Goal: Task Accomplishment & Management: Manage account settings

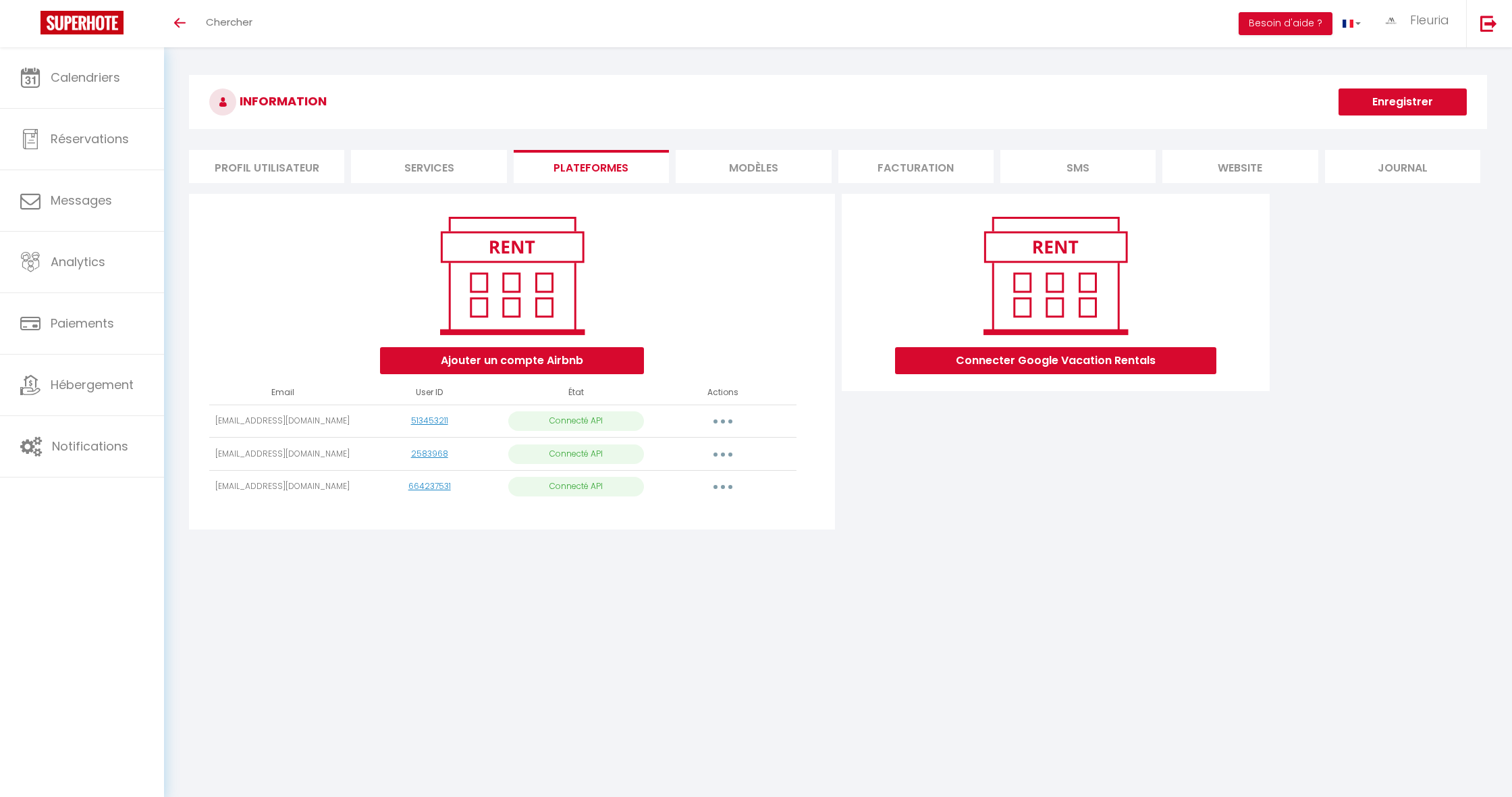
click at [718, 486] on button "button" at bounding box center [723, 486] width 38 height 22
click at [651, 517] on link "Importer les appartements" at bounding box center [663, 517] width 149 height 23
select select
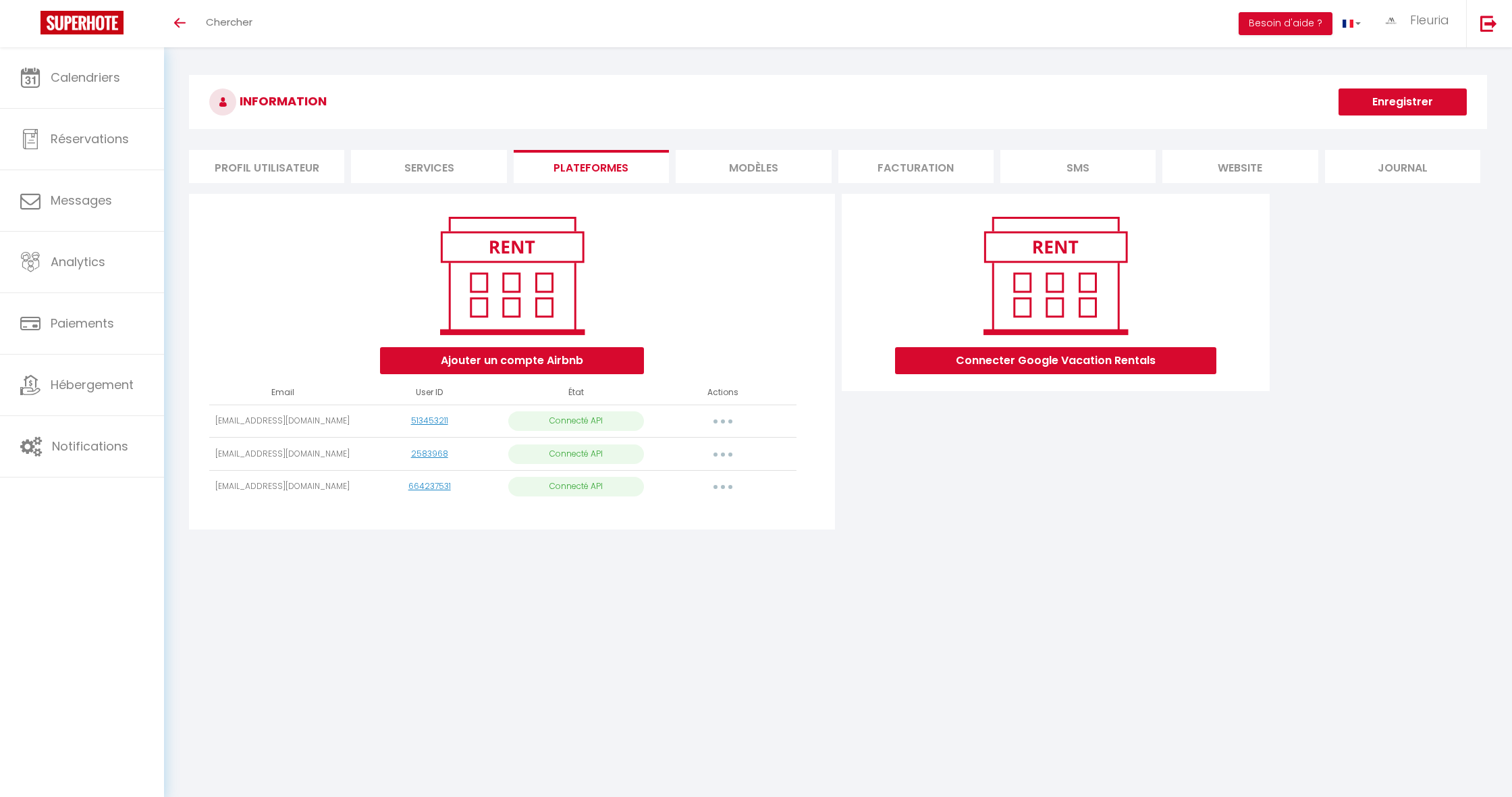
select select
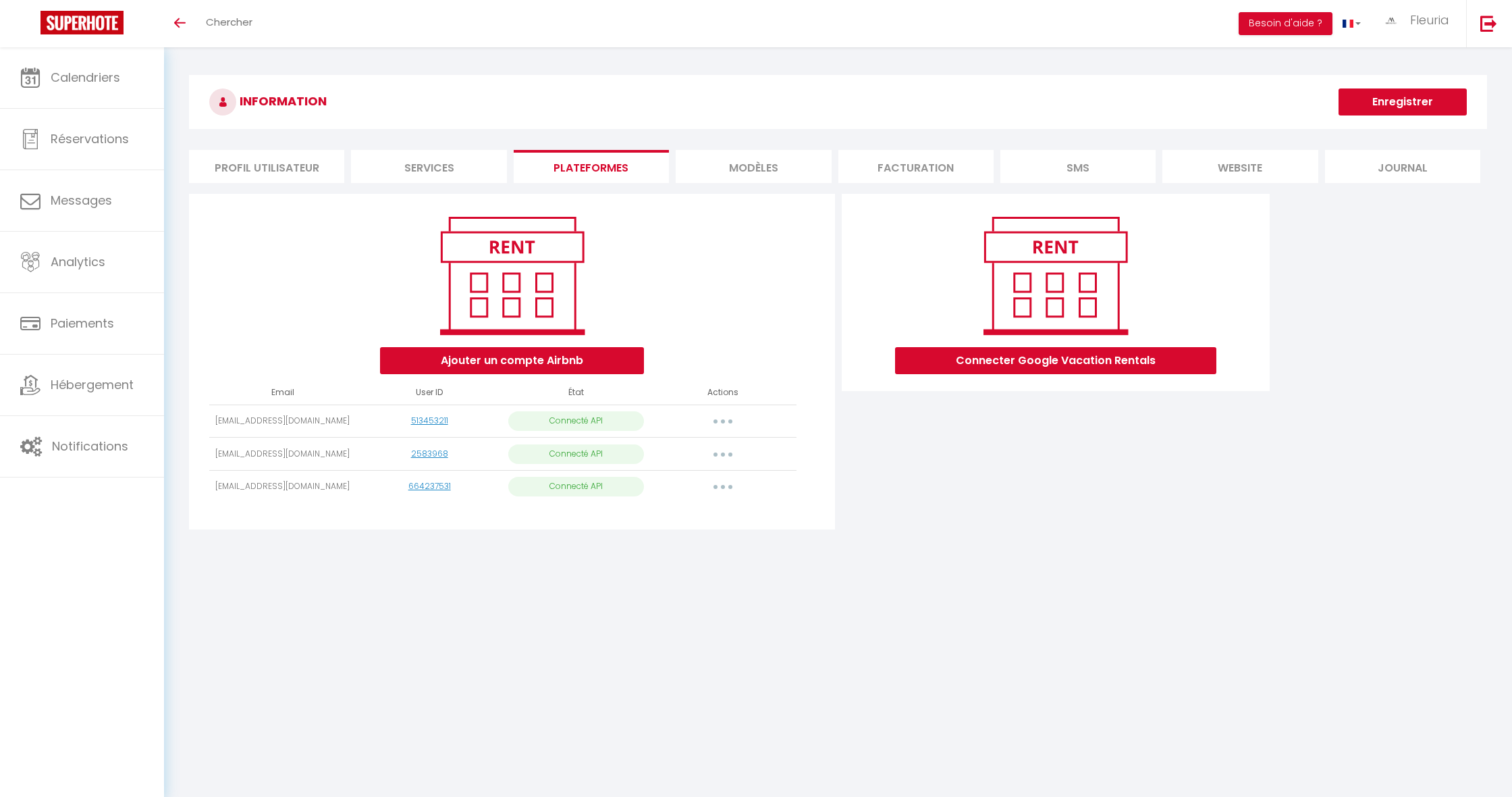
select select
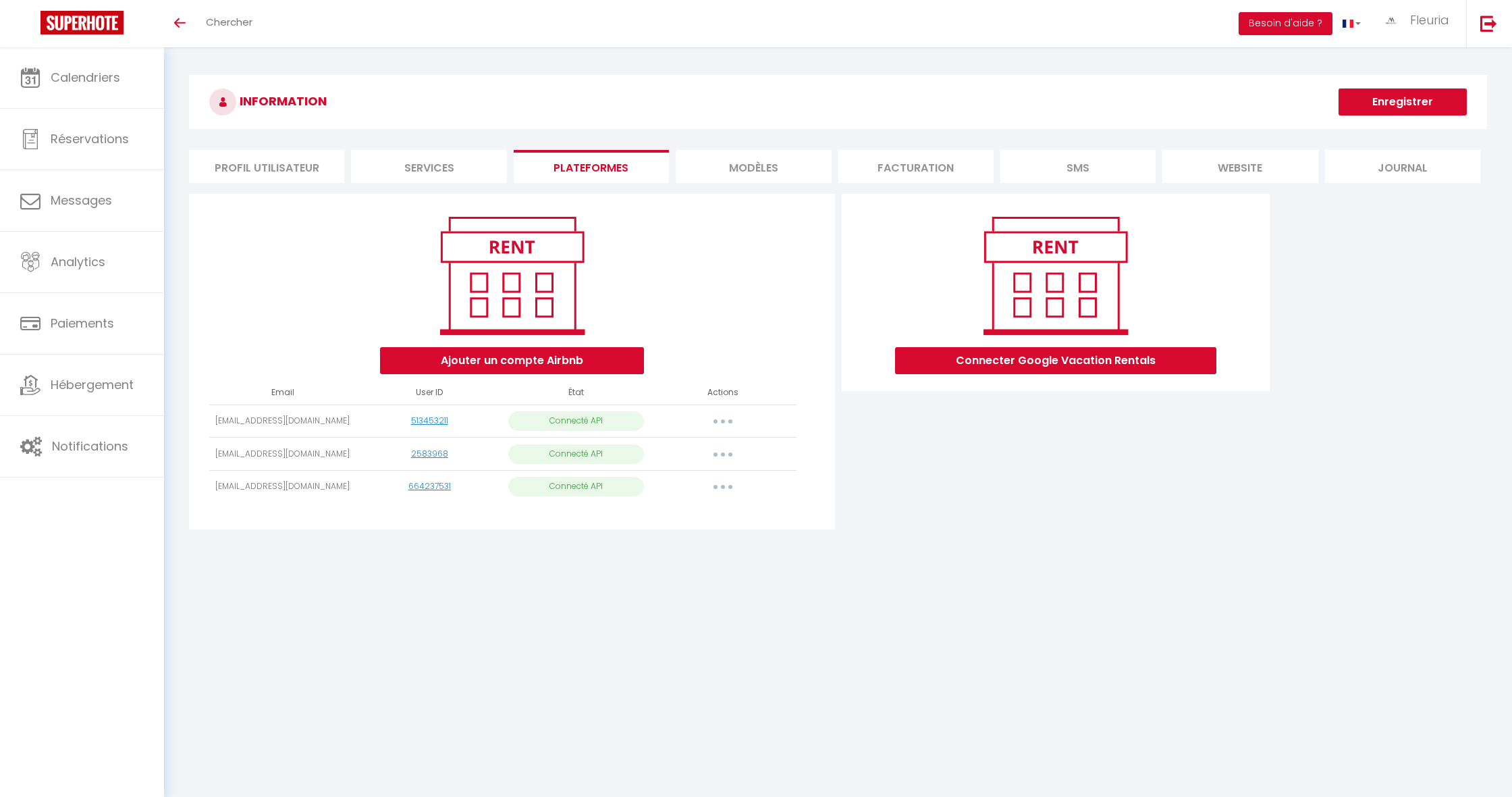
select select
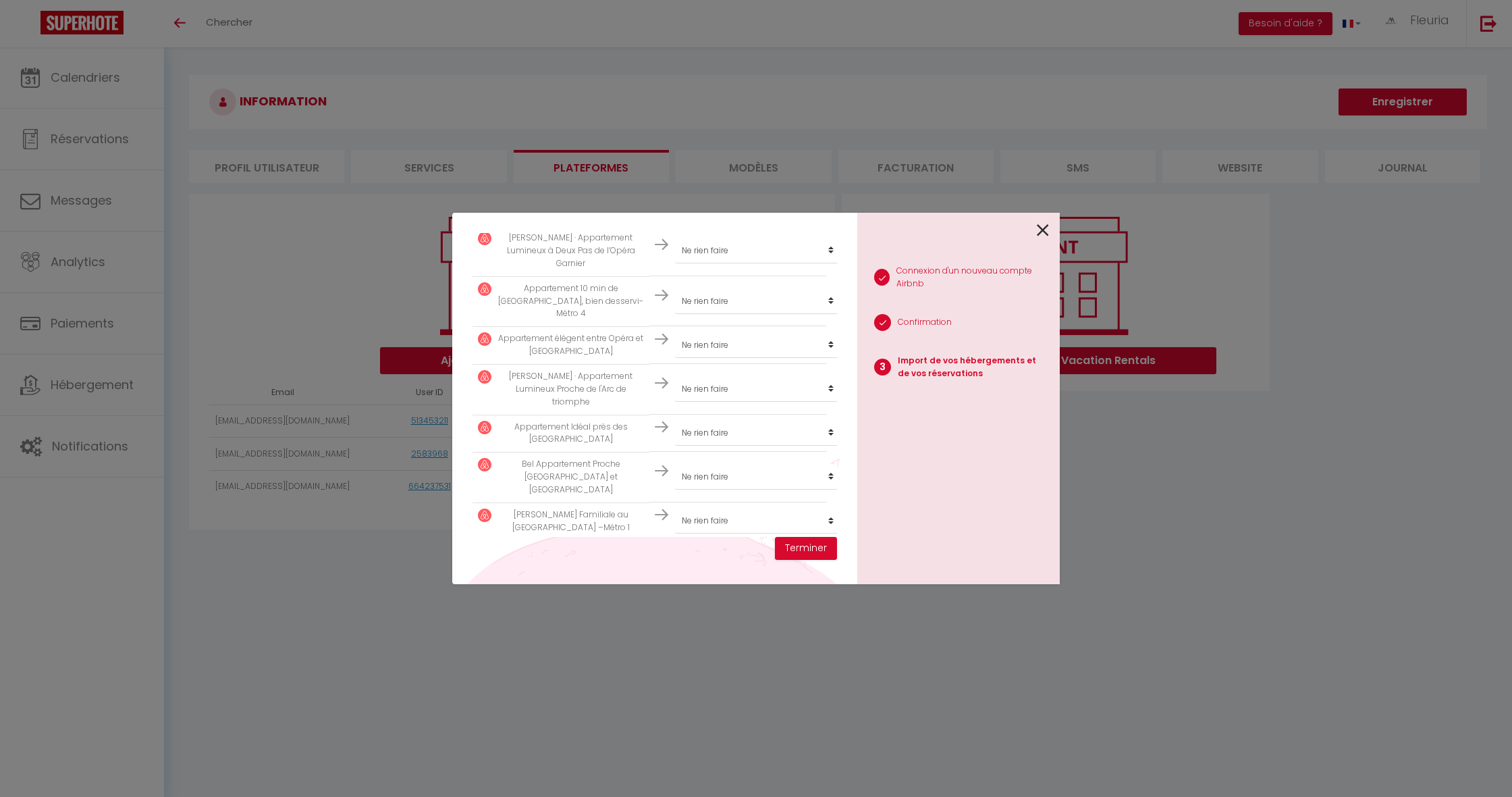
scroll to position [571, 0]
select select "create_new"
click at [797, 550] on button "Terminer" at bounding box center [806, 548] width 62 height 23
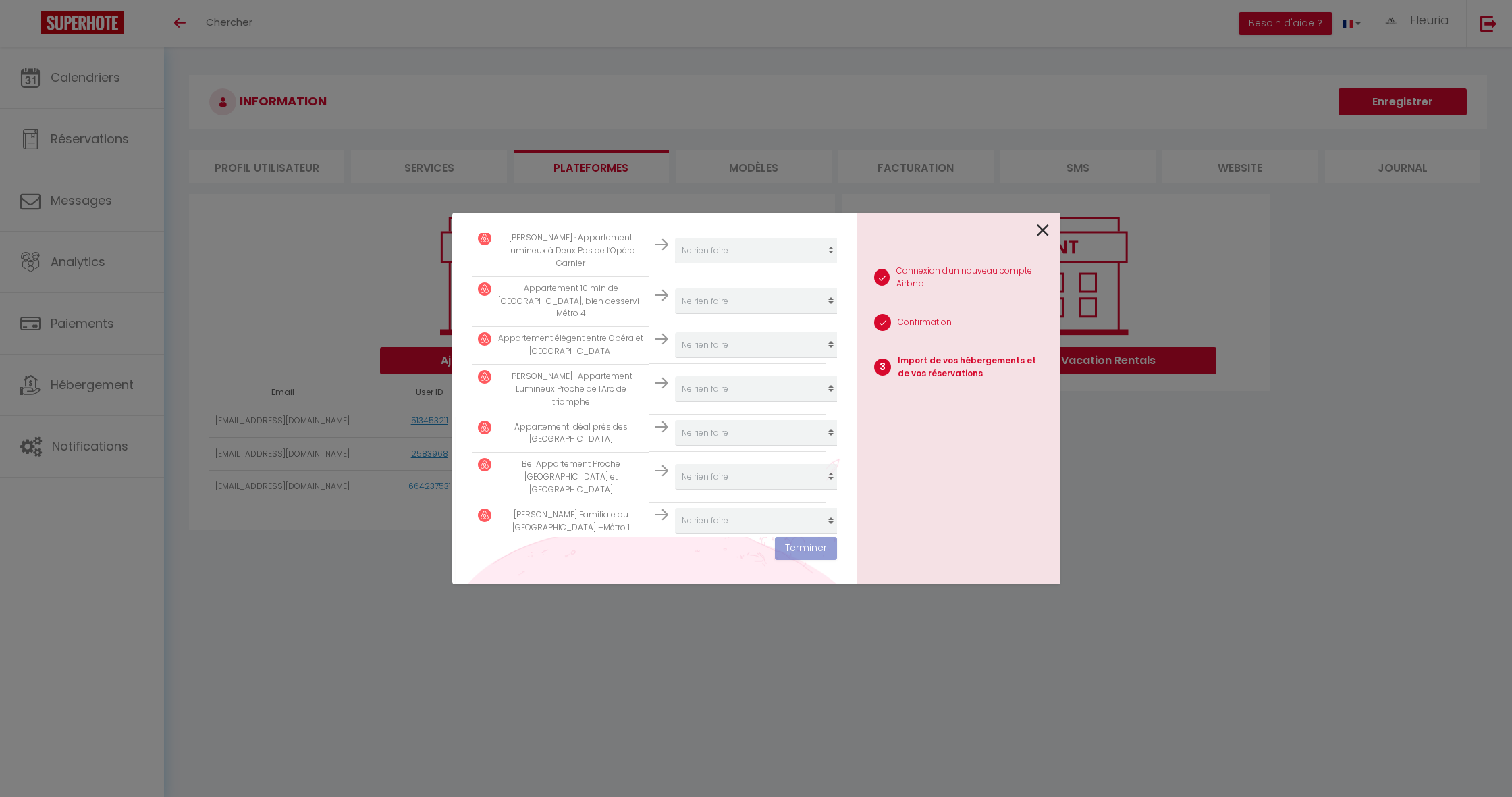
scroll to position [605, 0]
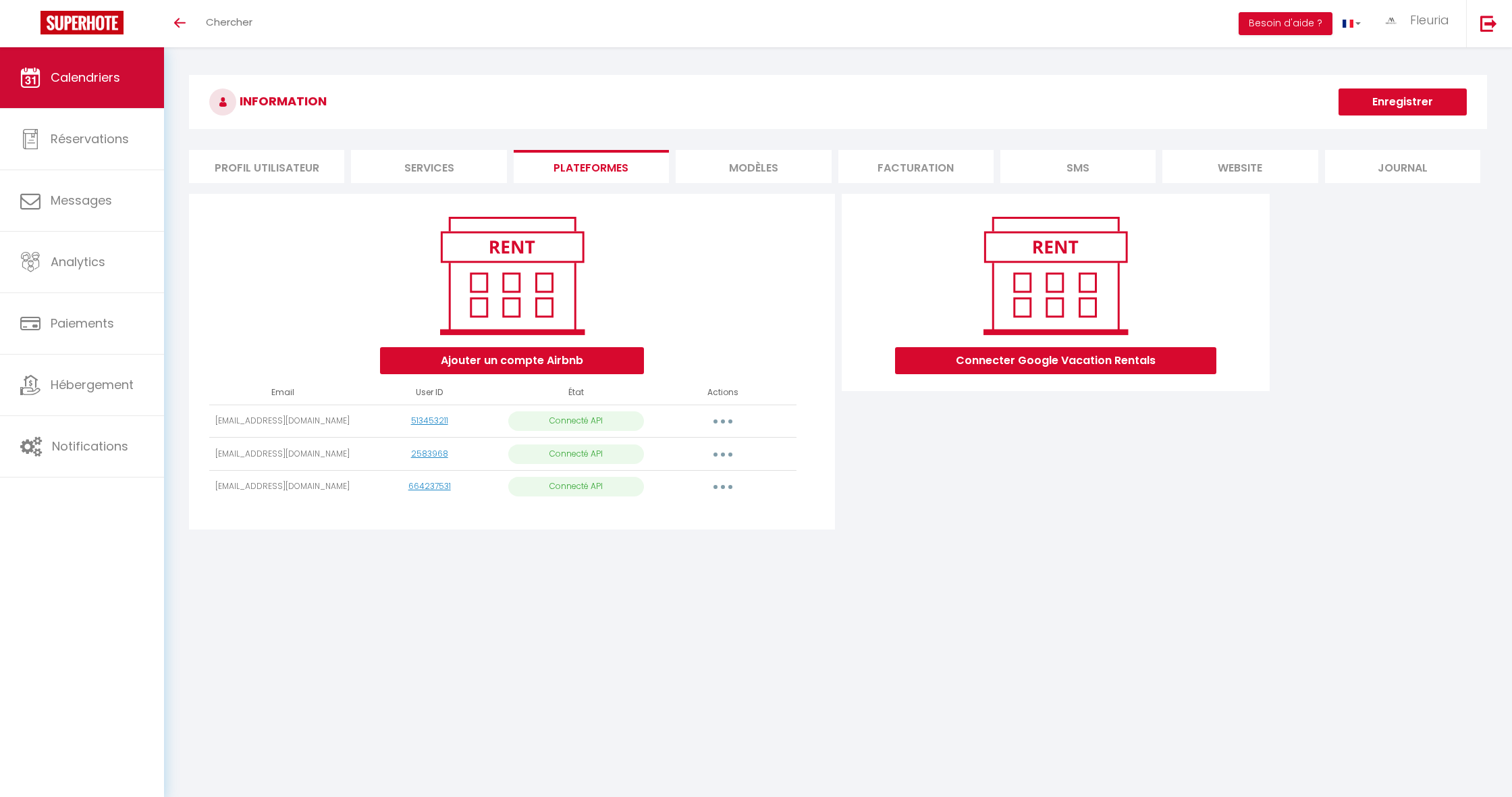
click at [89, 79] on span "Calendriers" at bounding box center [85, 77] width 70 height 17
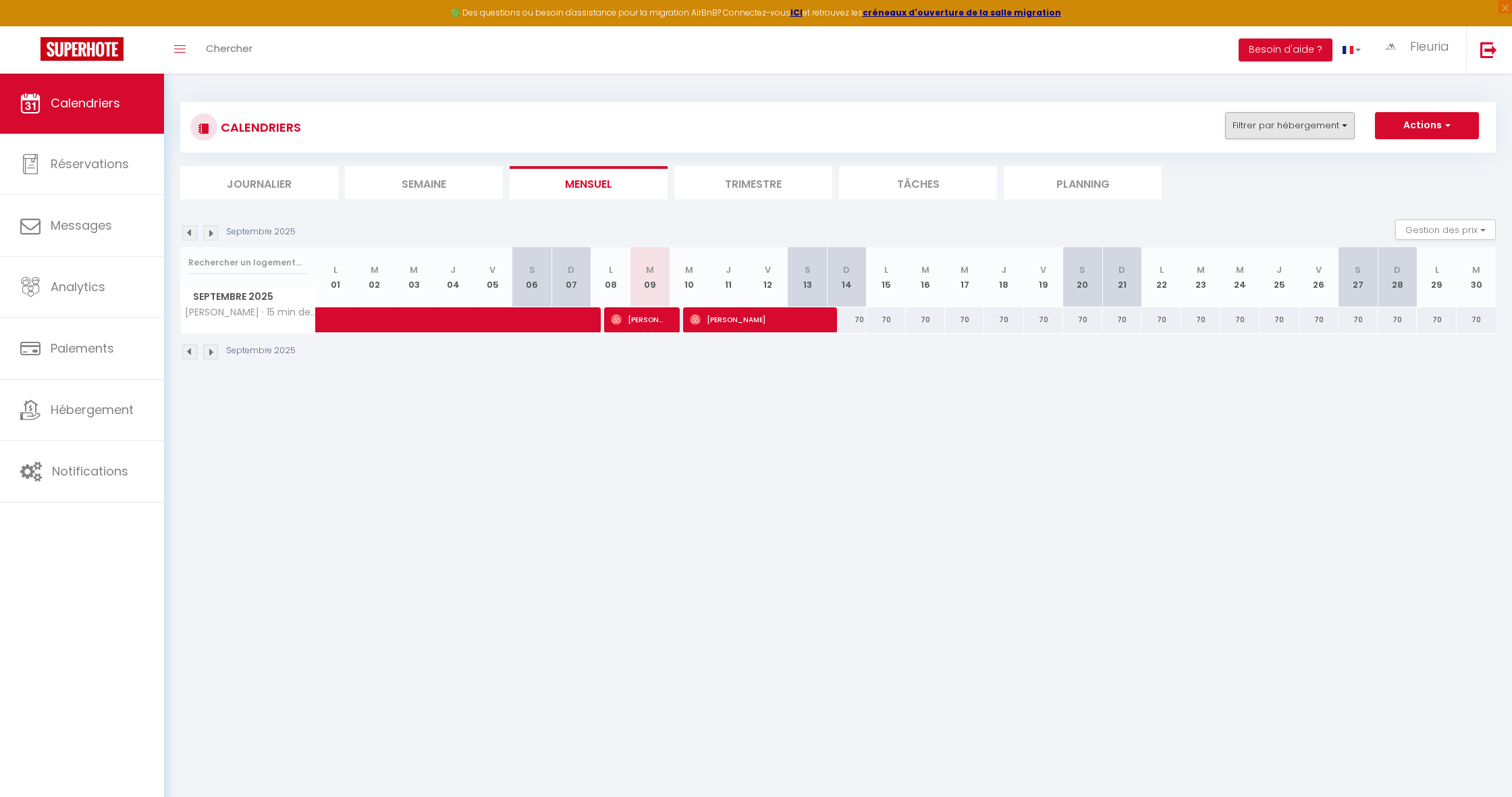
click at [1303, 127] on button "Filtrer par hébergement" at bounding box center [1290, 125] width 129 height 27
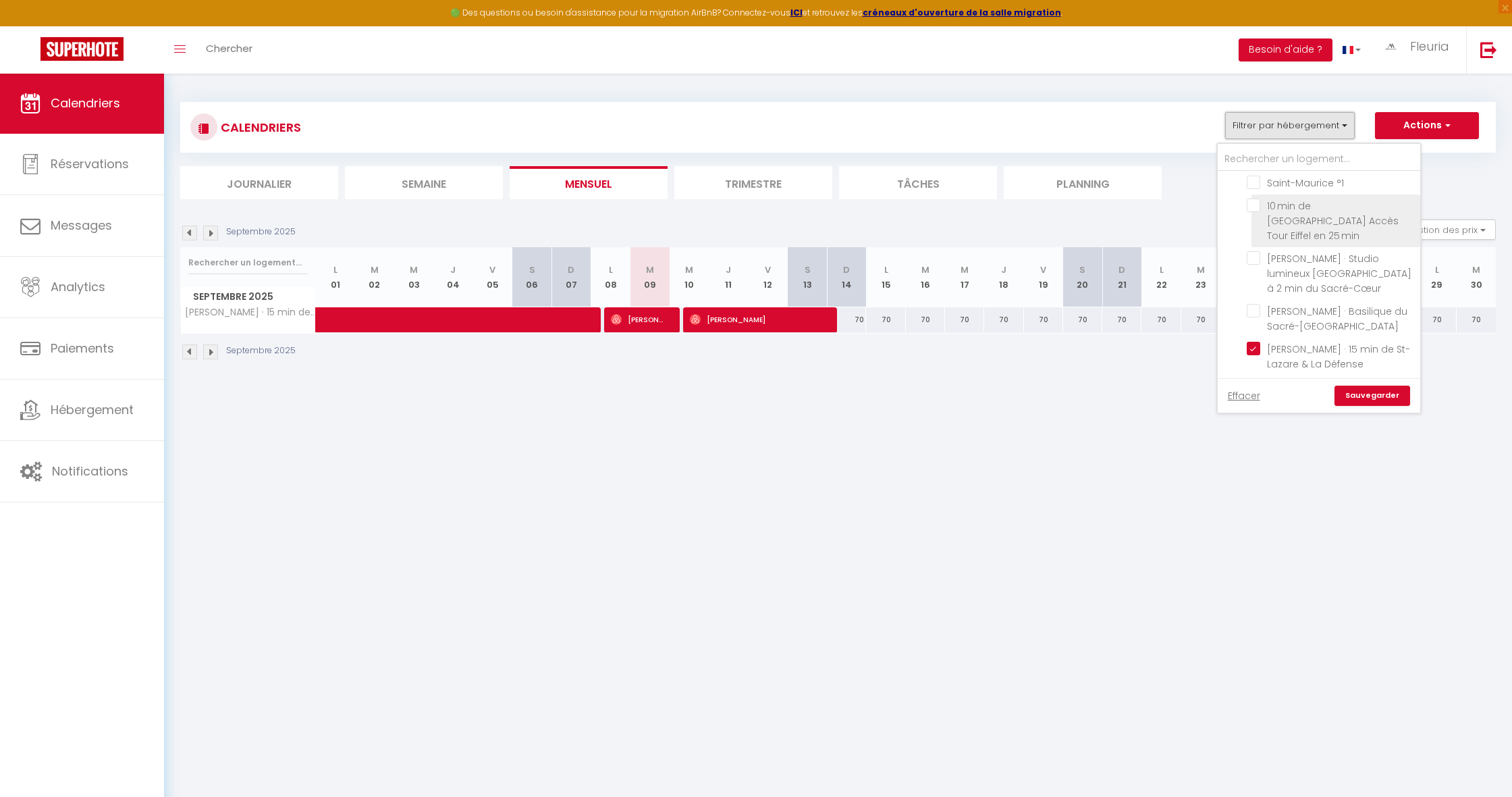
scroll to position [1155, 0]
click at [1249, 343] on input "[PERSON_NAME] · 15 min de St-Lazare & La Défense" at bounding box center [1331, 349] width 169 height 13
checkbox input "false"
click at [1256, 285] on input "[PERSON_NAME] · Studio lumineux [GEOGRAPHIC_DATA] à 2 min du Sacré-Cœur" at bounding box center [1331, 291] width 169 height 13
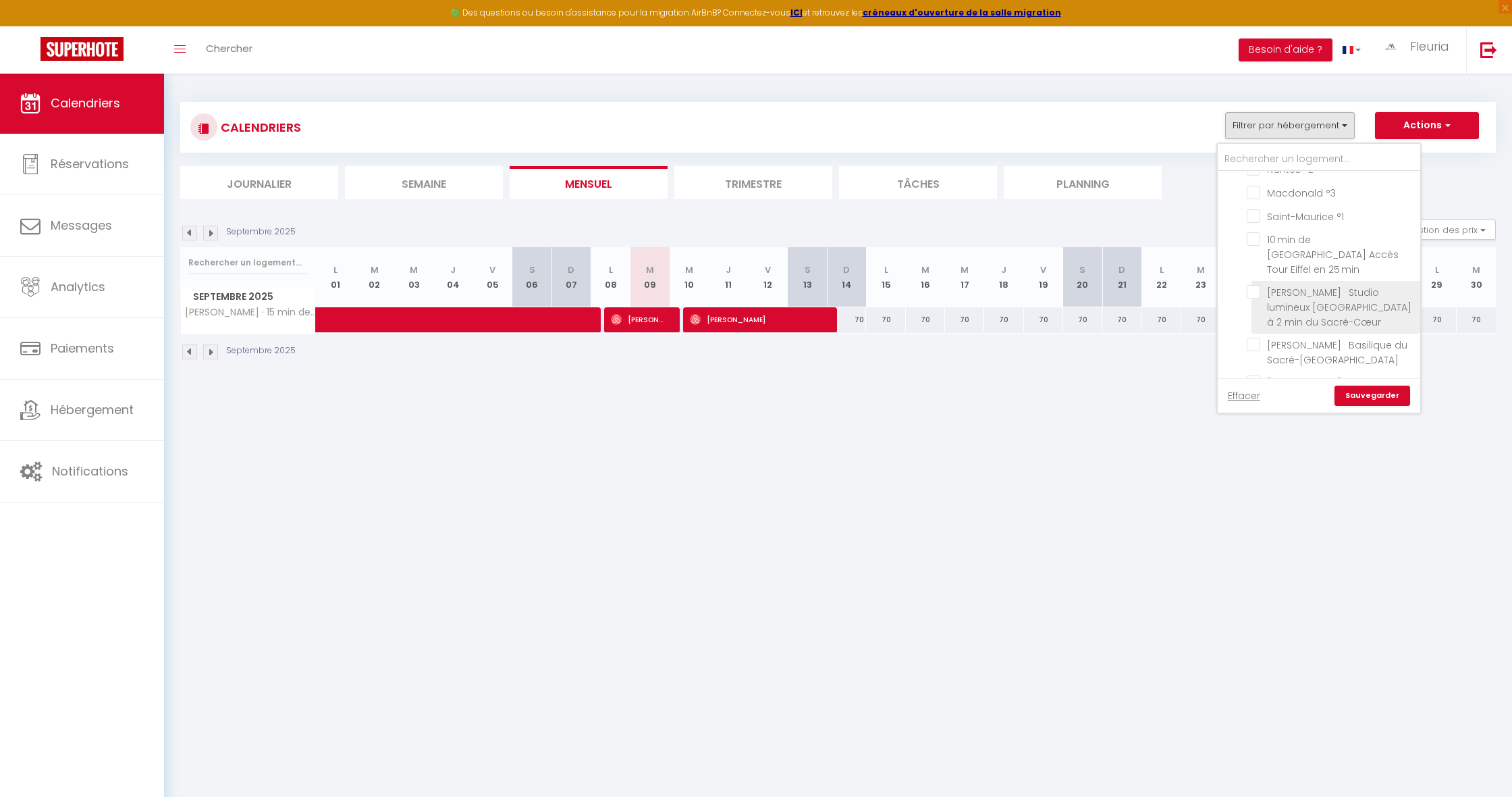
checkbox input "true"
checkbox input "false"
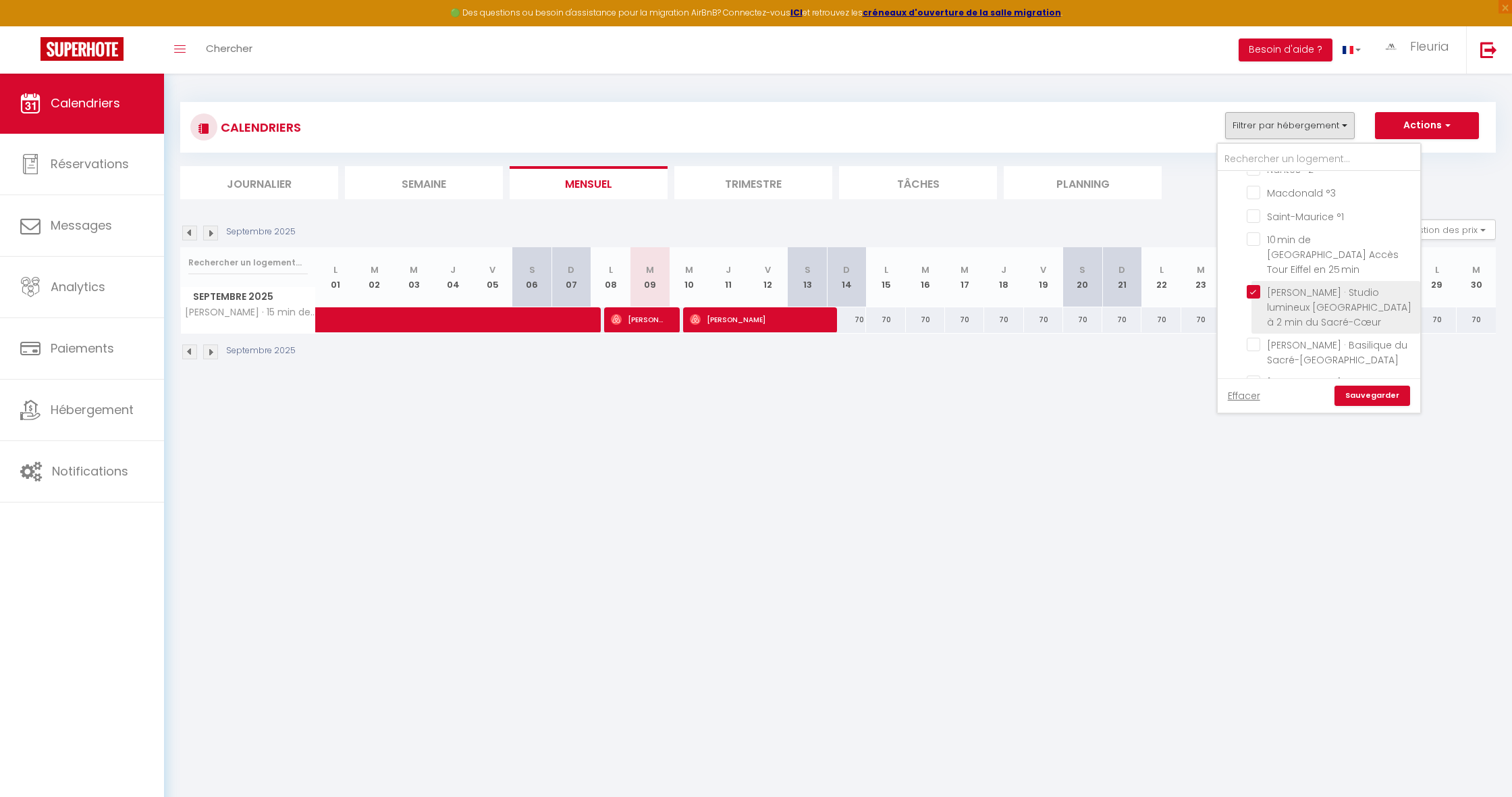
checkbox input "false"
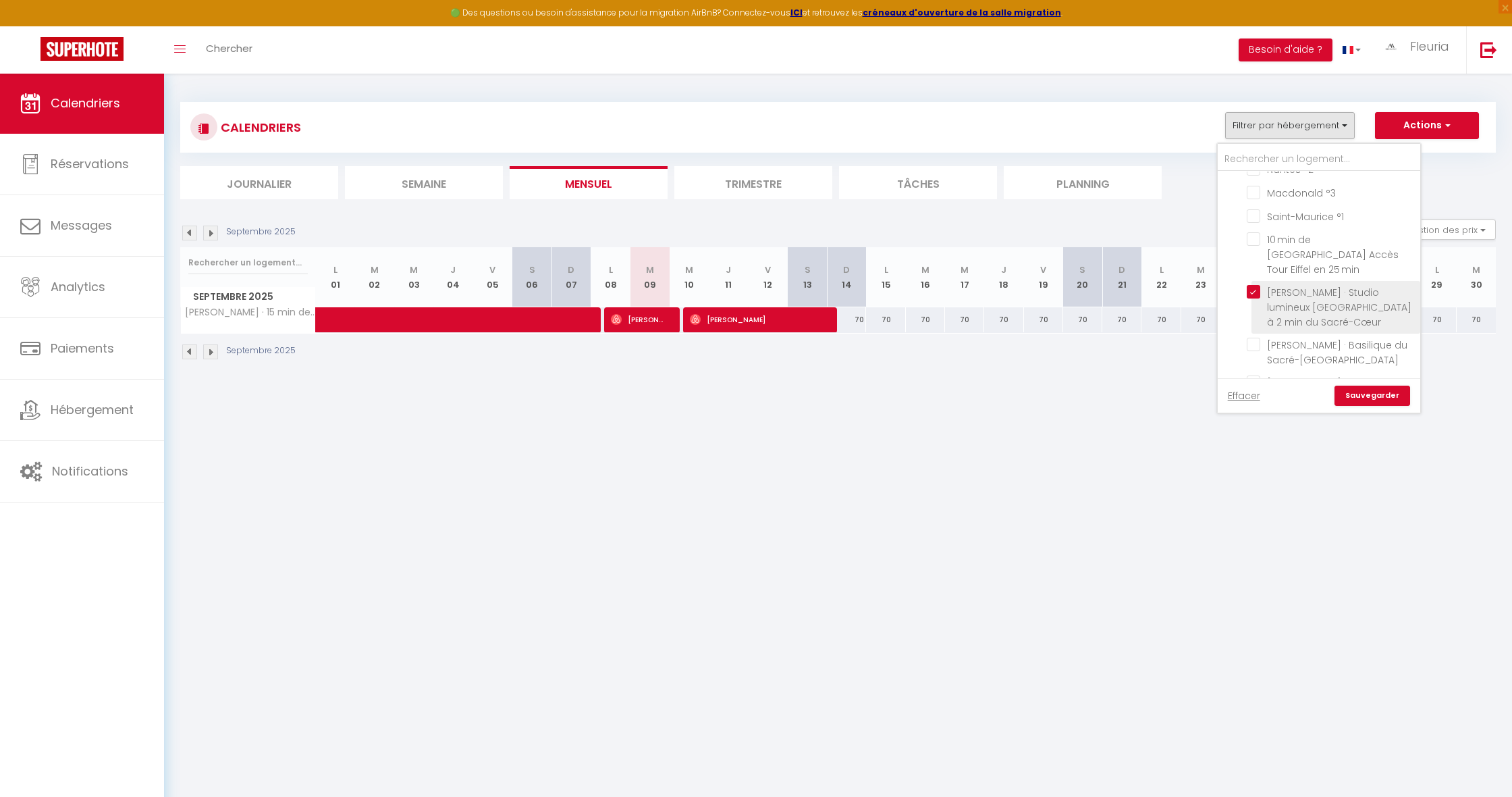
checkbox input "false"
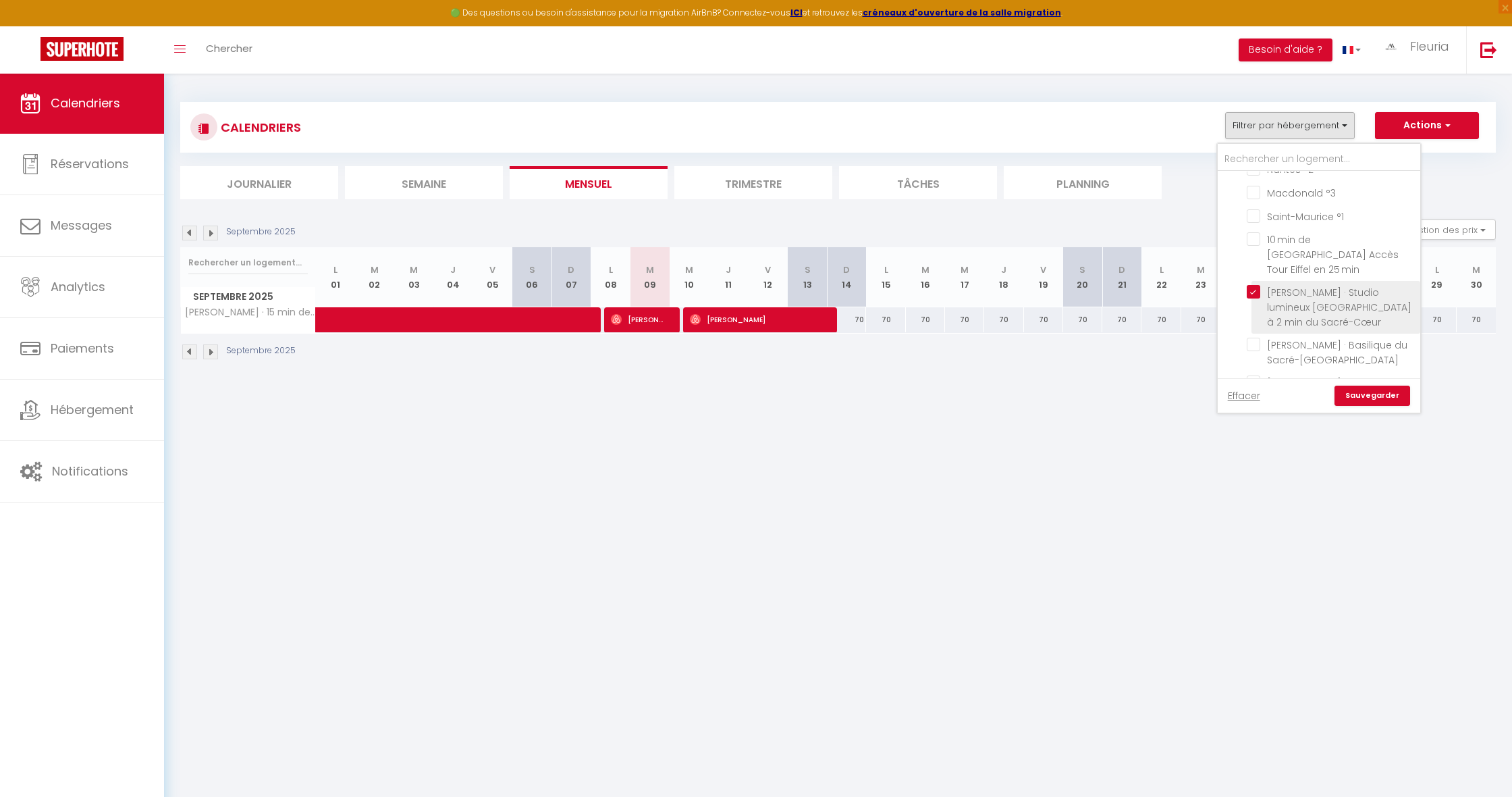
checkbox input "false"
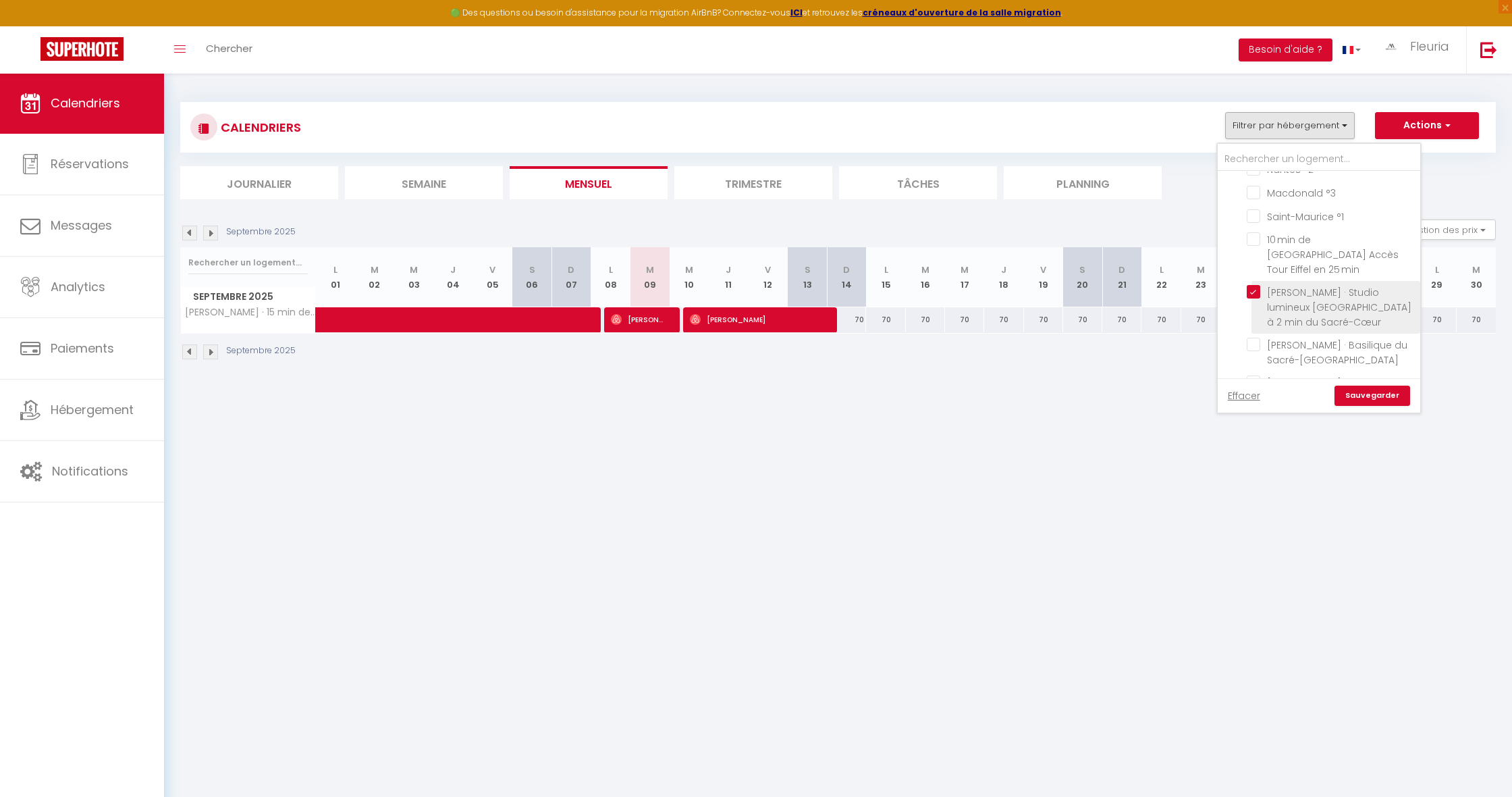
checkbox input "false"
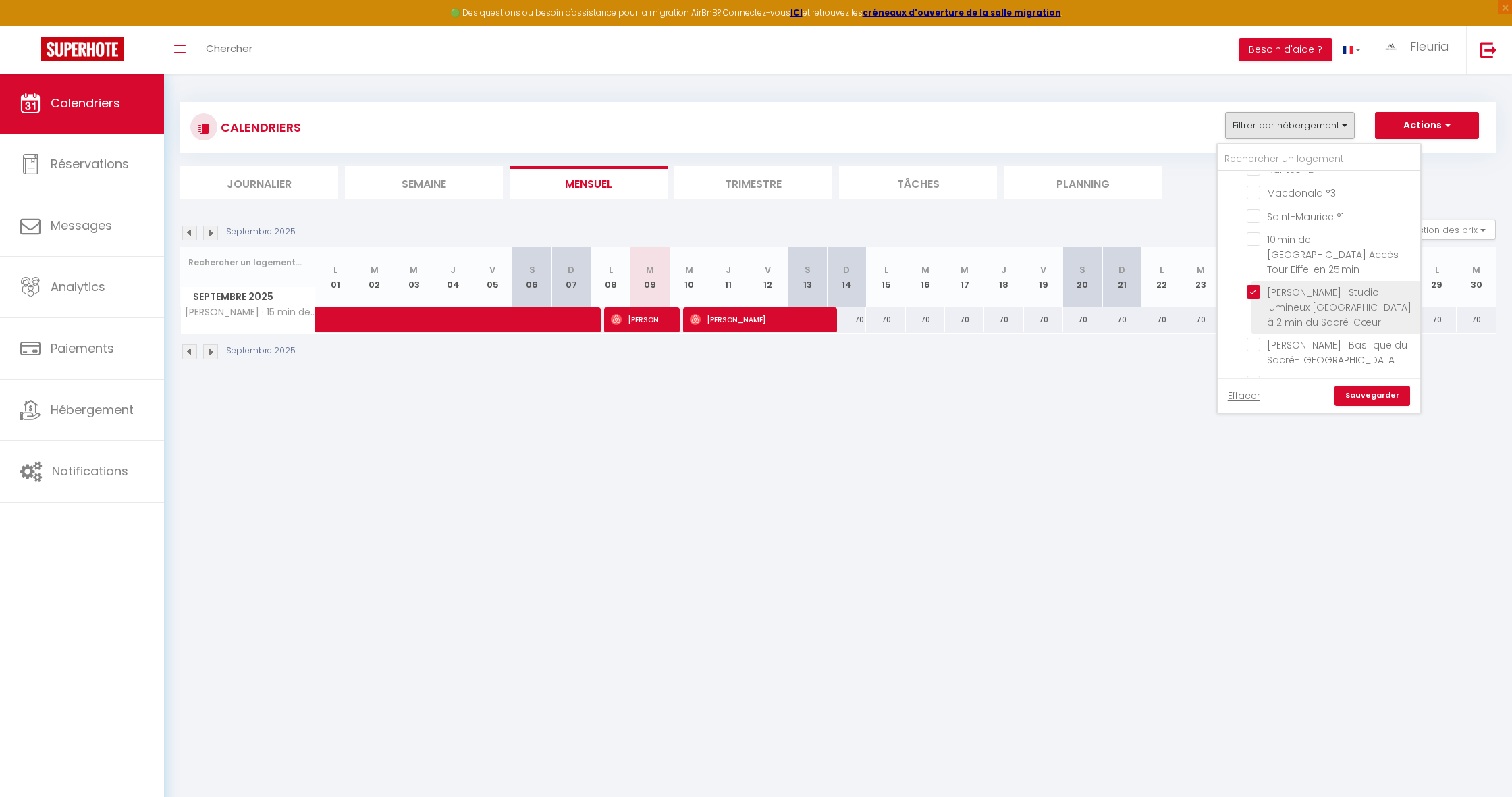
checkbox input "false"
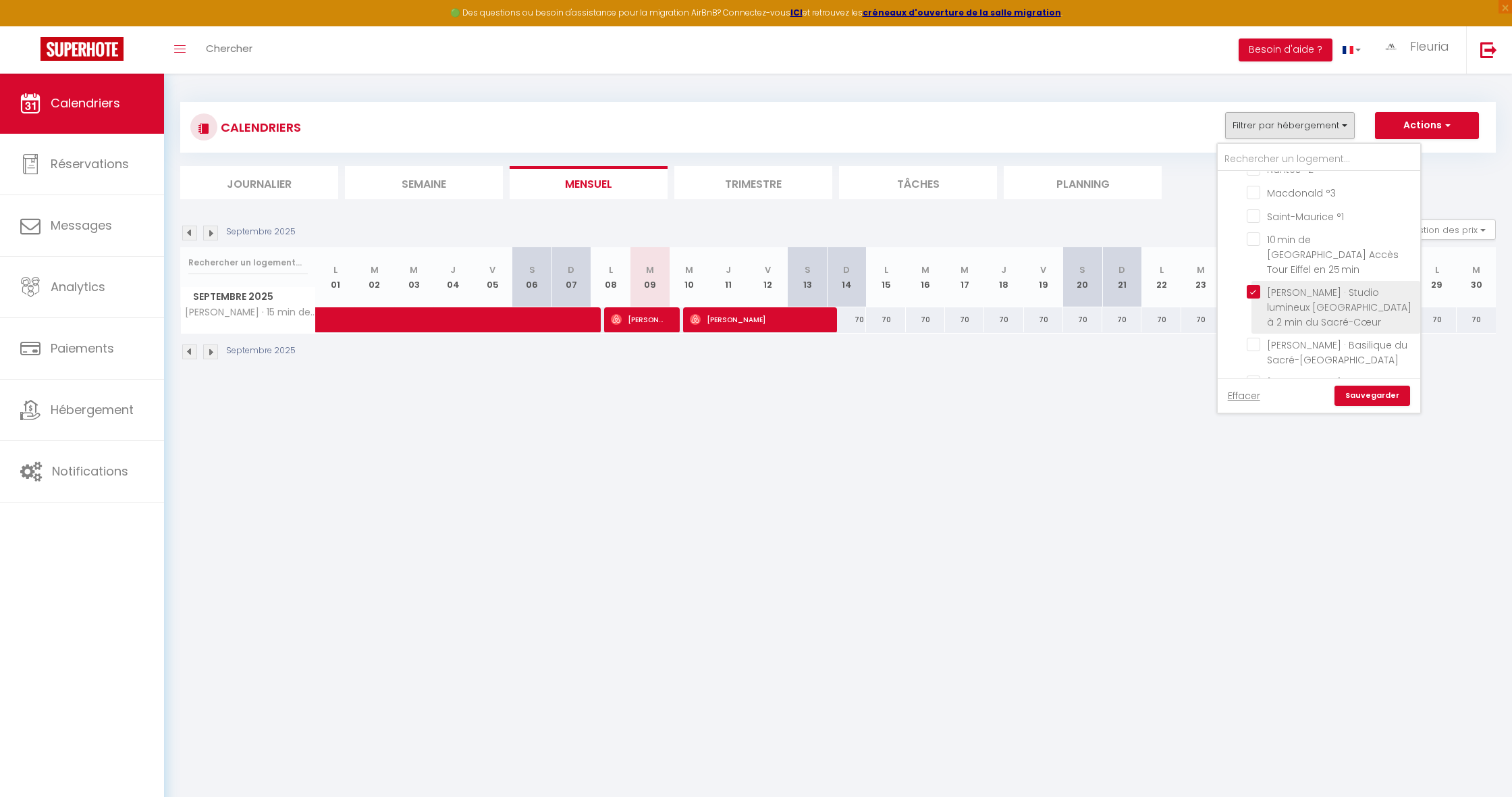
checkbox input "false"
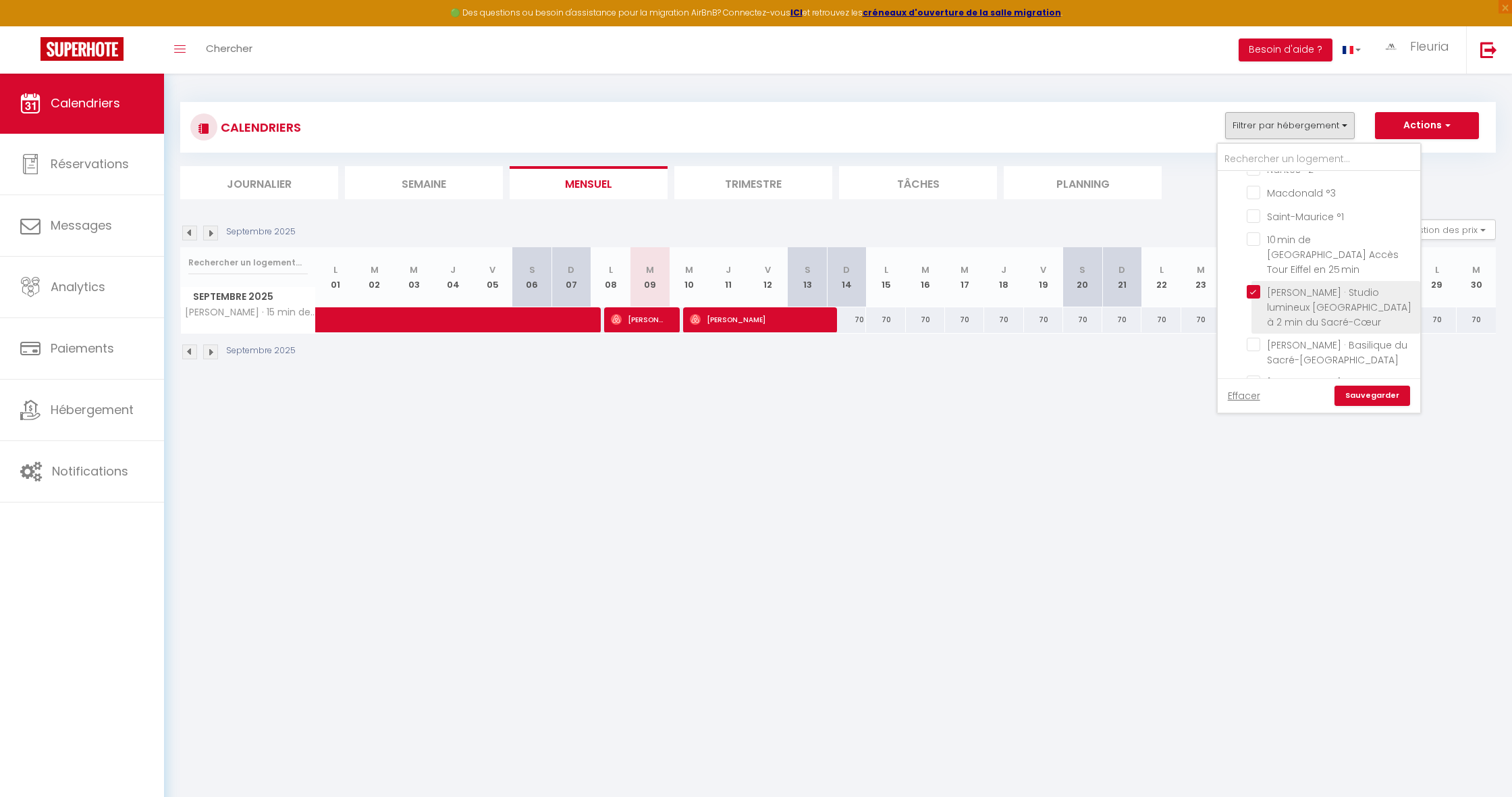
checkbox input "false"
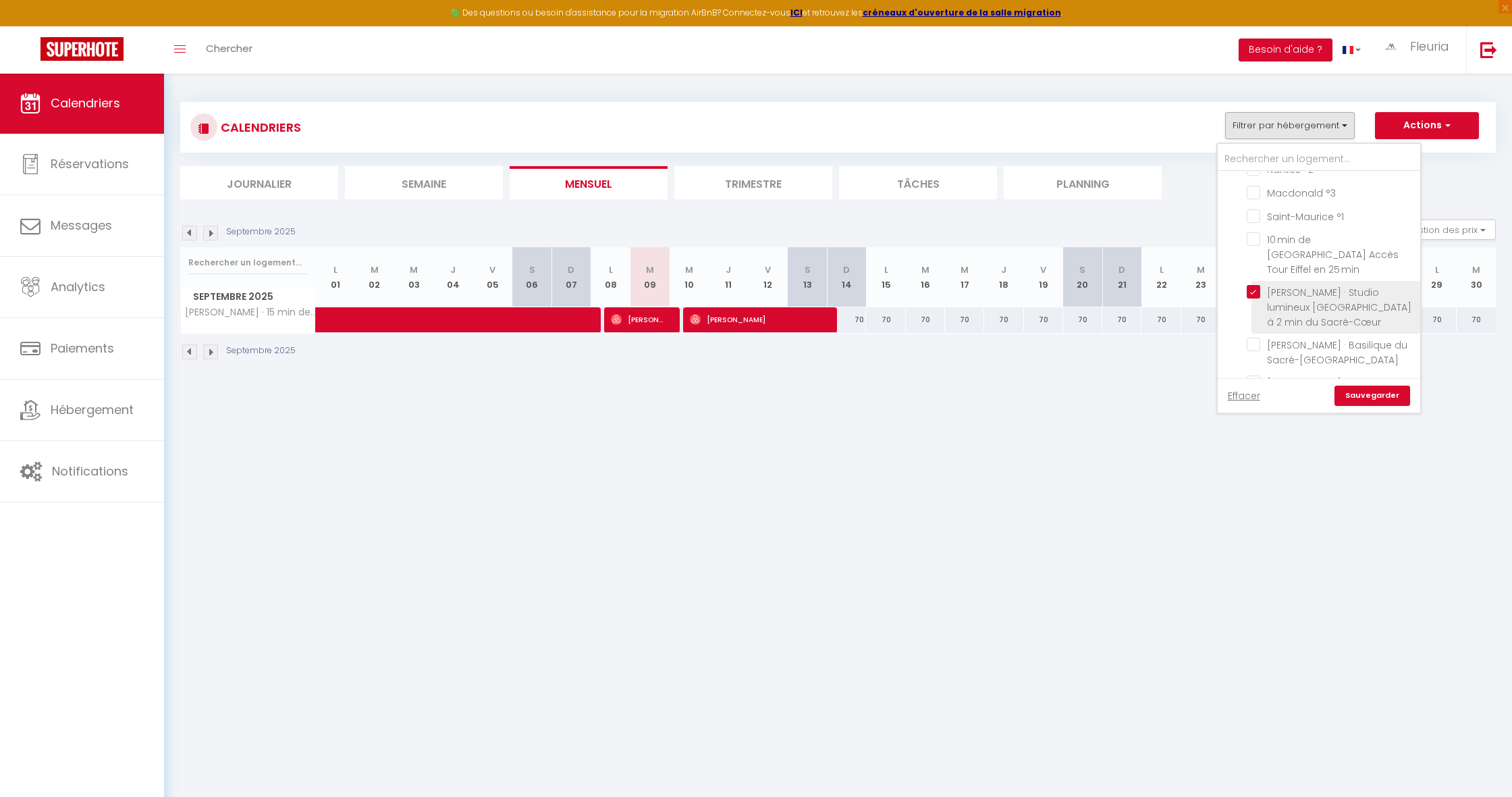
checkbox input "false"
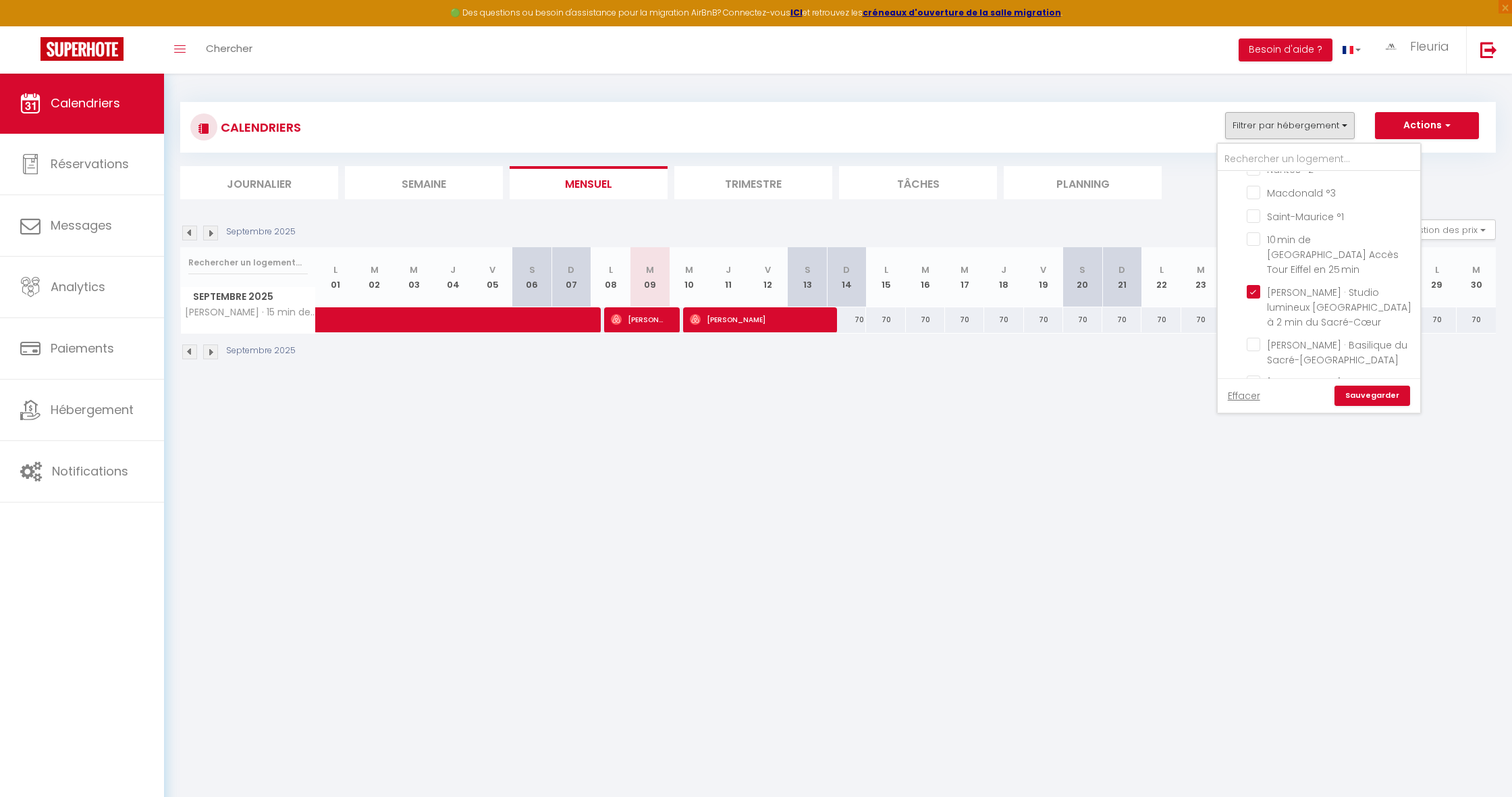
click at [1369, 399] on link "Sauvegarder" at bounding box center [1372, 396] width 76 height 20
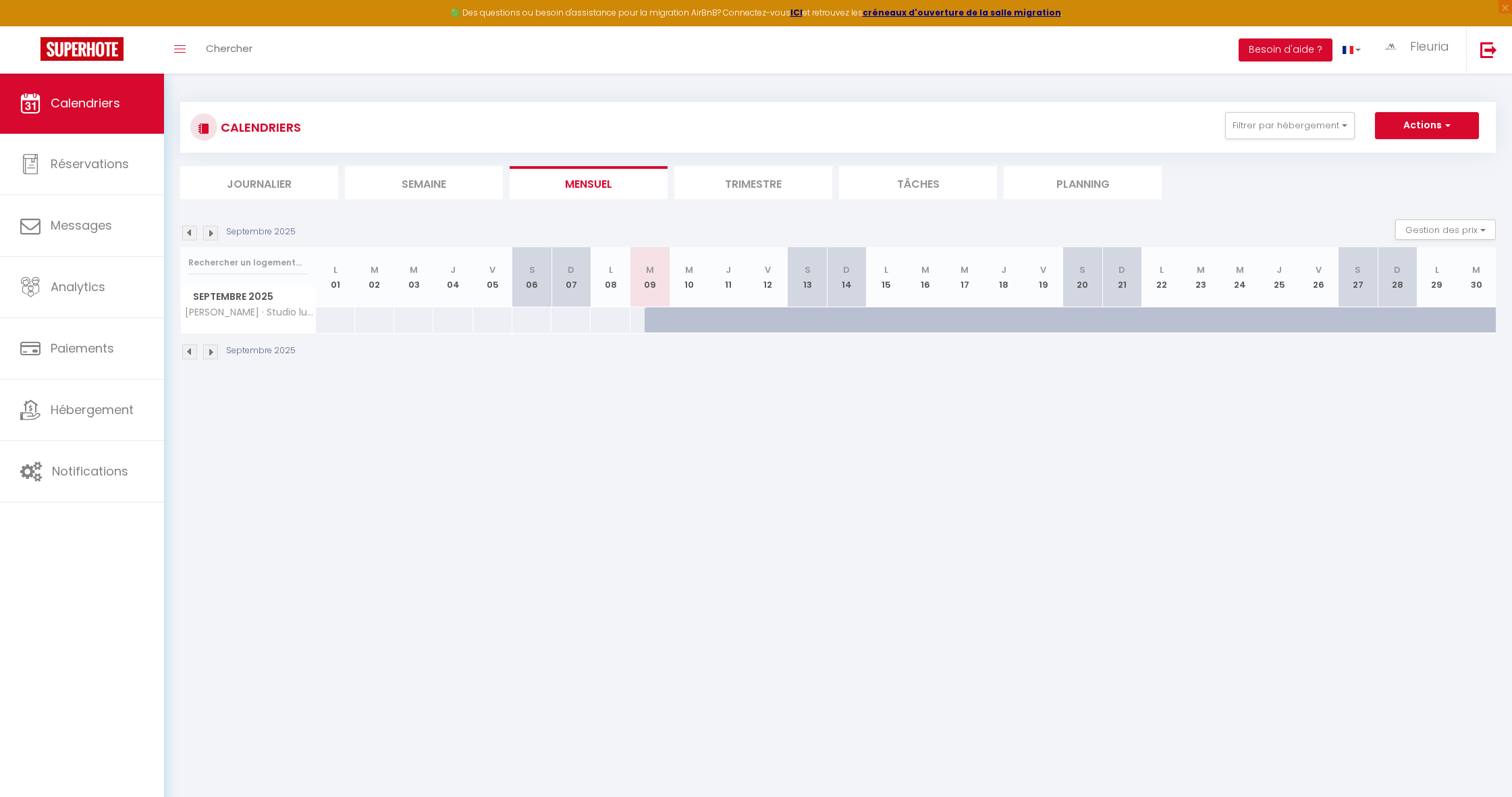
click at [211, 234] on img at bounding box center [210, 233] width 15 height 15
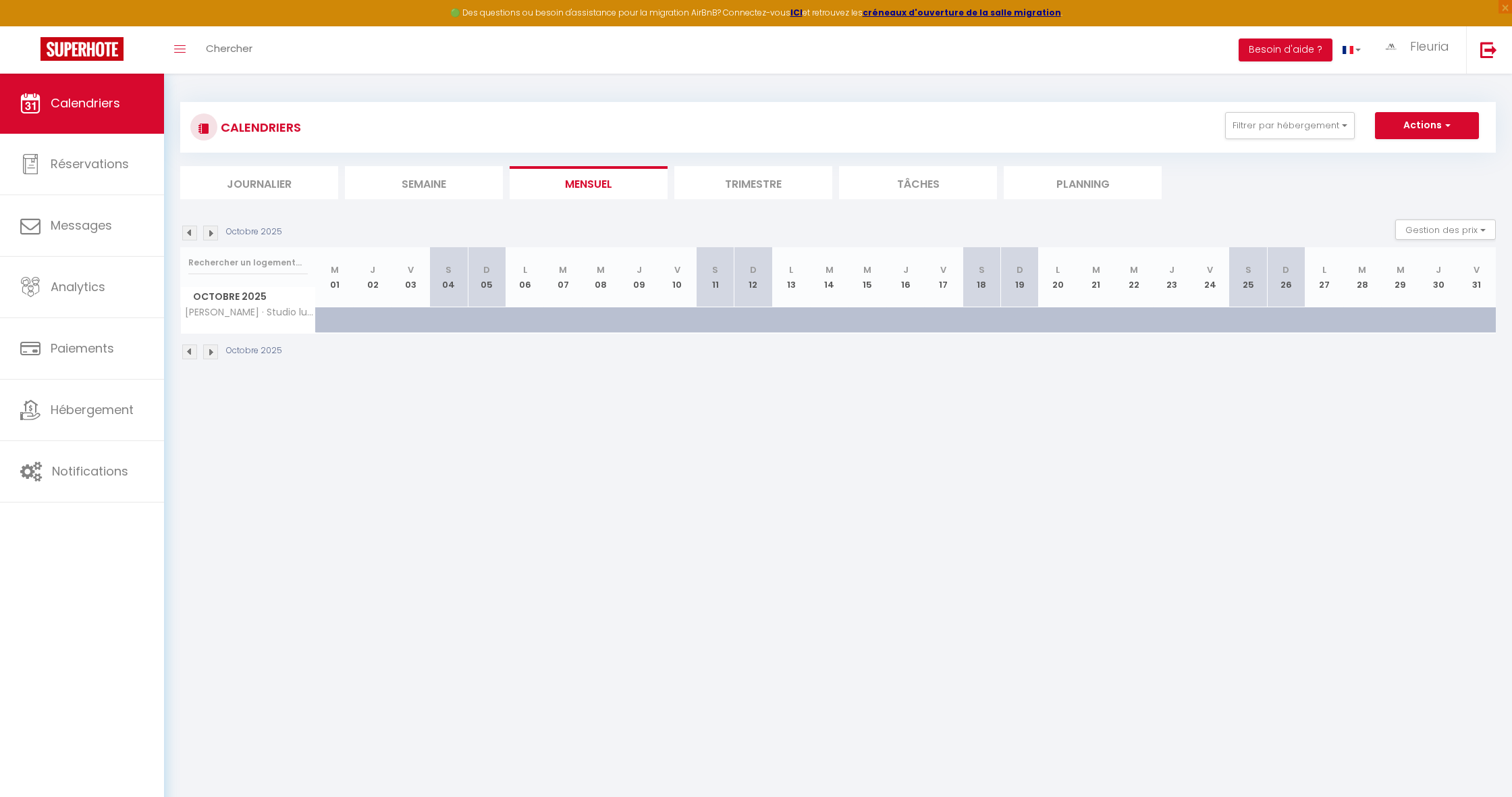
click at [211, 234] on img at bounding box center [210, 233] width 15 height 15
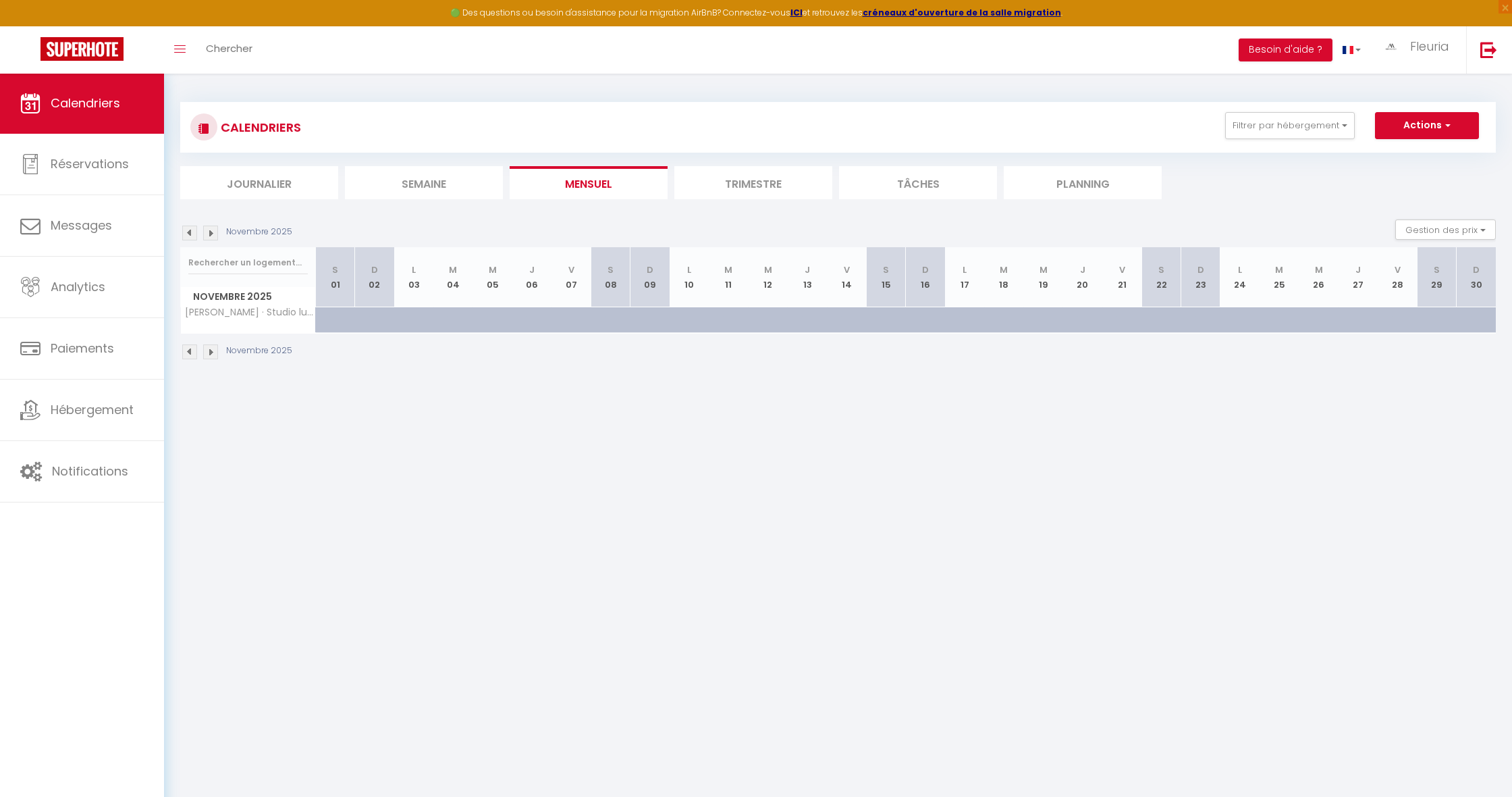
click at [211, 234] on img at bounding box center [210, 233] width 15 height 15
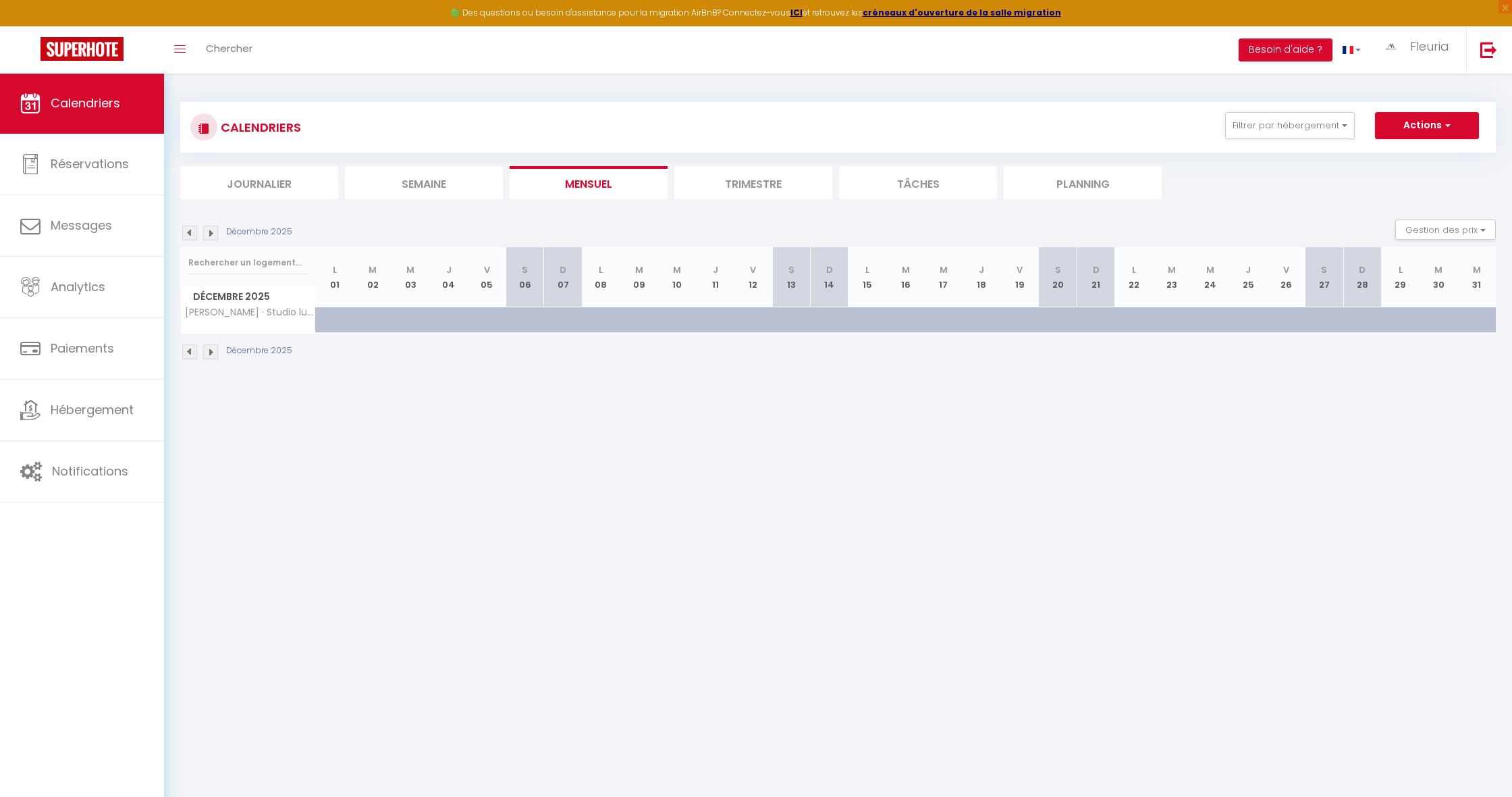
click at [193, 234] on img at bounding box center [189, 233] width 15 height 15
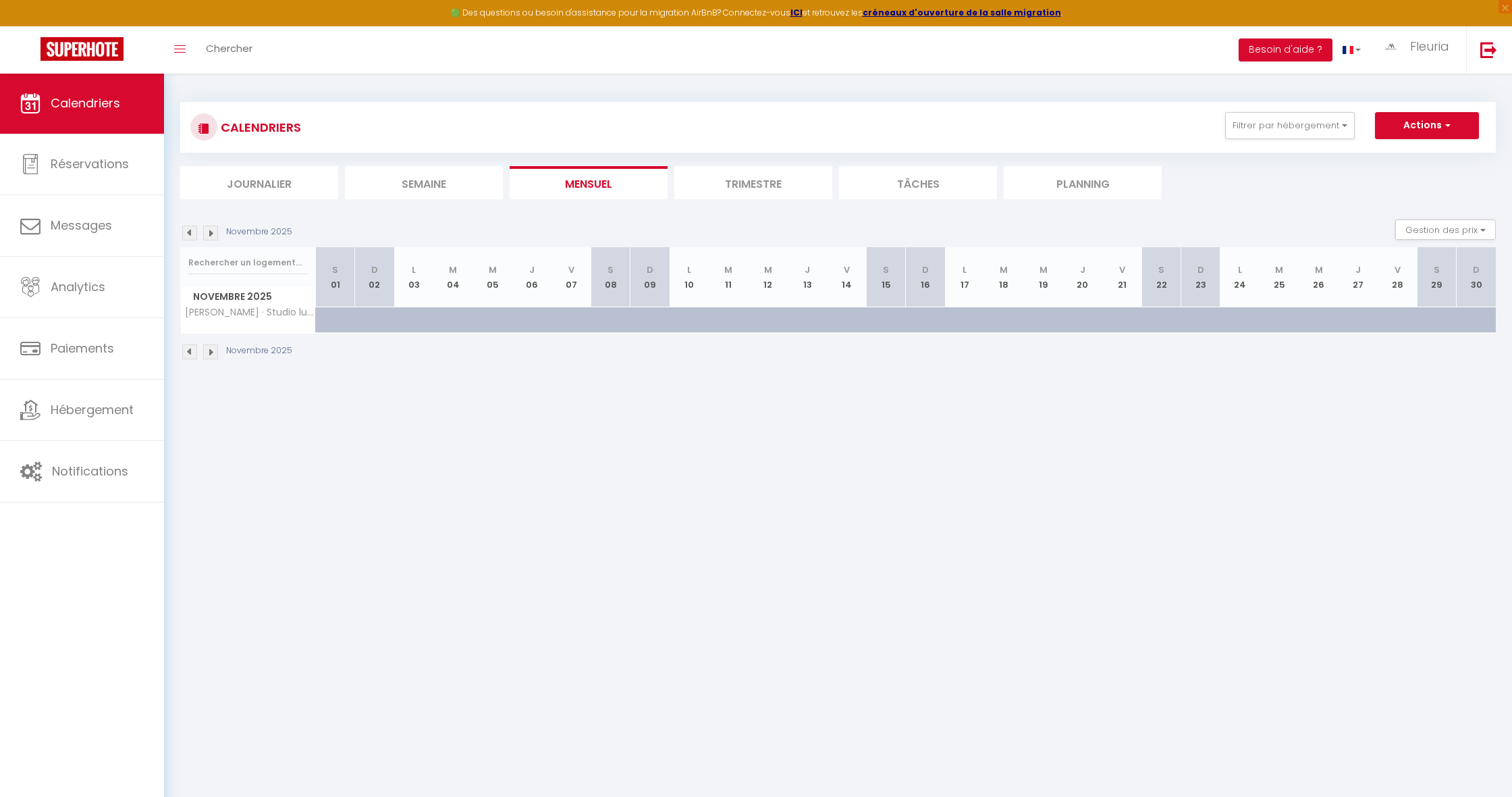
click at [193, 233] on img at bounding box center [189, 233] width 15 height 15
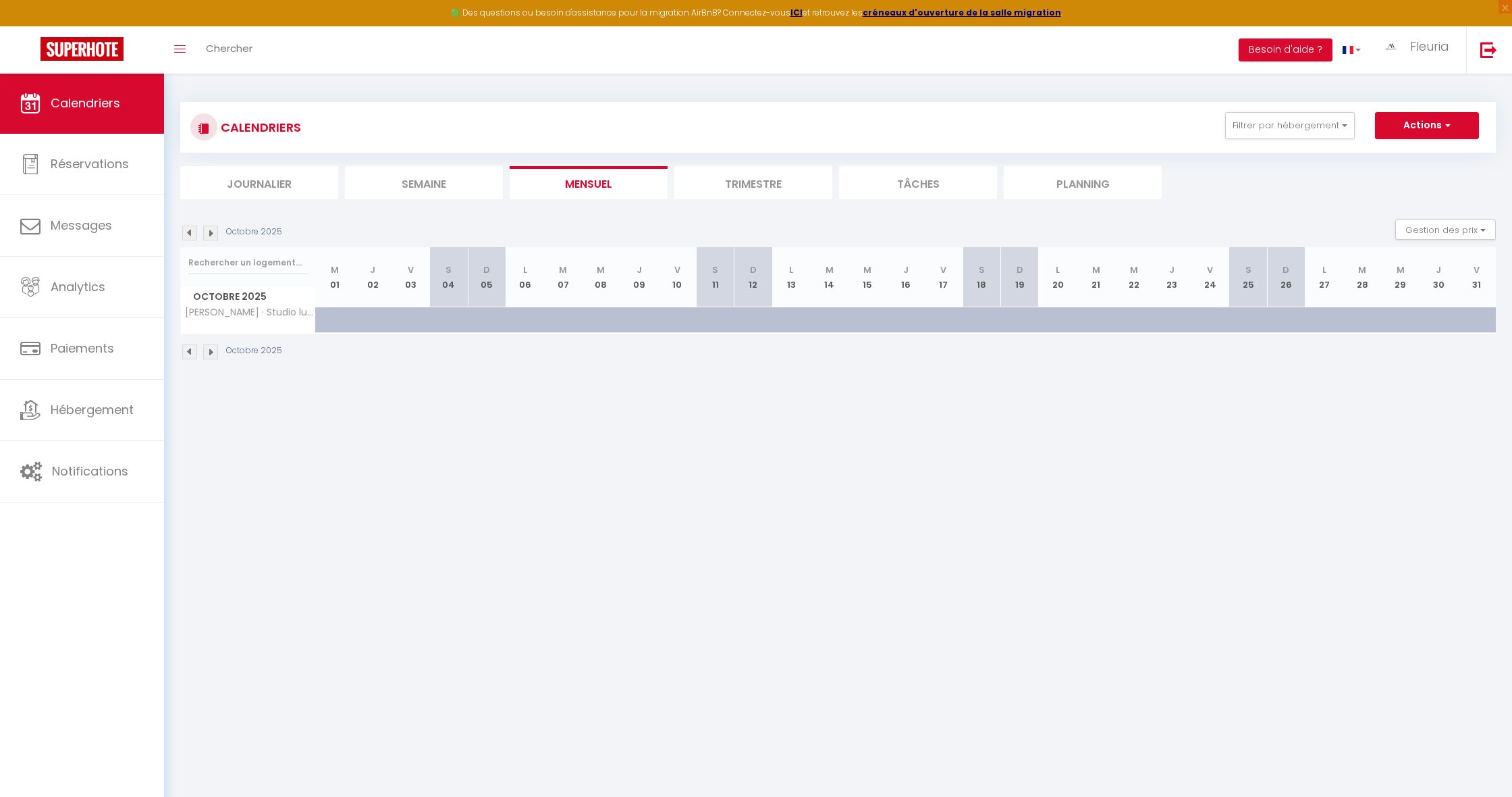
click at [193, 233] on img at bounding box center [189, 233] width 15 height 15
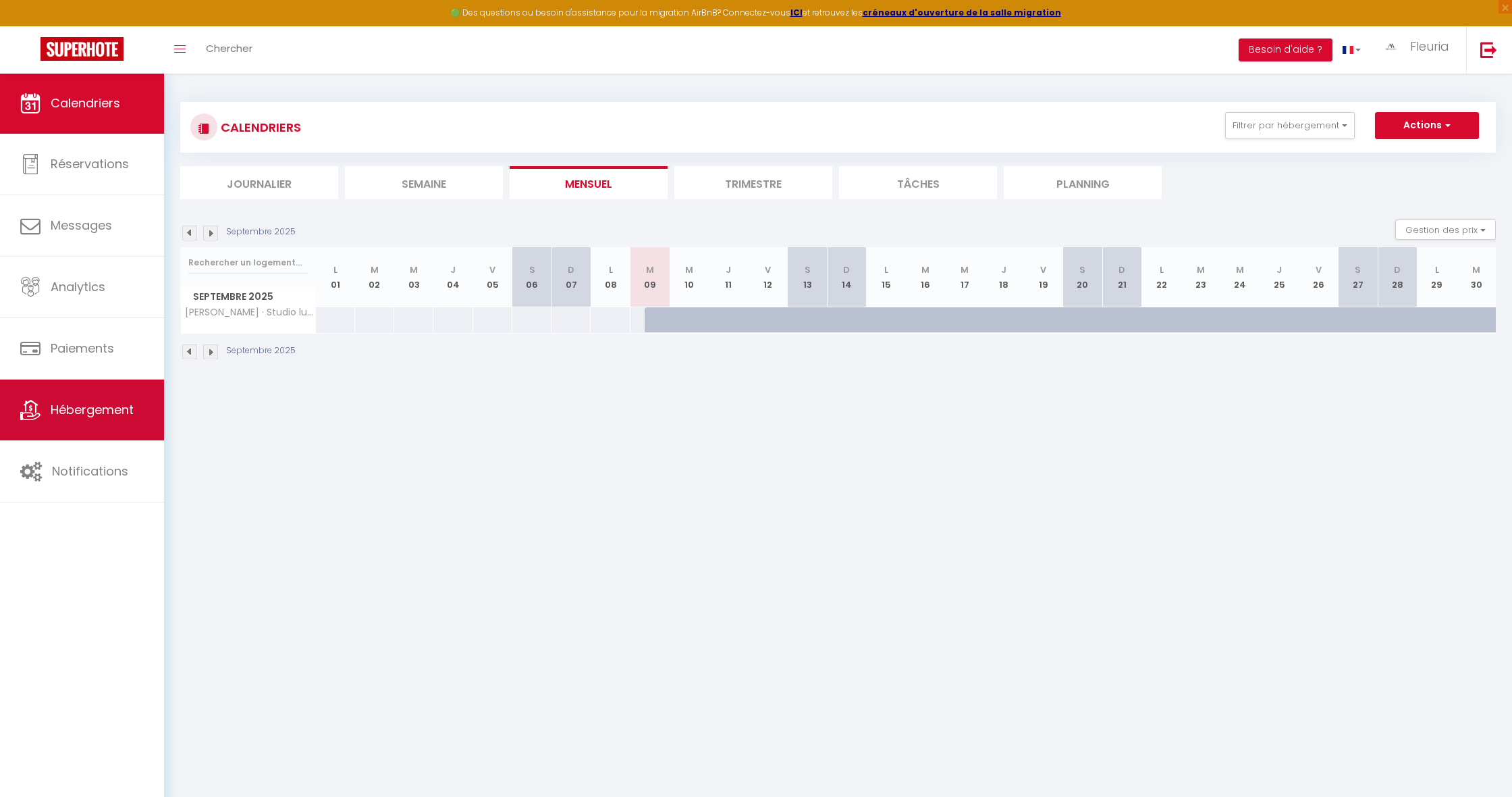
click at [109, 415] on span "Hébergement" at bounding box center [92, 410] width 83 height 17
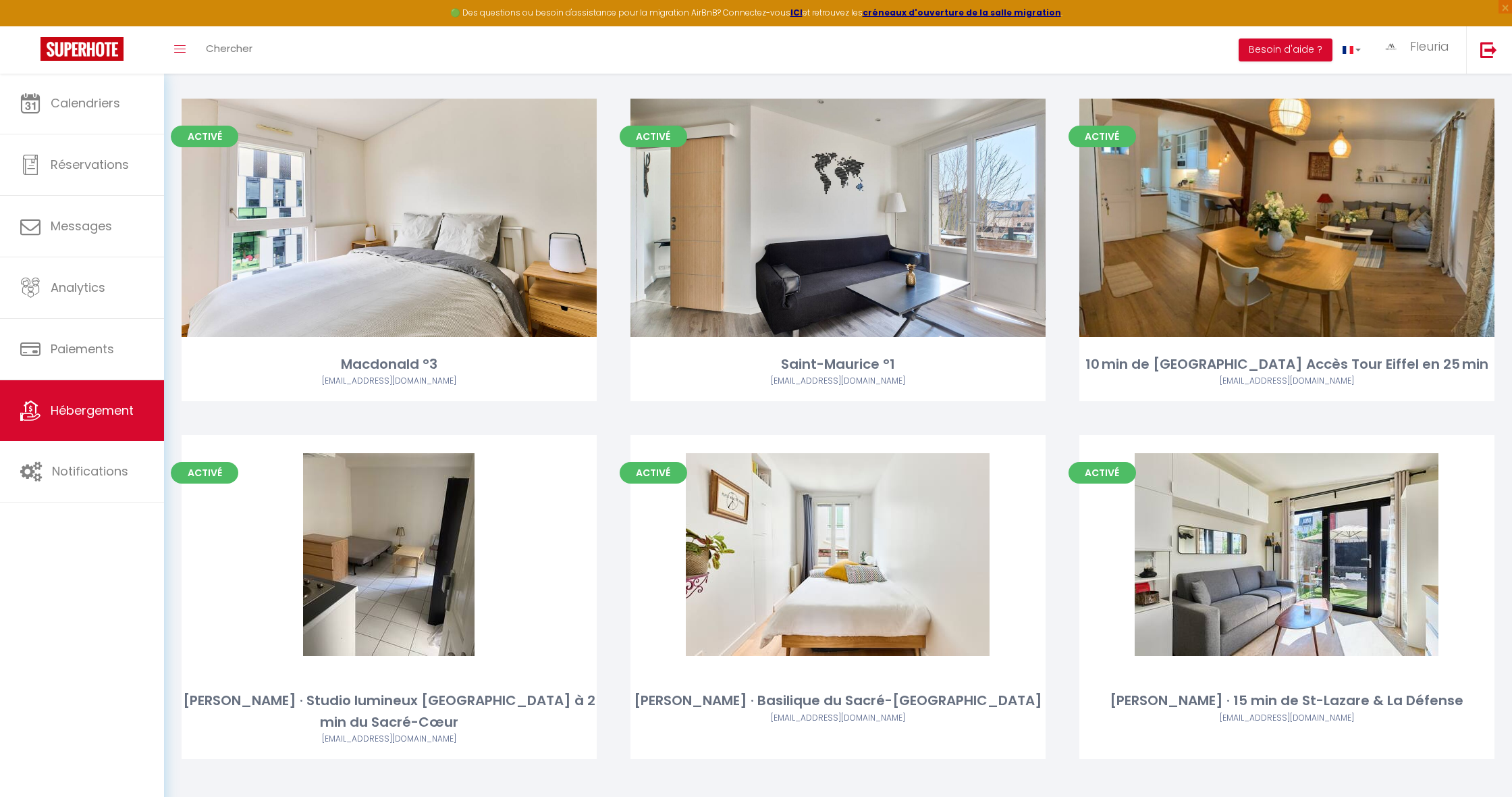
scroll to position [4454, 0]
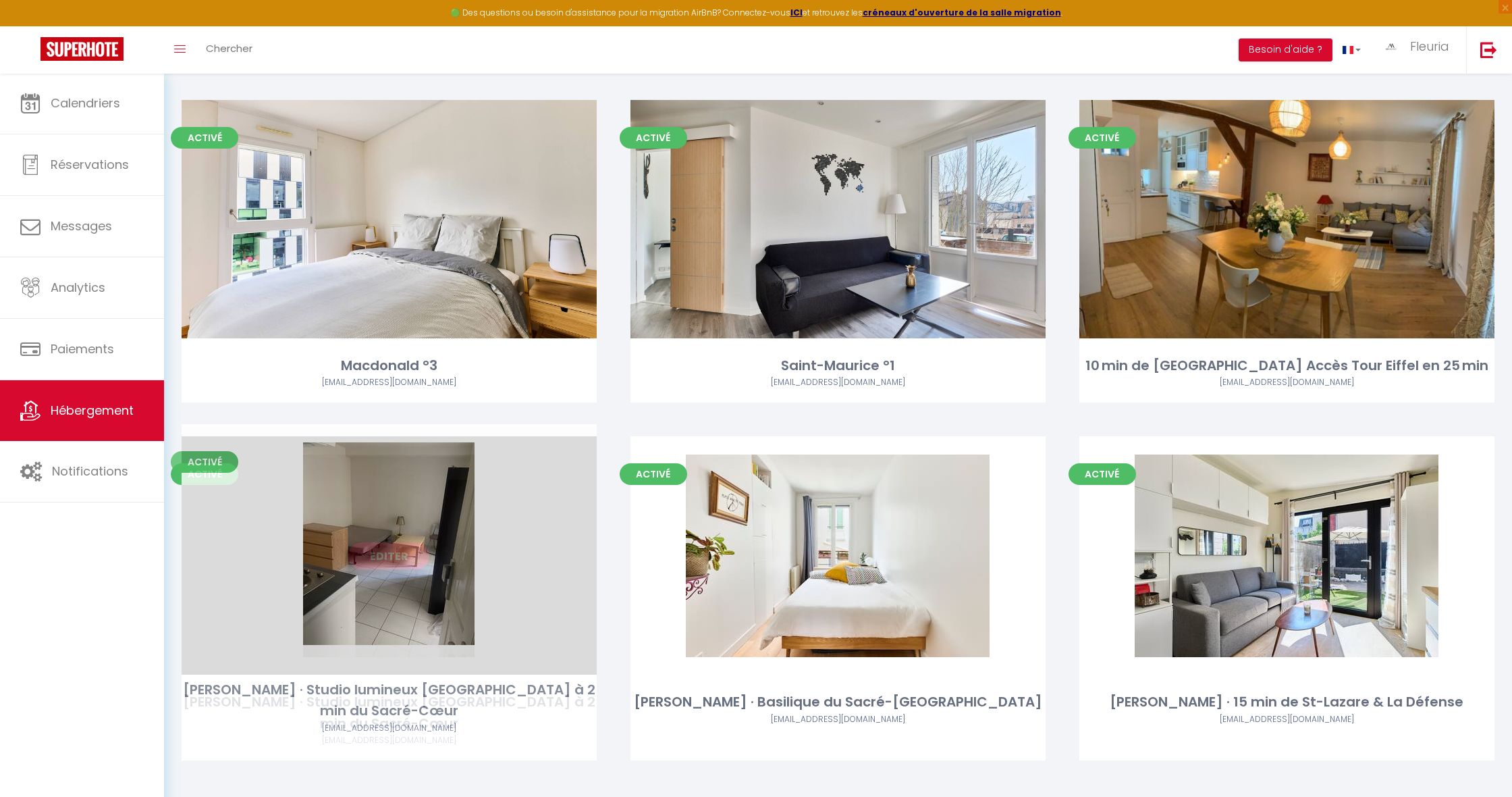
click at [391, 547] on link "Editer" at bounding box center [389, 555] width 81 height 27
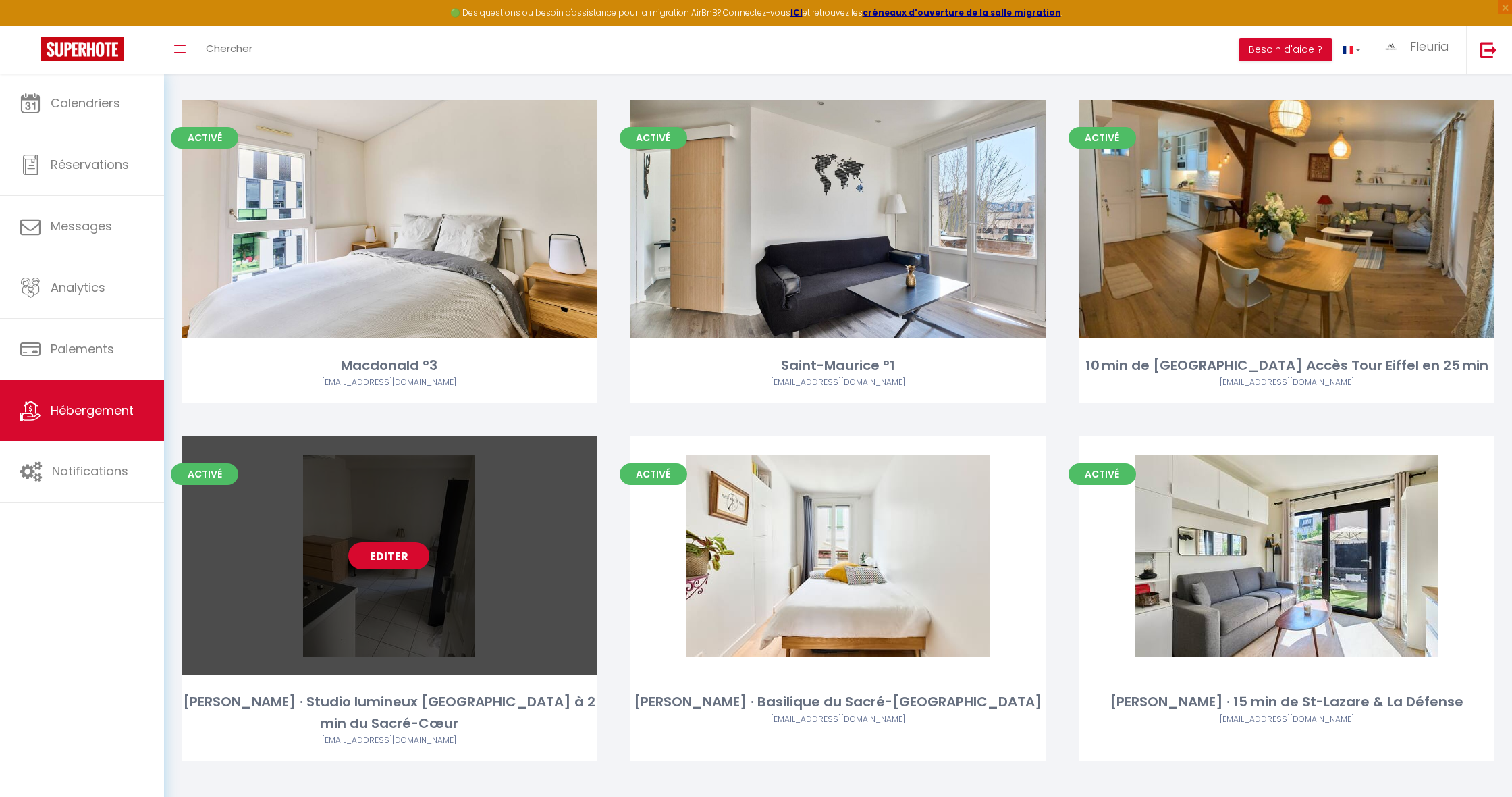
click at [390, 545] on link "Editer" at bounding box center [389, 555] width 81 height 27
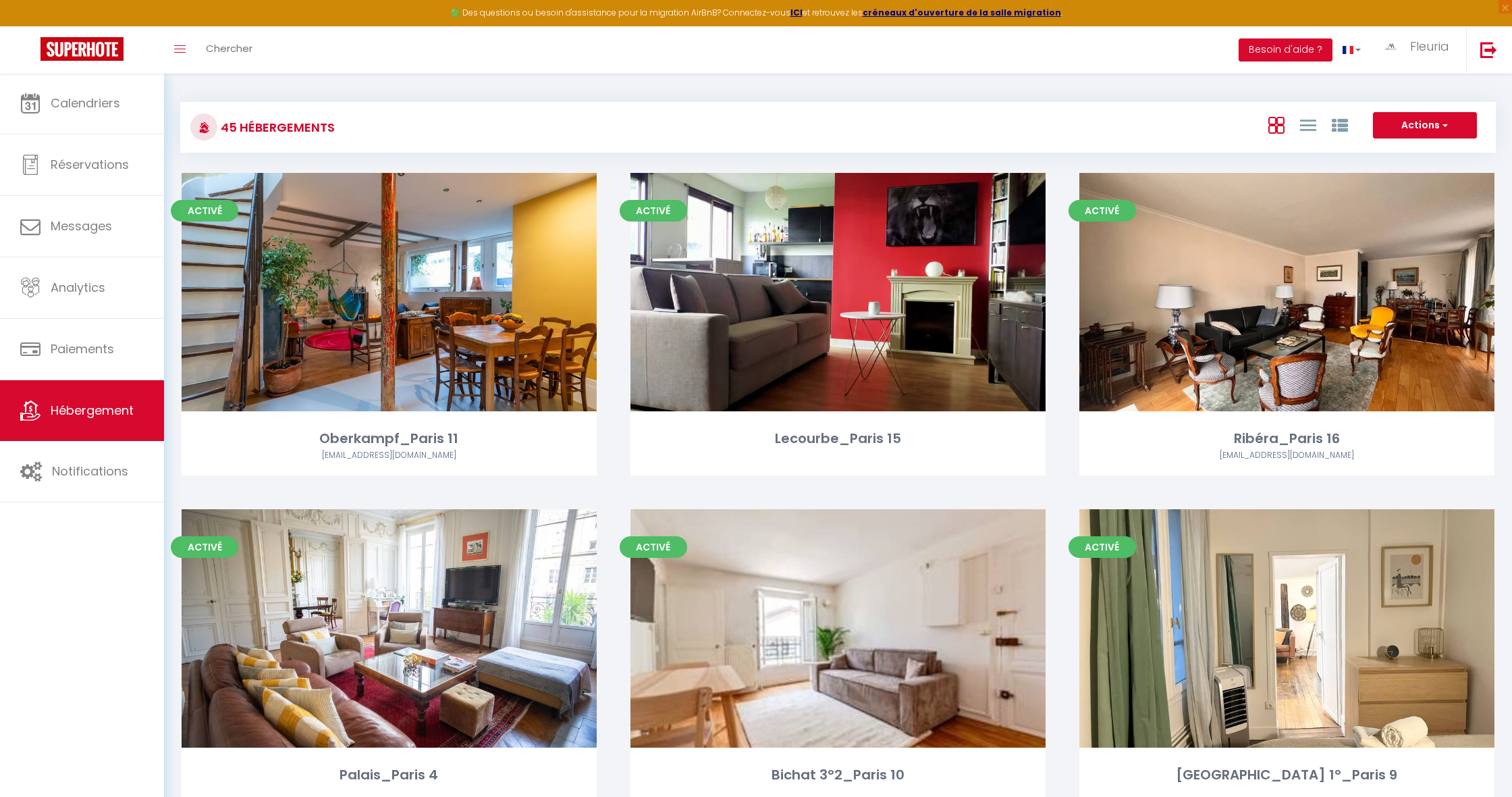
select select "3"
select select "2"
select select "1"
select select
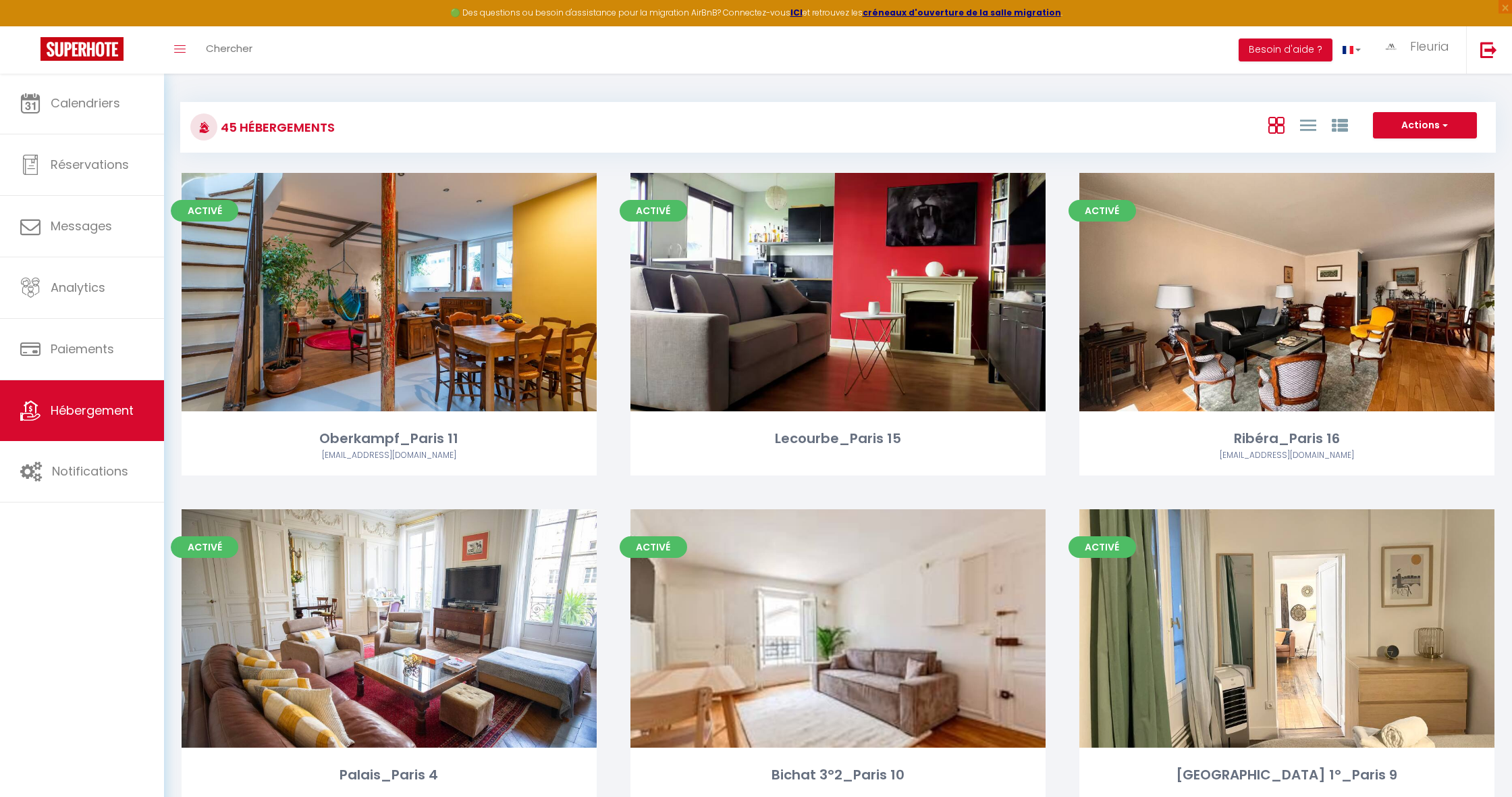
select select "28"
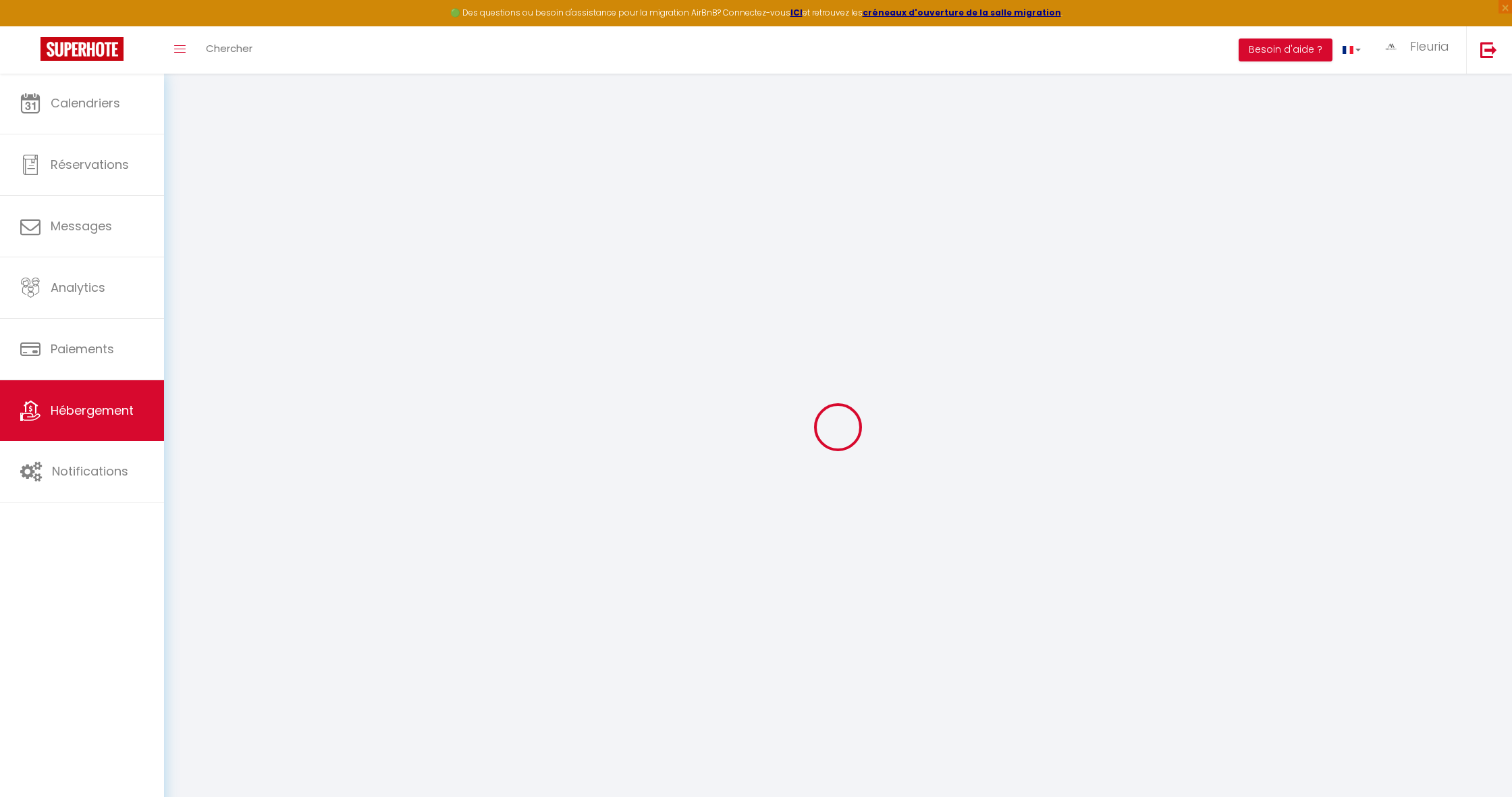
select select
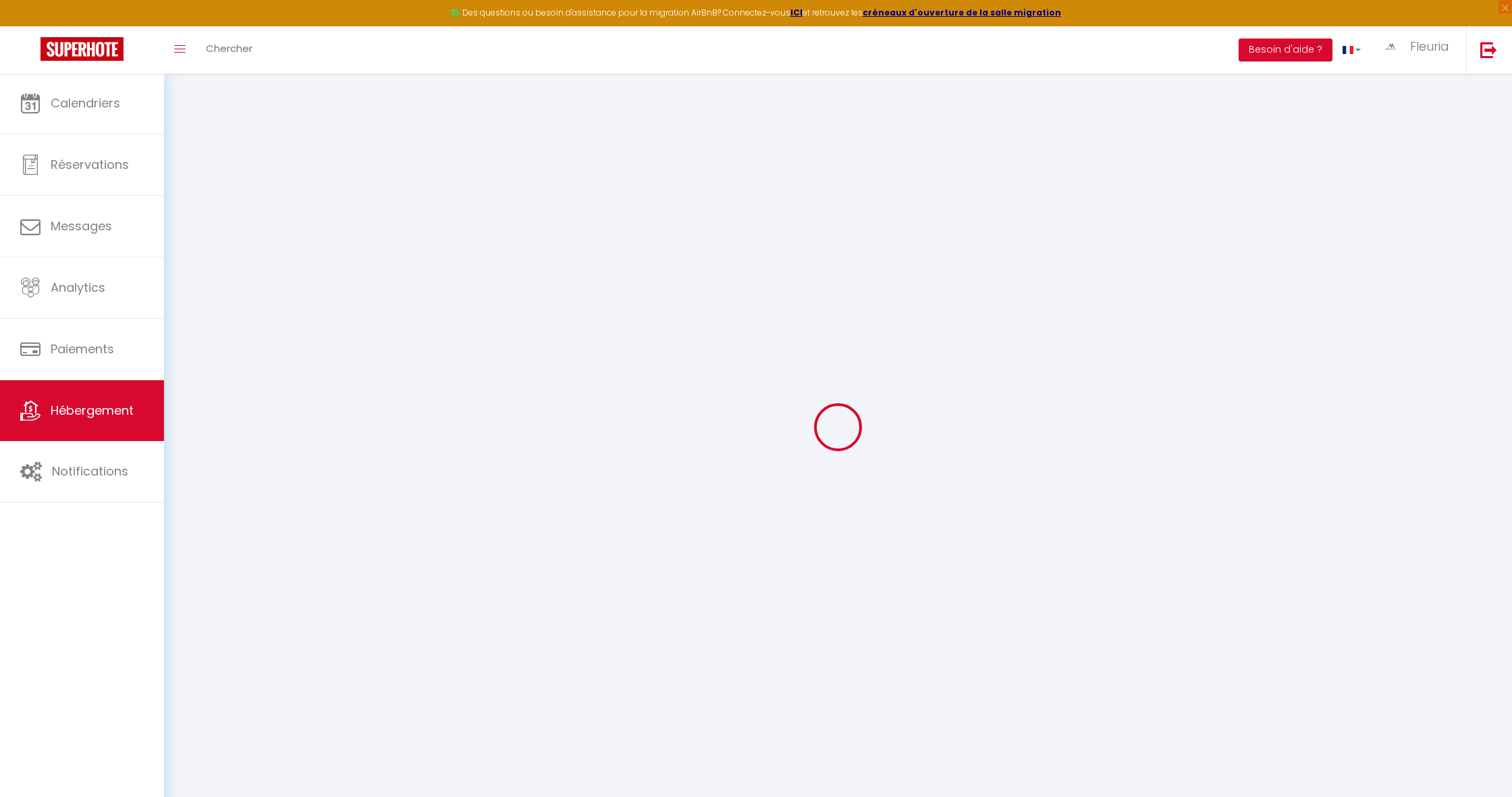
select select
checkbox input "false"
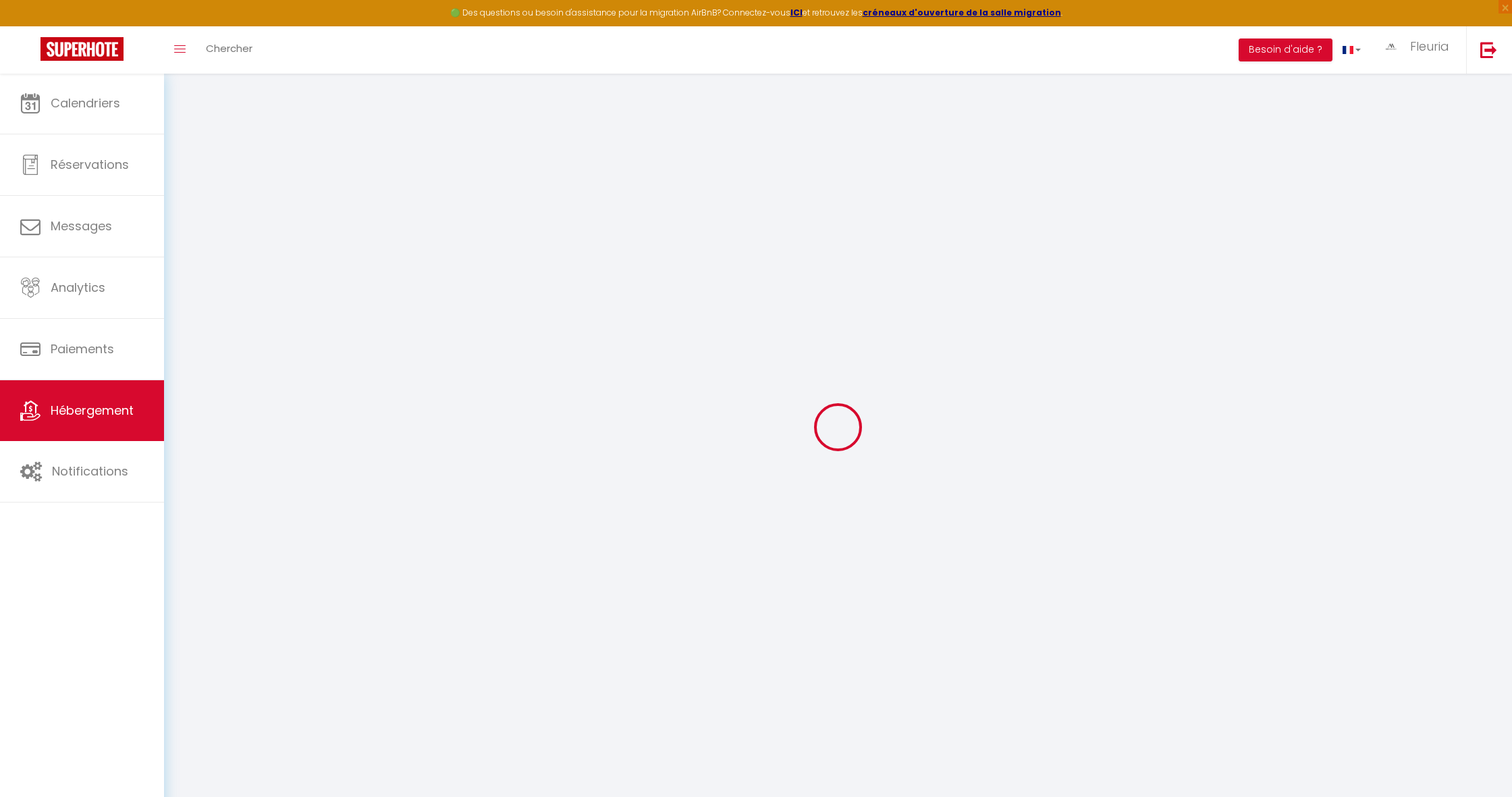
select select
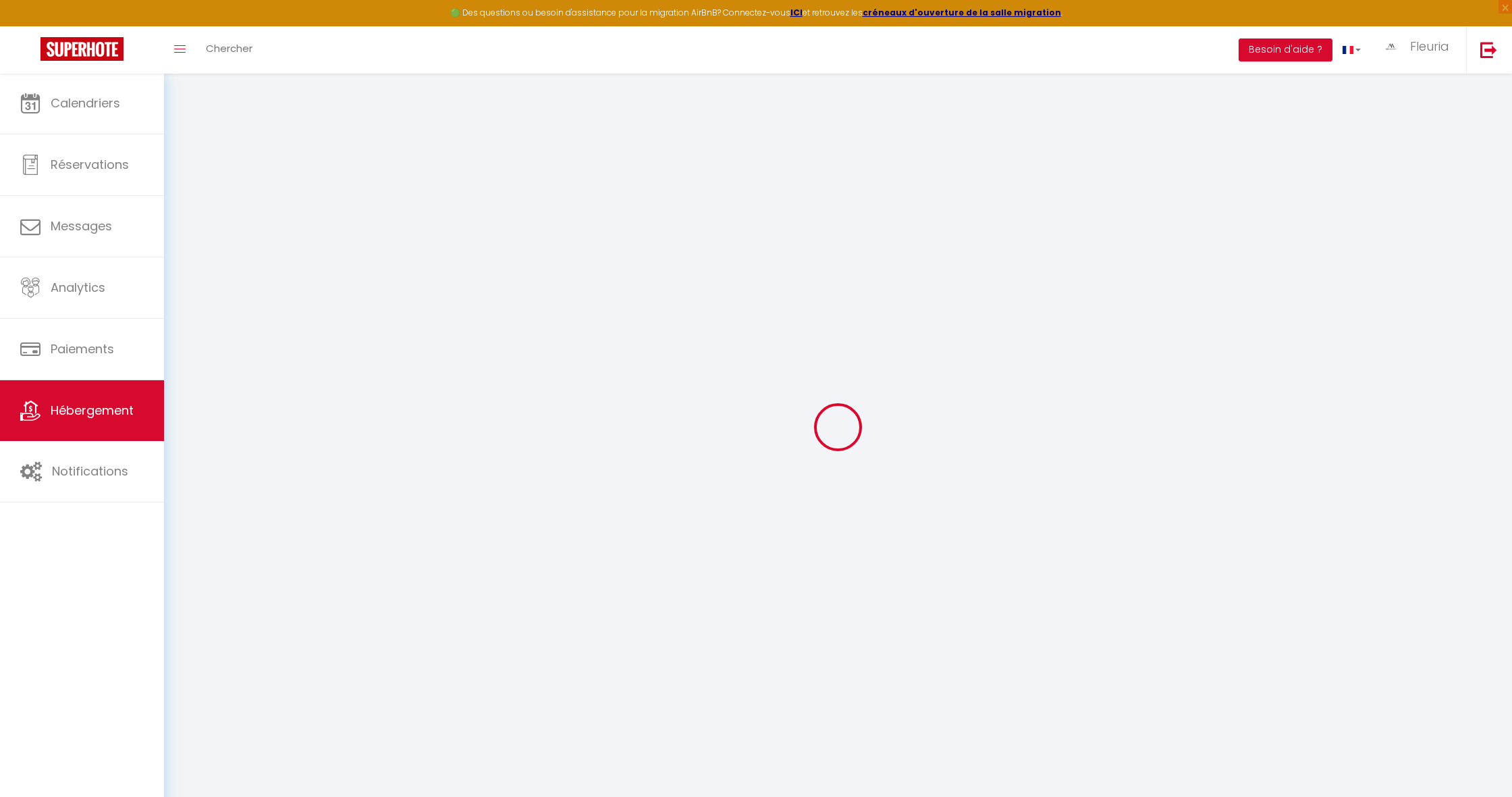
select select
checkbox input "false"
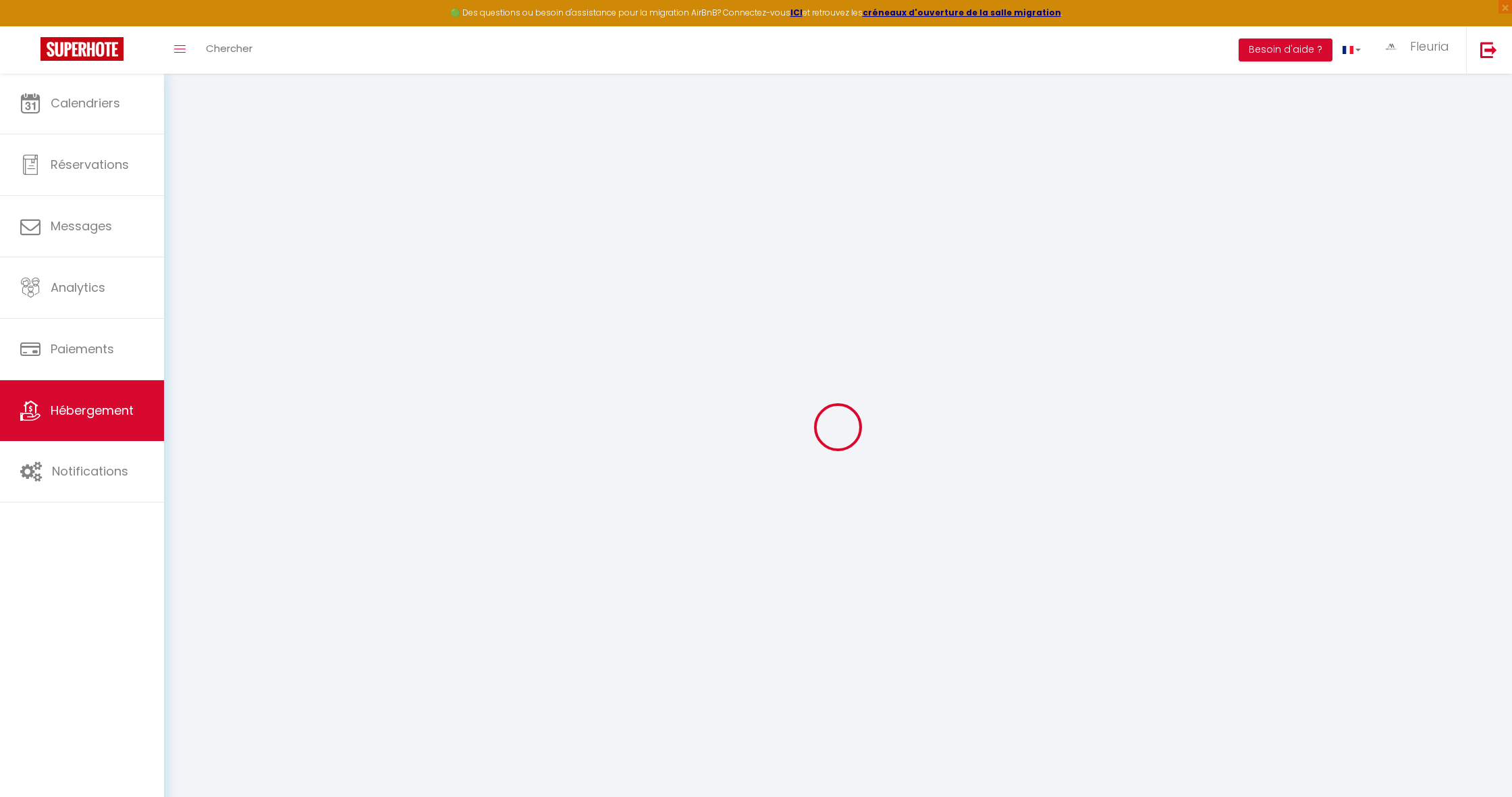
checkbox input "false"
select select
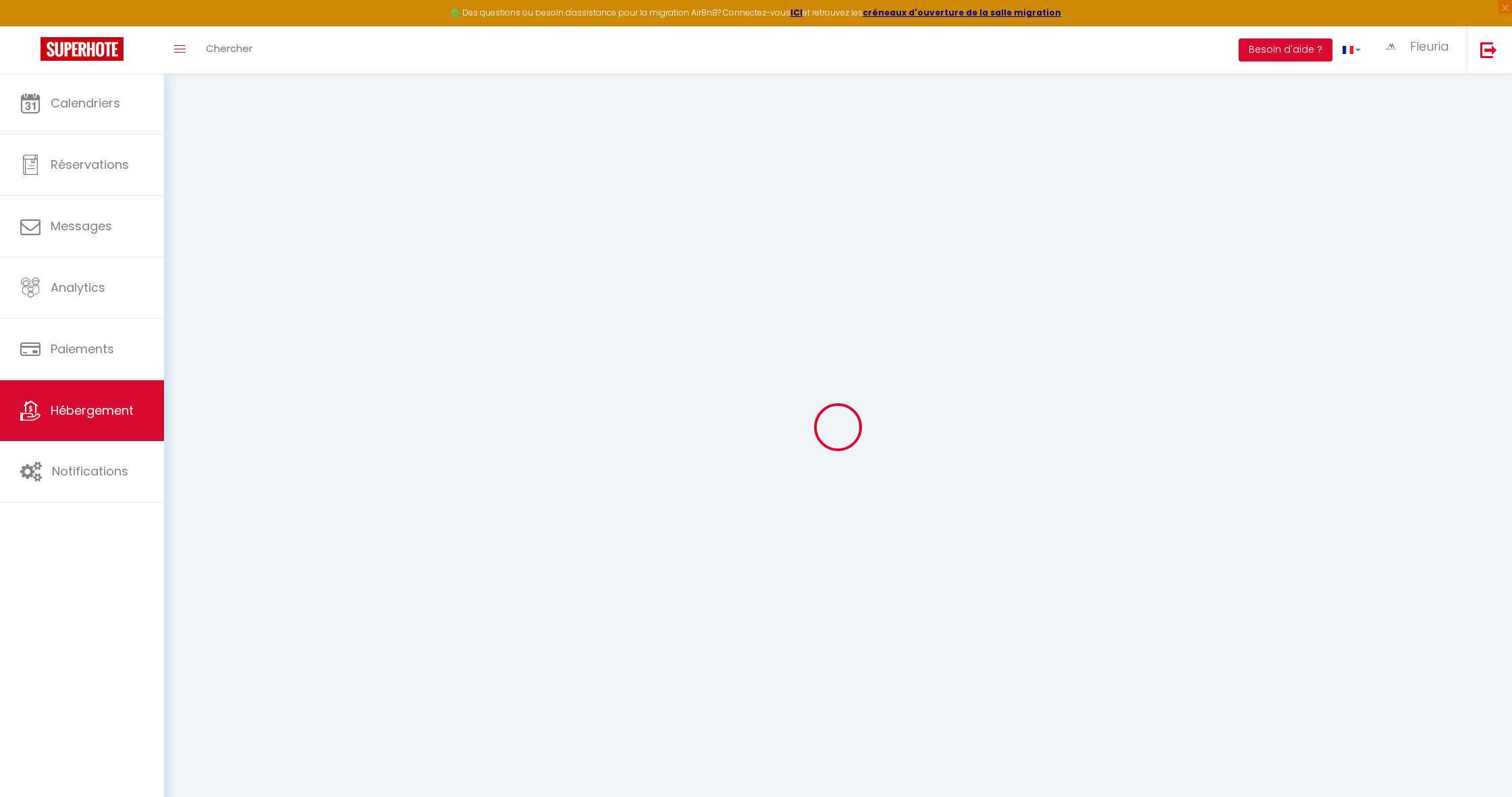
select select
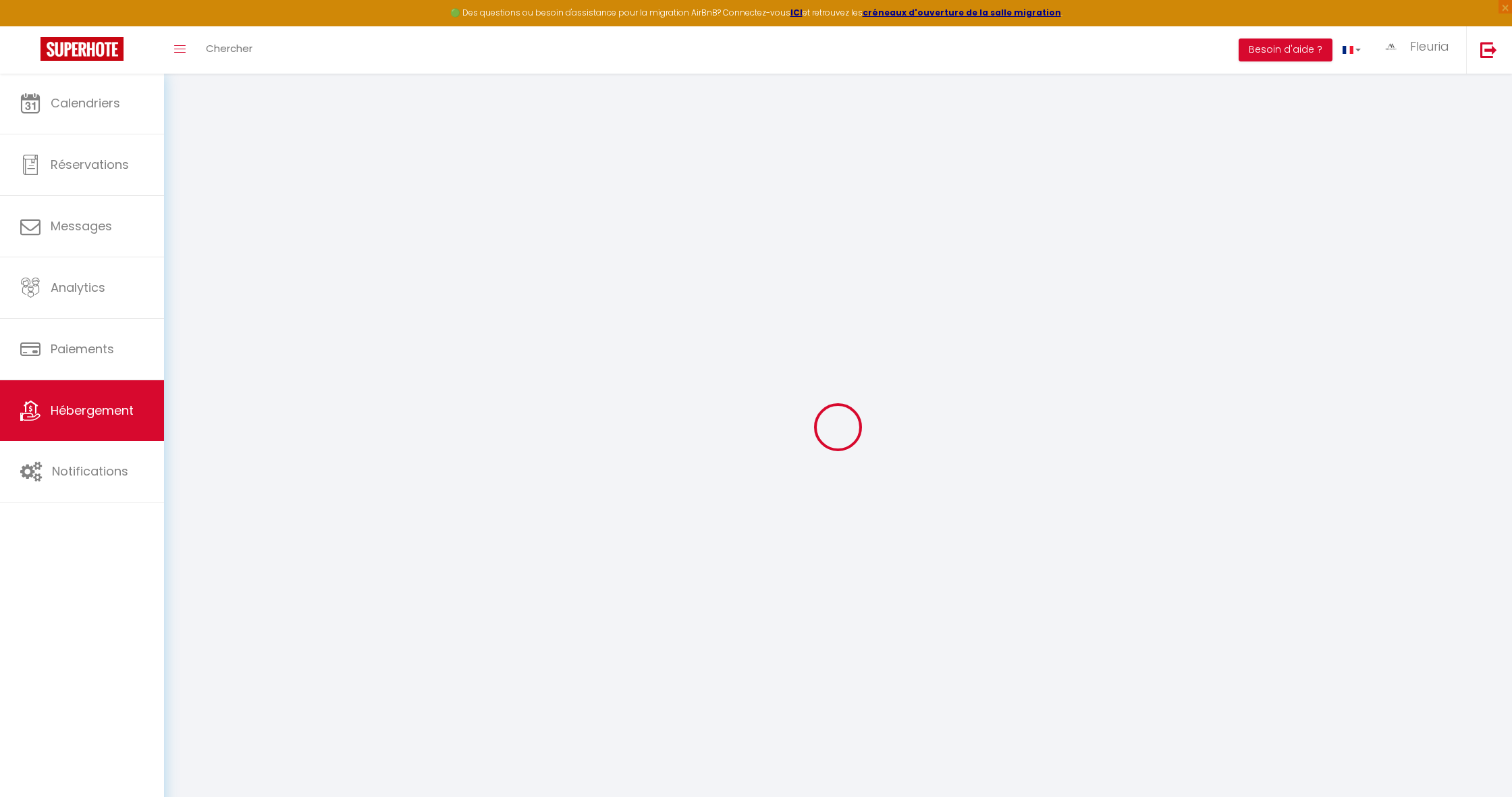
checkbox input "false"
select select
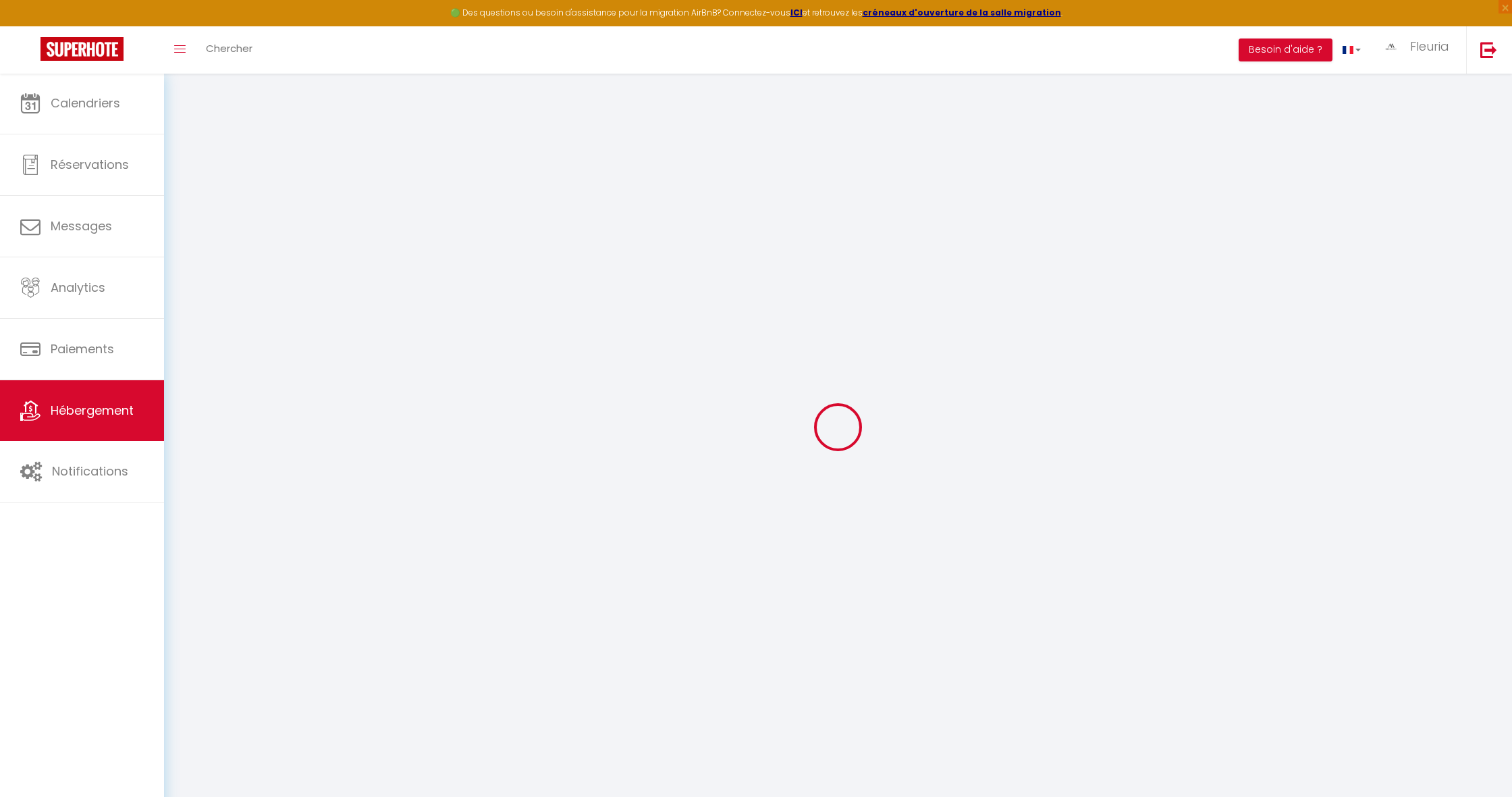
select select
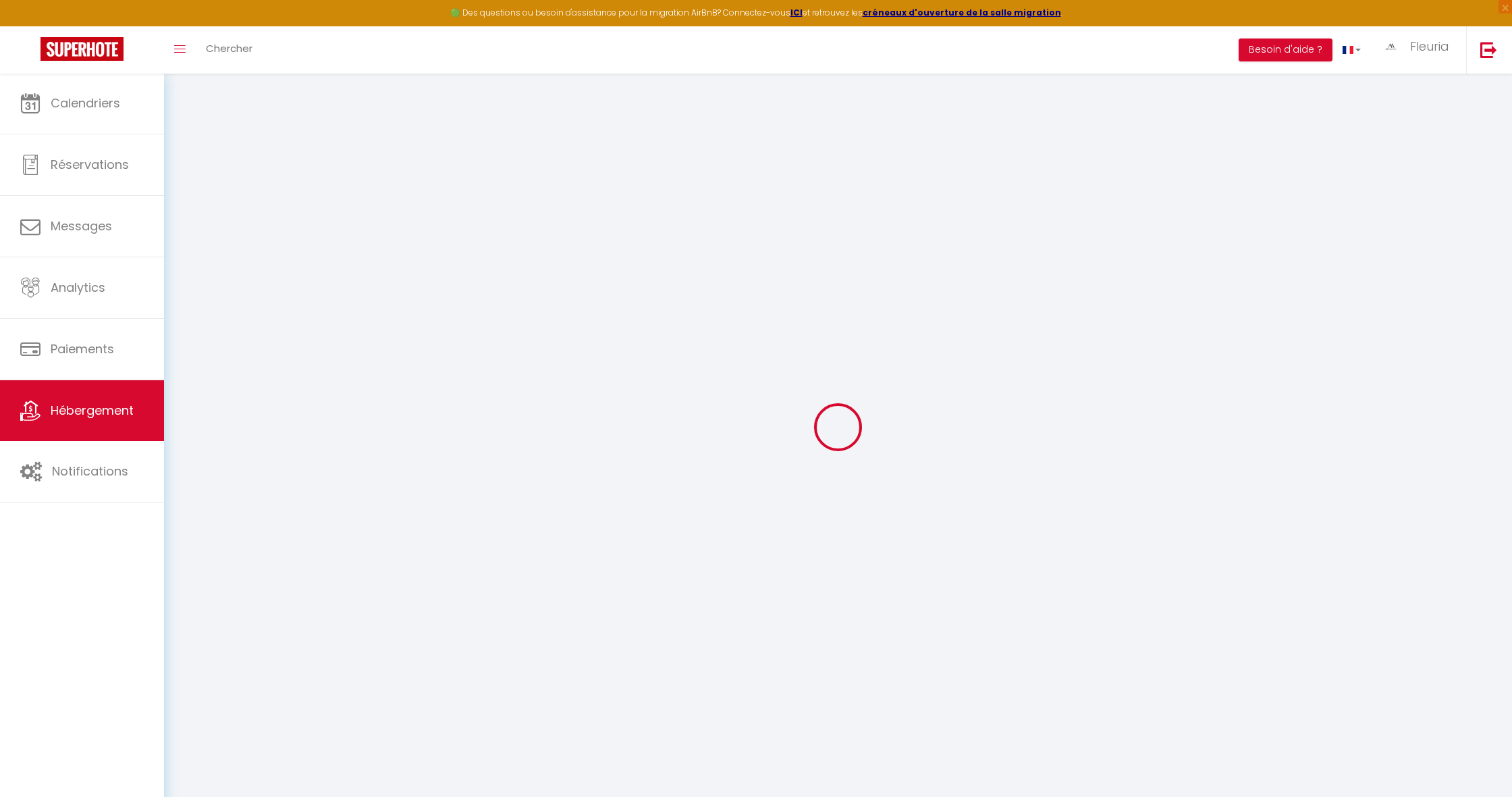
select select
checkbox input "false"
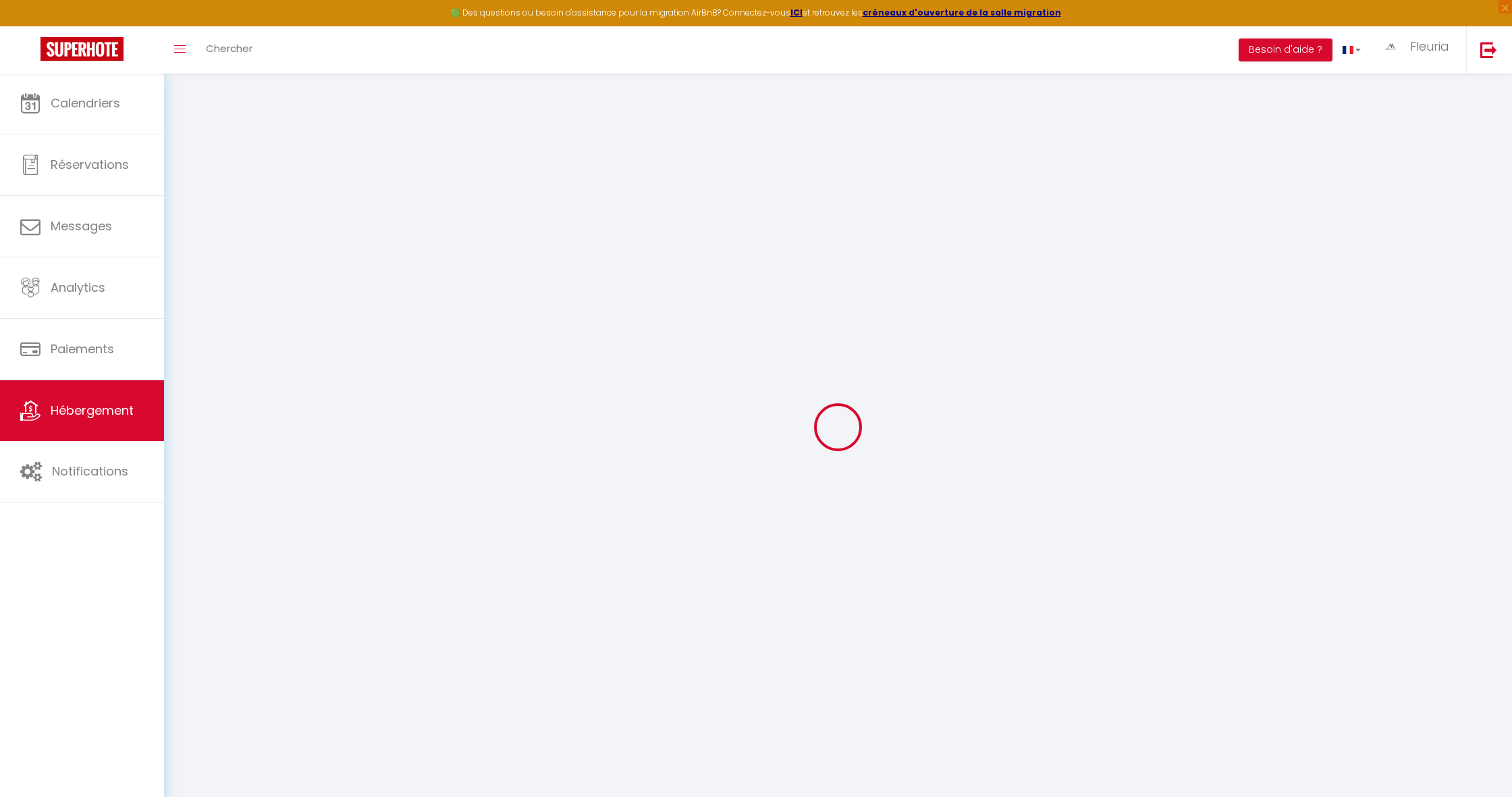
checkbox input "false"
select select
type input "[PERSON_NAME] · Studio lumineux [GEOGRAPHIC_DATA] à 2 min du Sacré-Cœur"
select select "2"
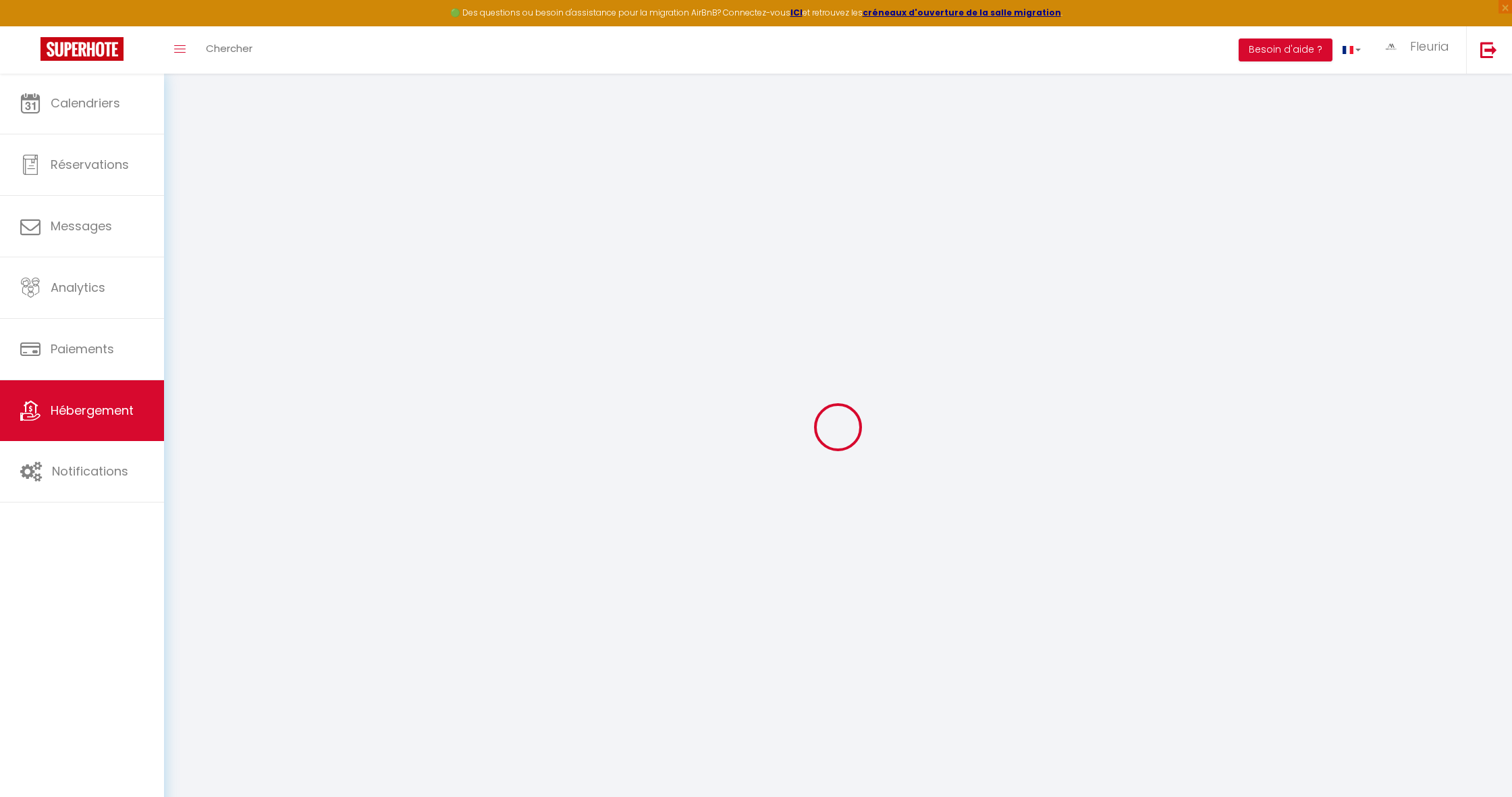
select select "0"
type input "87"
type input "45"
select select
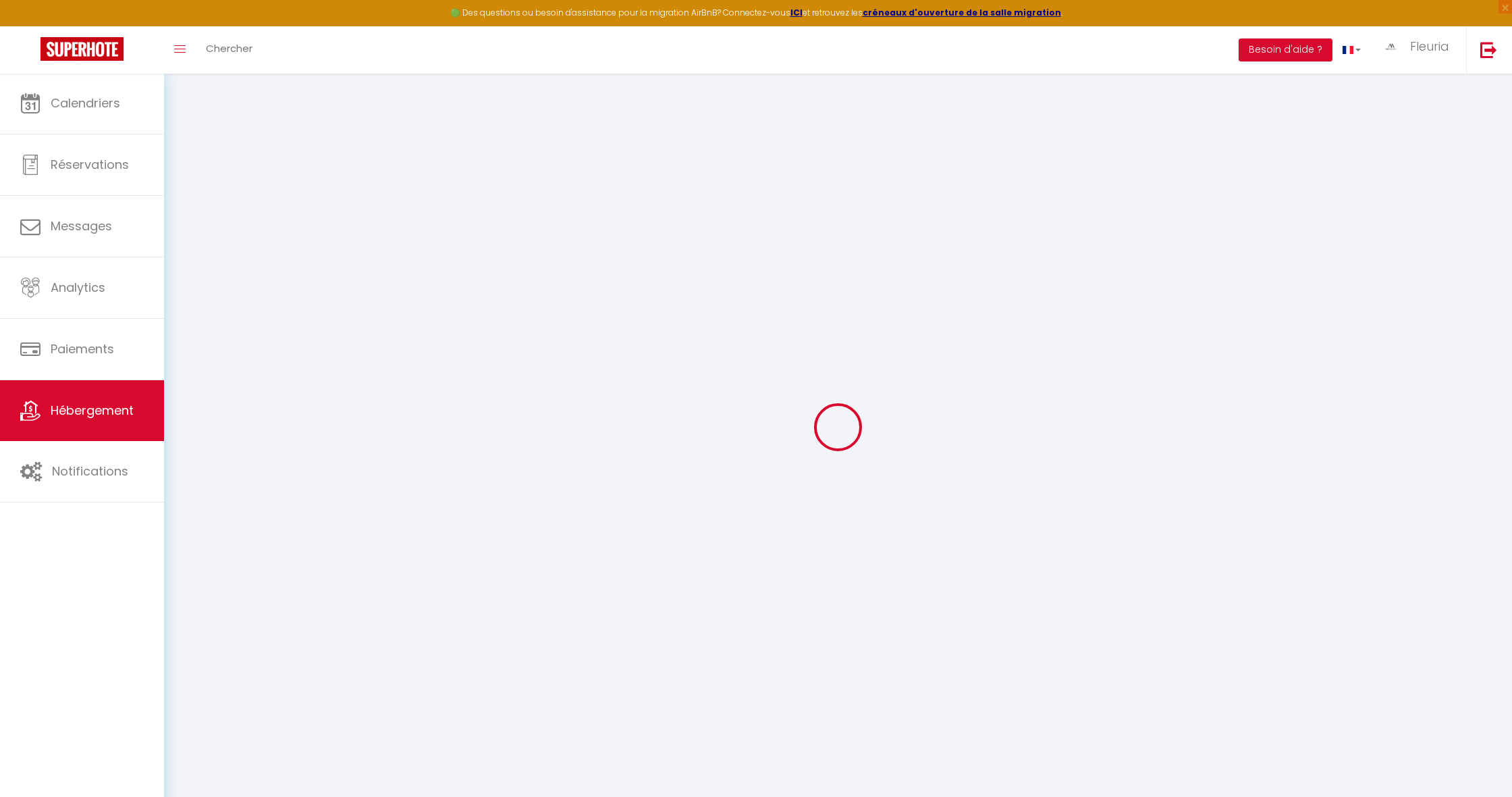
select select
type input "[STREET_ADDRESS]"
type input "75018"
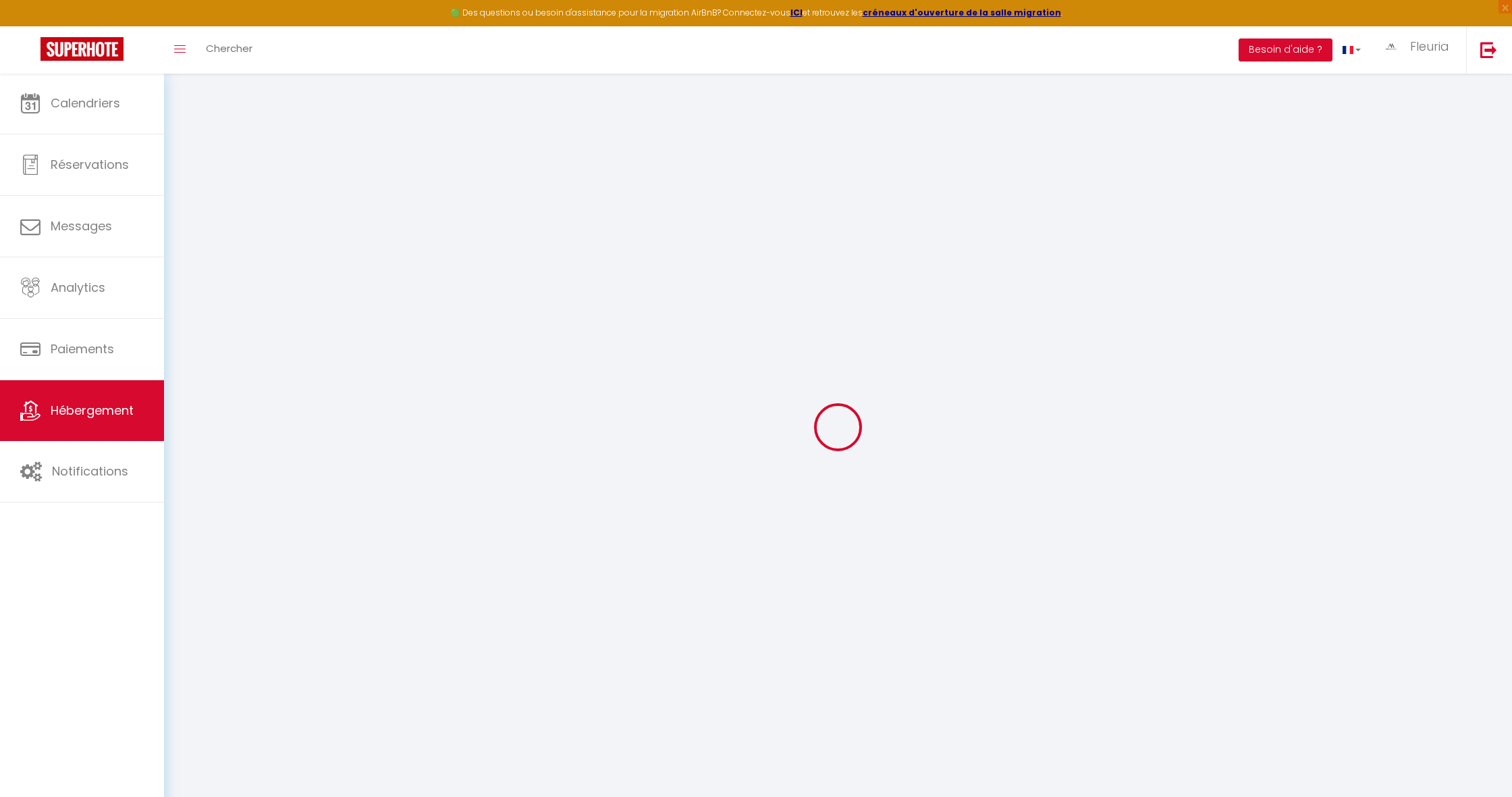
type input "[GEOGRAPHIC_DATA]"
type input "[EMAIL_ADDRESS][DOMAIN_NAME]"
select select
checkbox input "false"
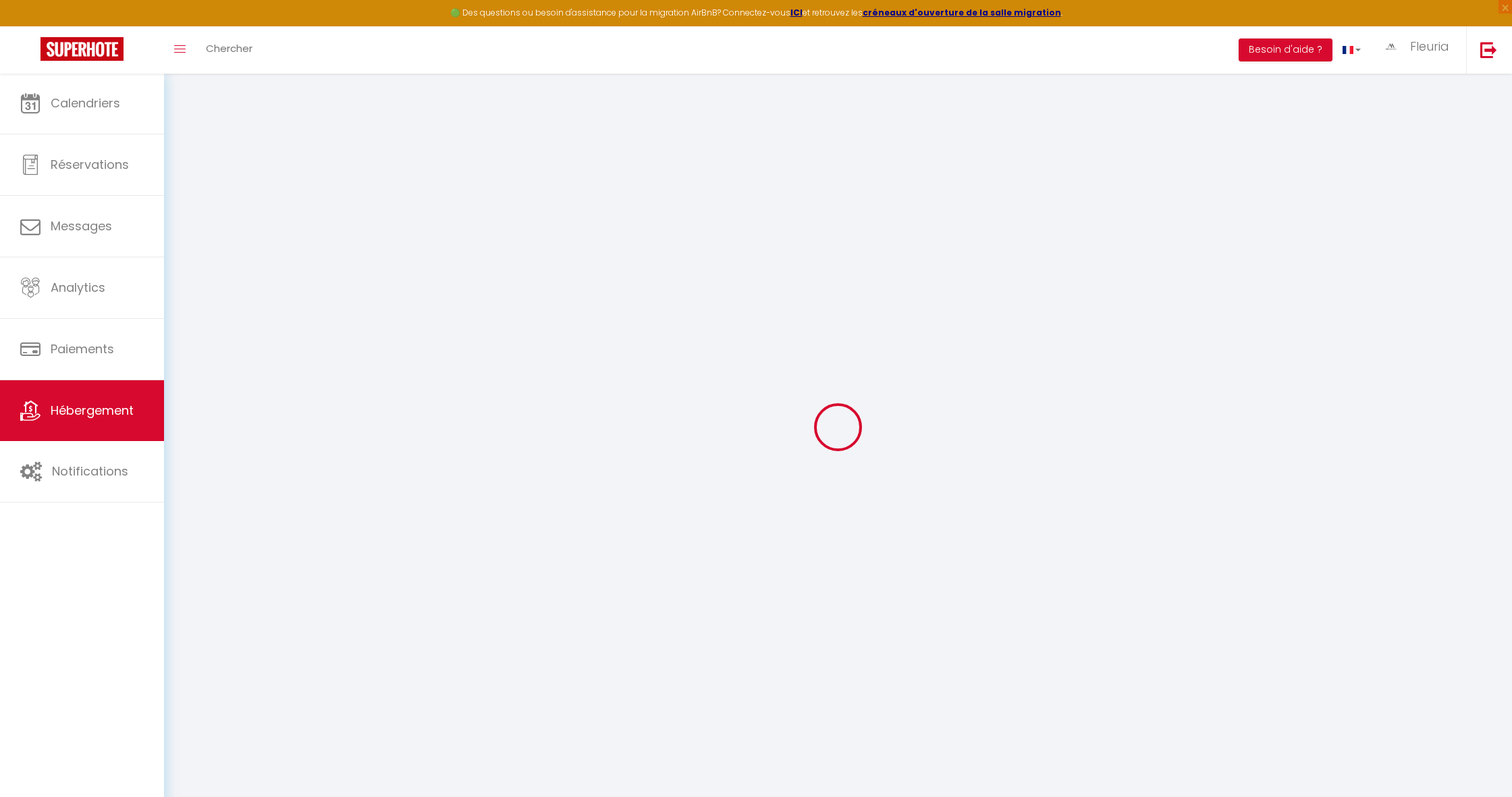
checkbox input "false"
type input "0"
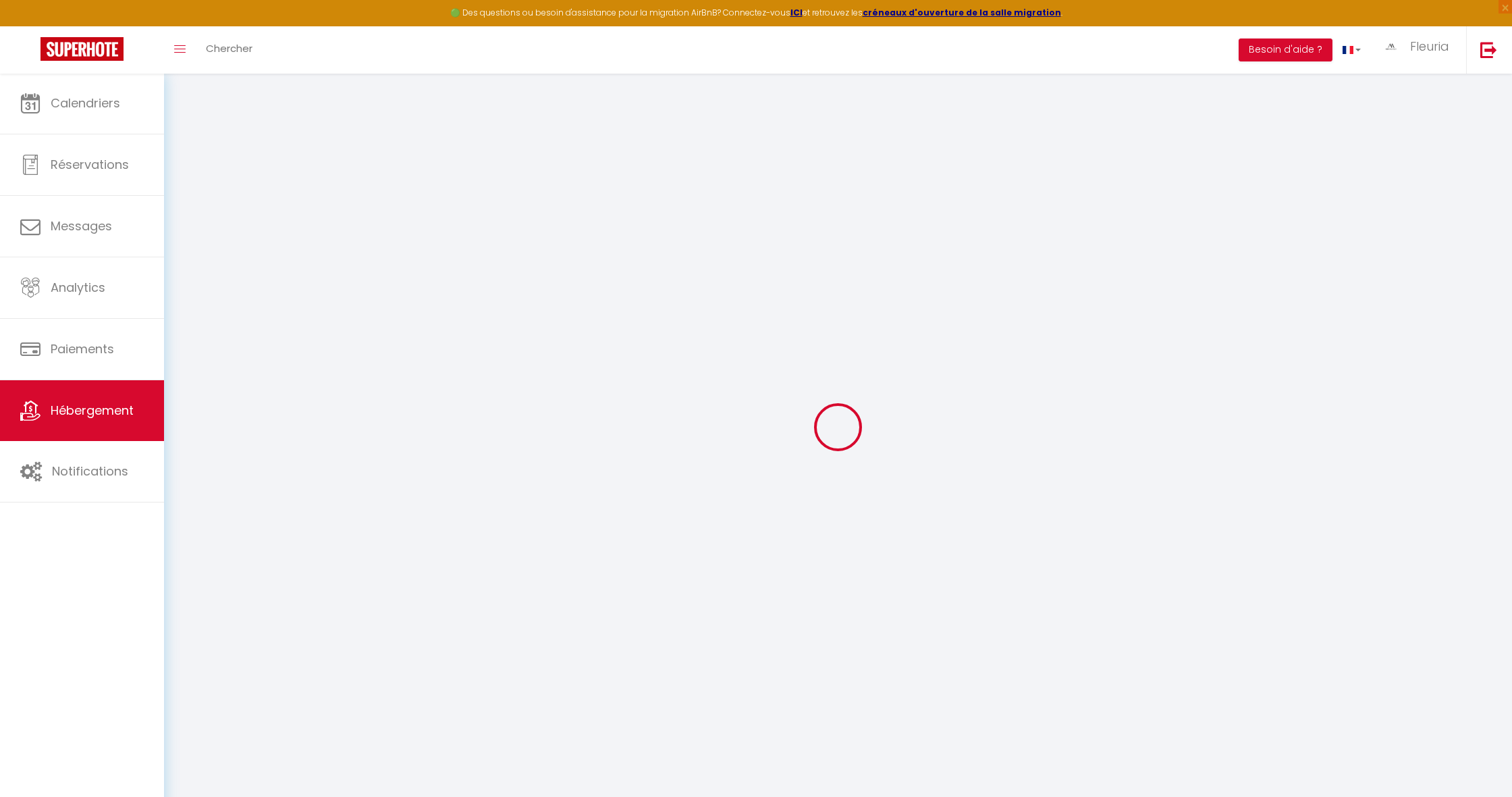
type input "0"
select select
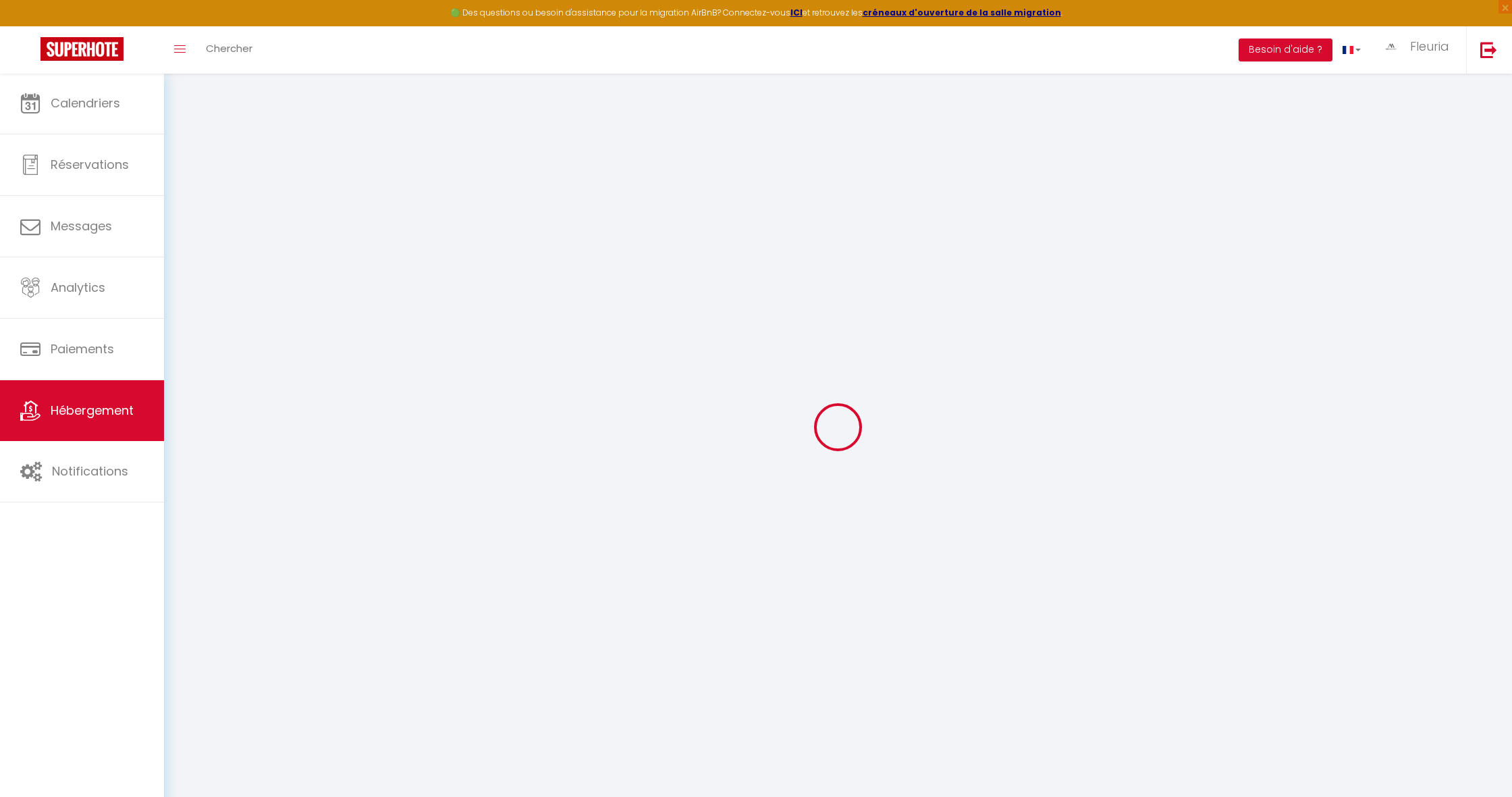
select select
checkbox input "false"
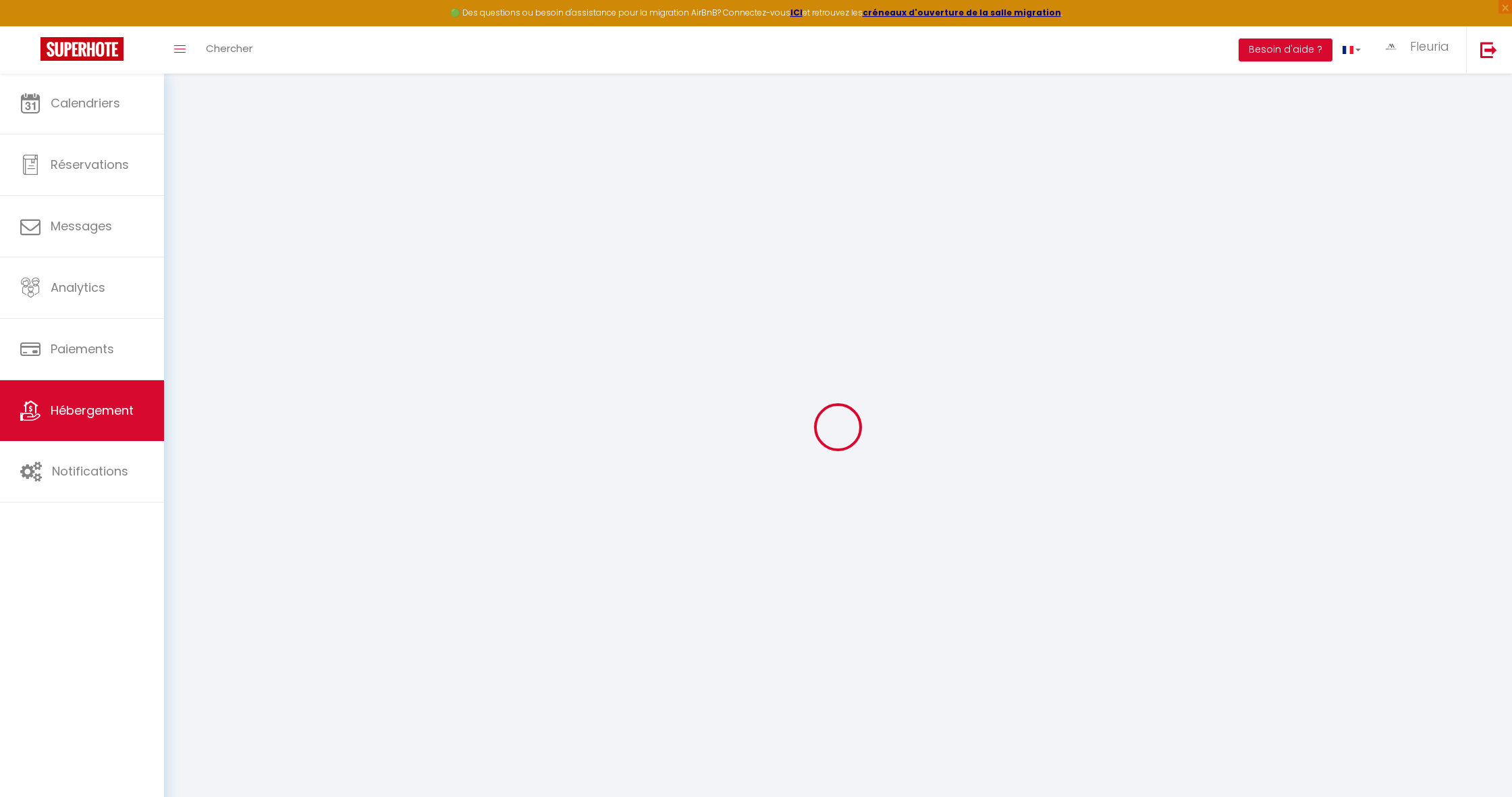
checkbox input "false"
select select
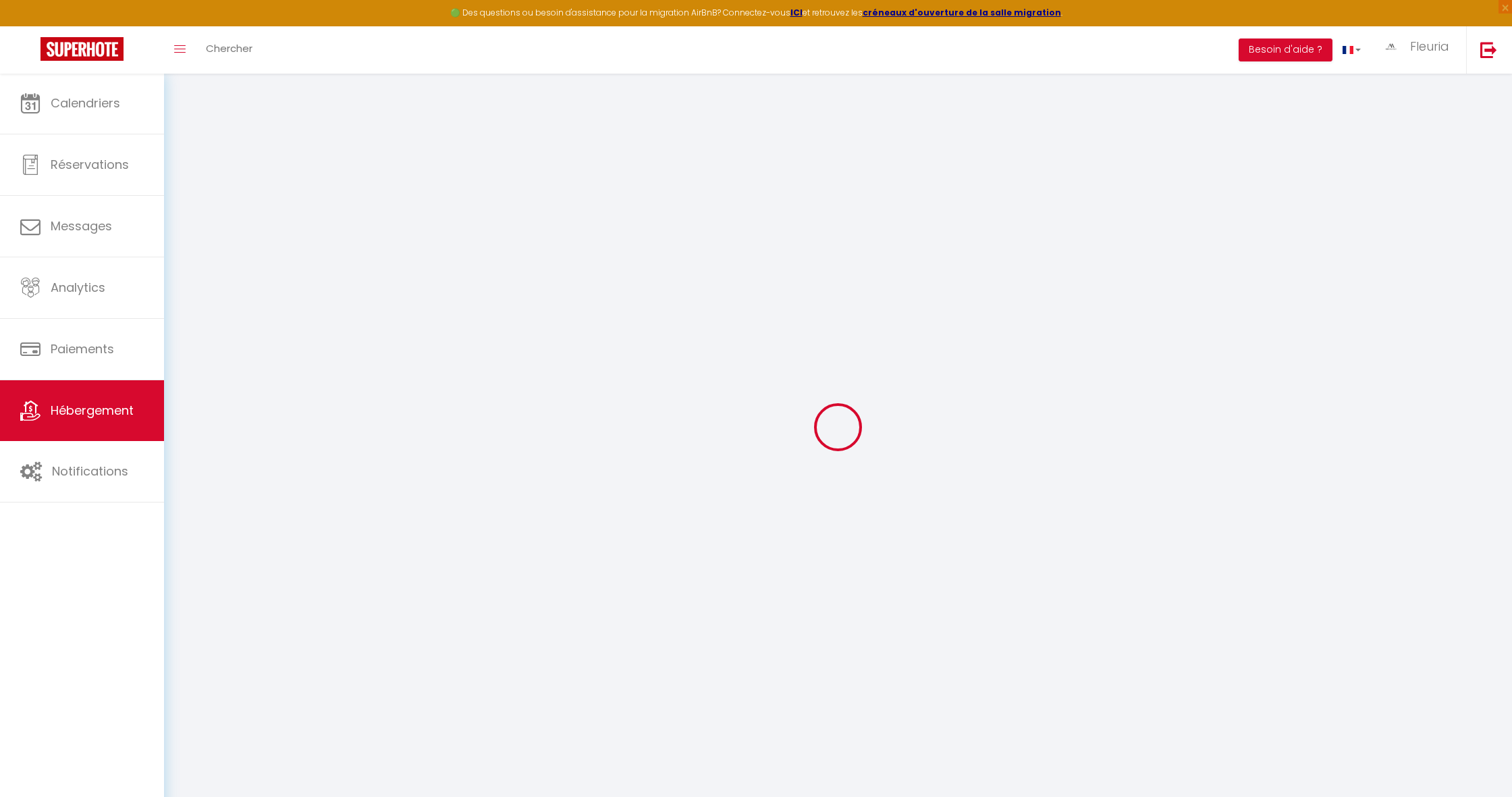
select select
checkbox input "false"
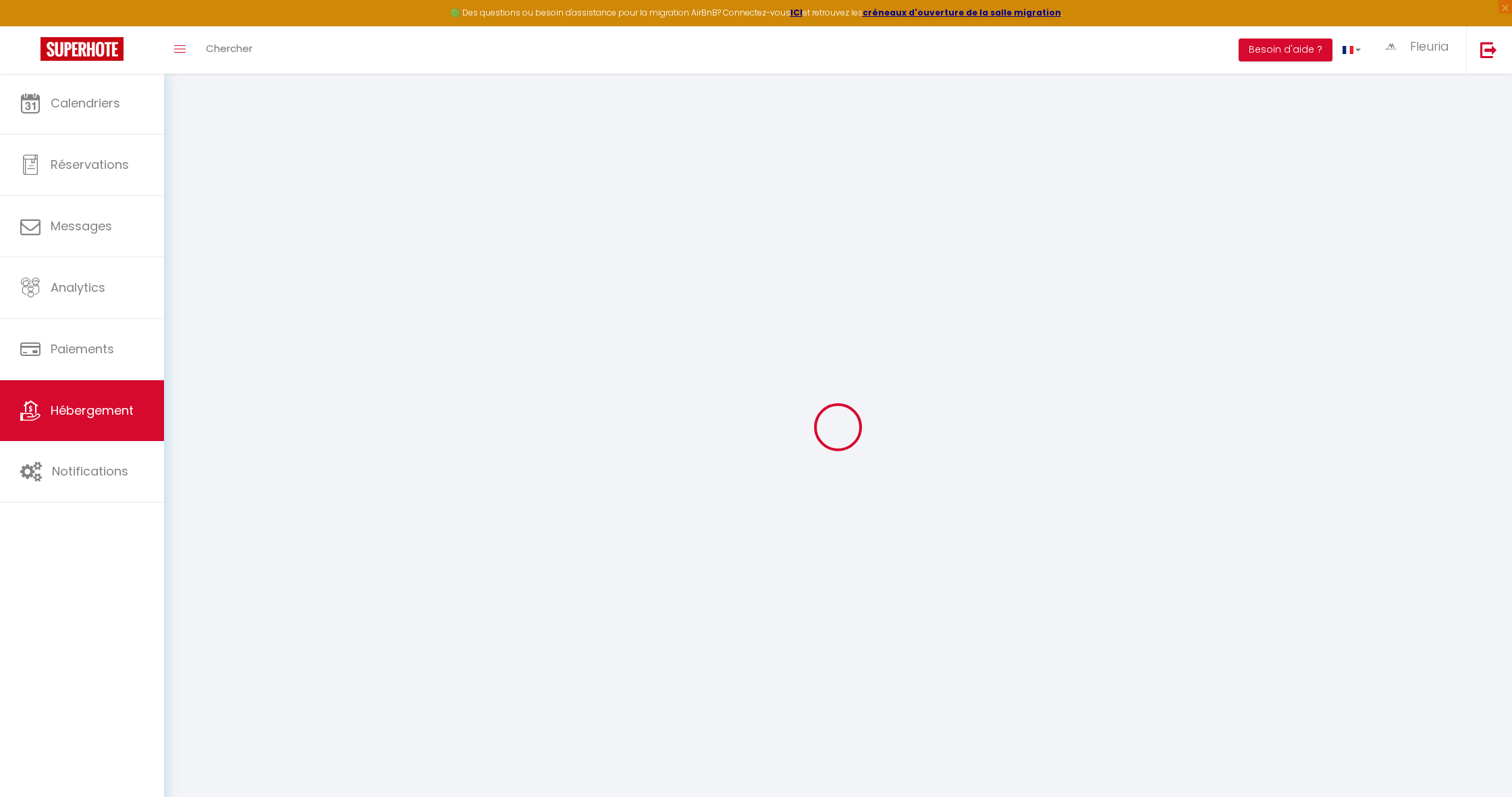
checkbox input "false"
select select
checkbox input "false"
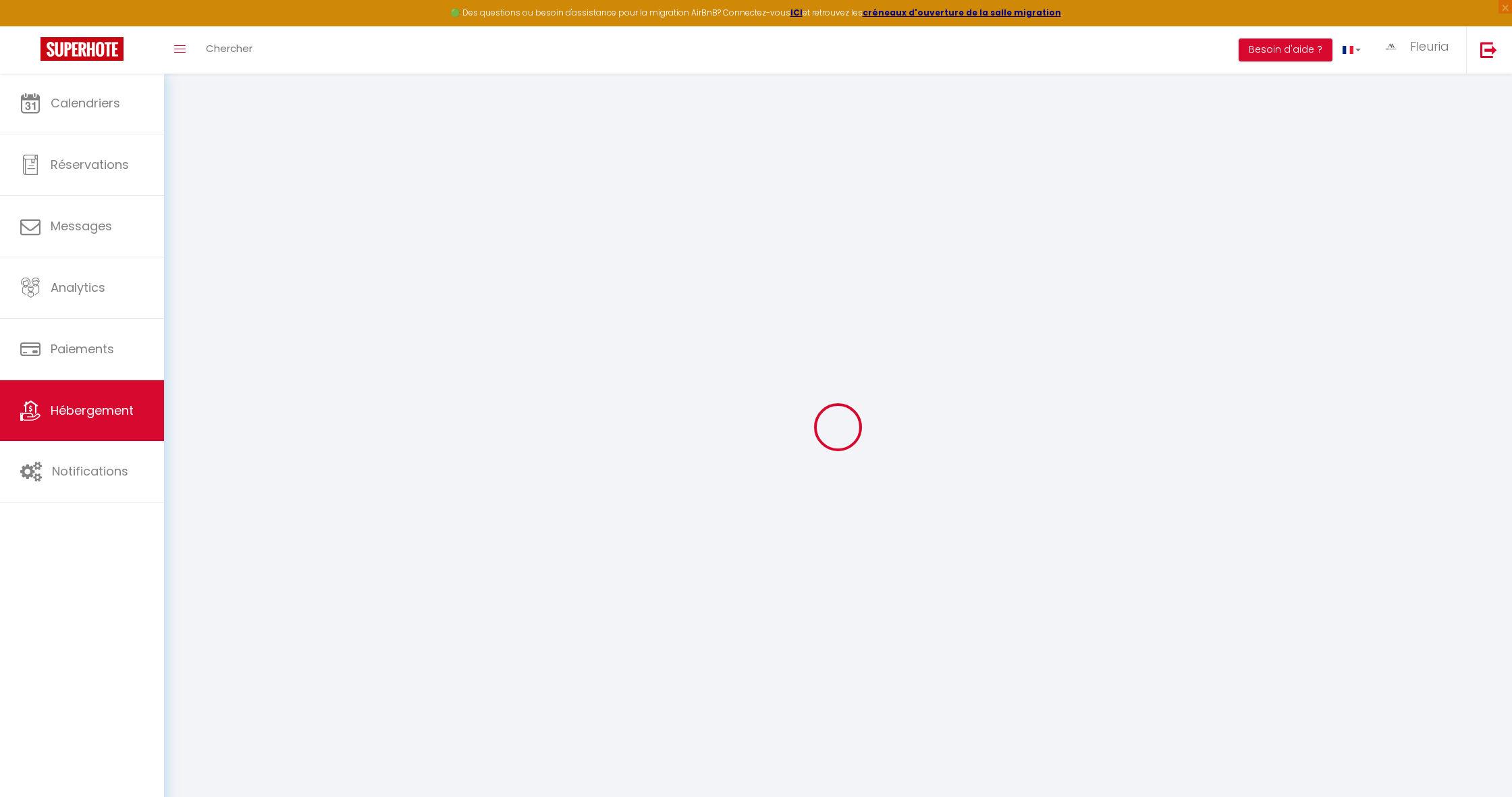
checkbox input "false"
select select "15:00"
select select "23:45"
select select "10:00"
select select "30"
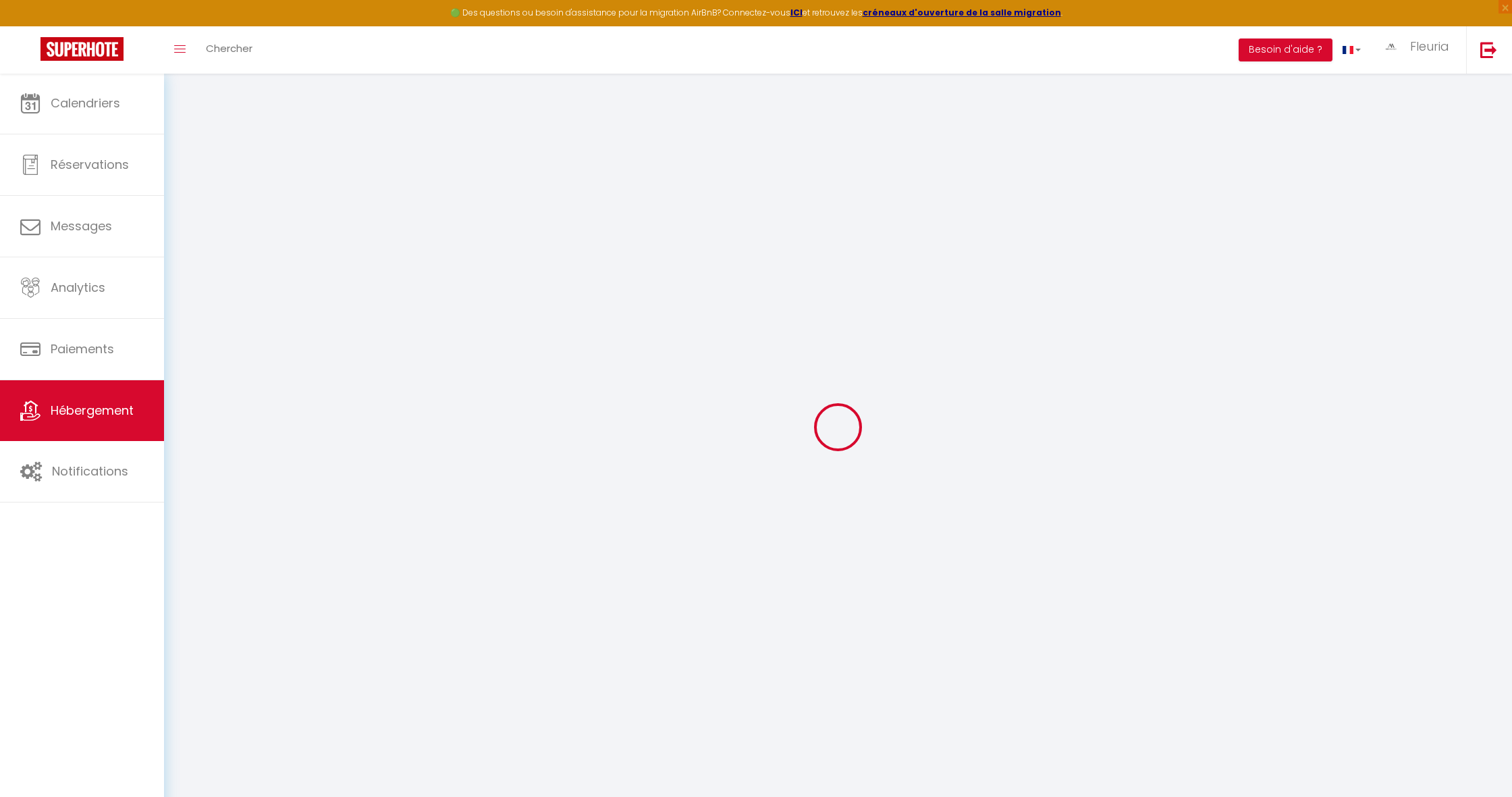
select select "120"
select select
checkbox input "false"
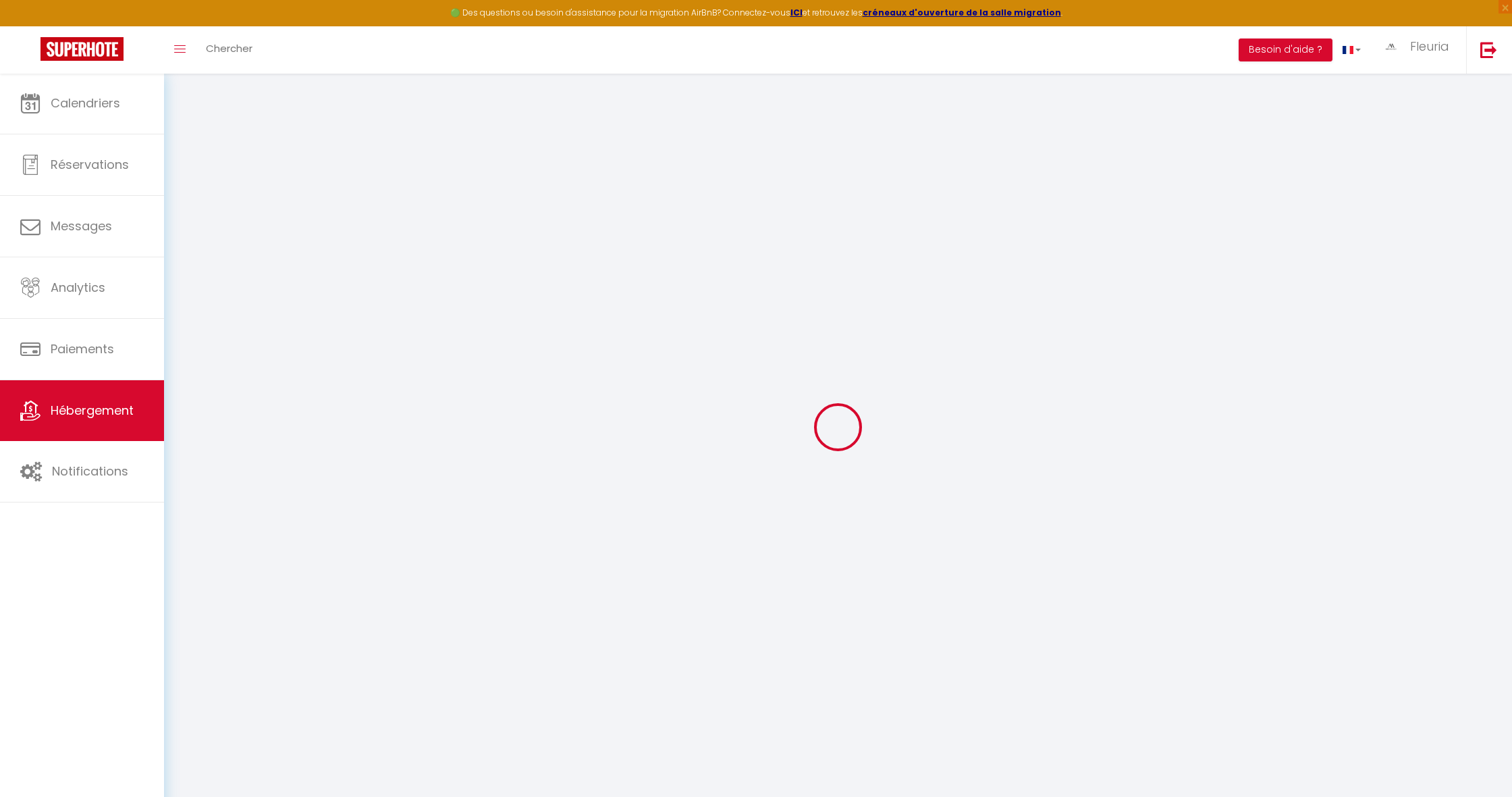
checkbox input "false"
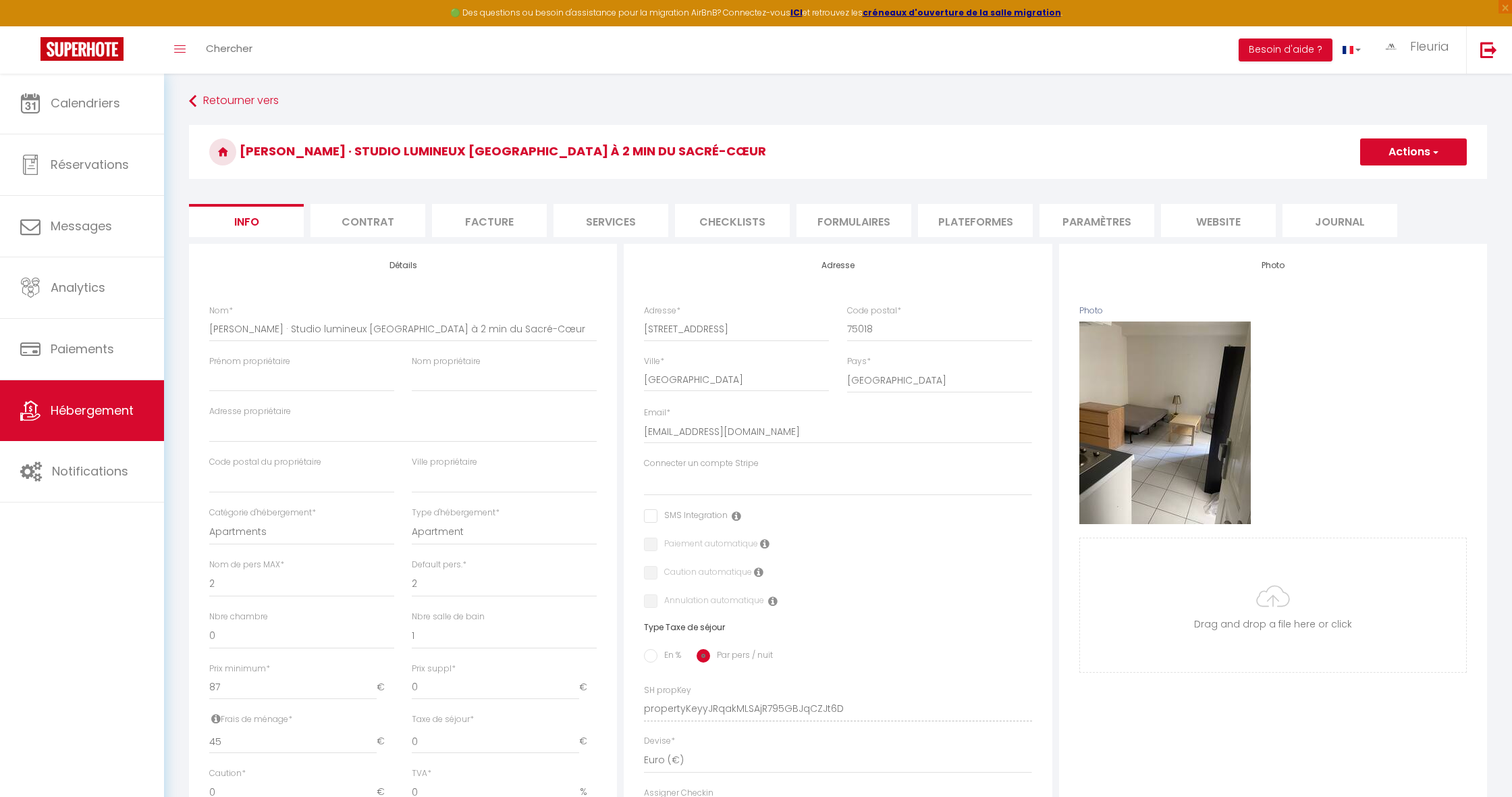
select select
checkbox input "false"
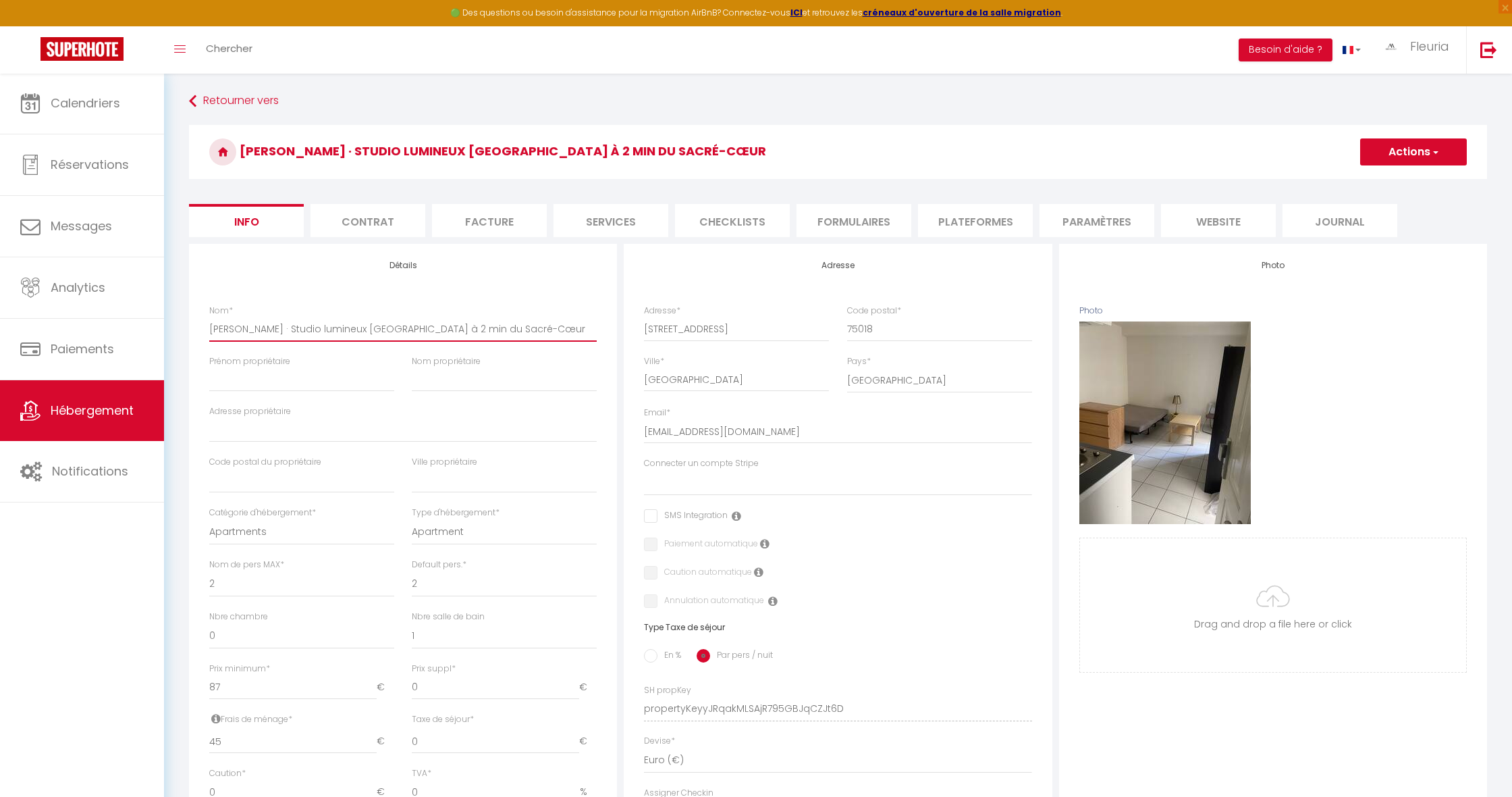
drag, startPoint x: 548, startPoint y: 328, endPoint x: 204, endPoint y: 328, distance: 344.0
click at [204, 328] on div "Nom * [PERSON_NAME] · Studio lumineux [GEOGRAPHIC_DATA] à 2 min du Sacré-Cœur" at bounding box center [403, 330] width 405 height 51
type input "[PERSON_NAME] · Studio lumineux [GEOGRAPHIC_DATA] à 2 min du Sacré-Cœu"
select select
checkbox input "false"
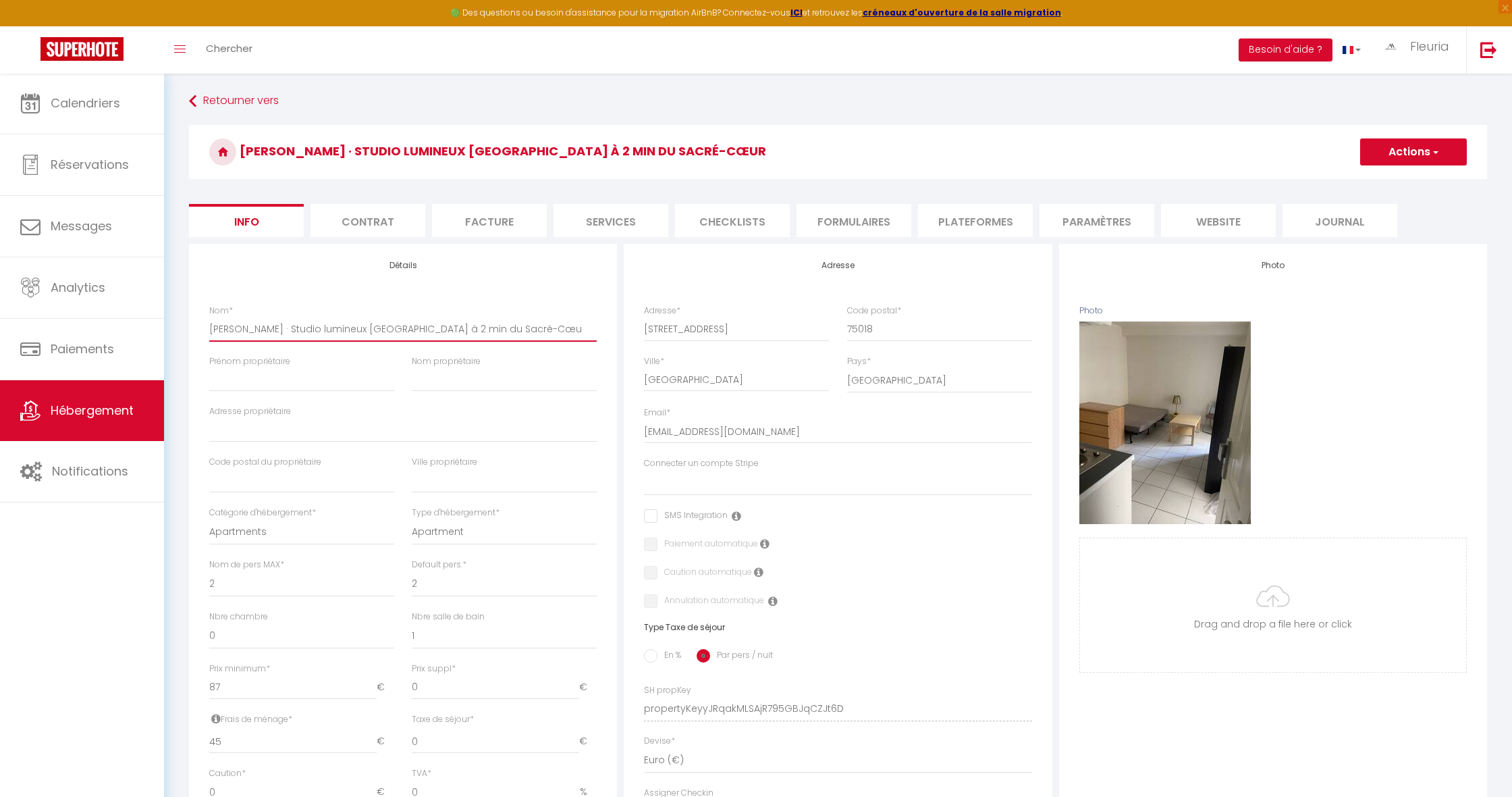
checkbox input "false"
type input "[PERSON_NAME] · Studio lumineux [GEOGRAPHIC_DATA] à 2 min du Sacré-Cœ"
select select
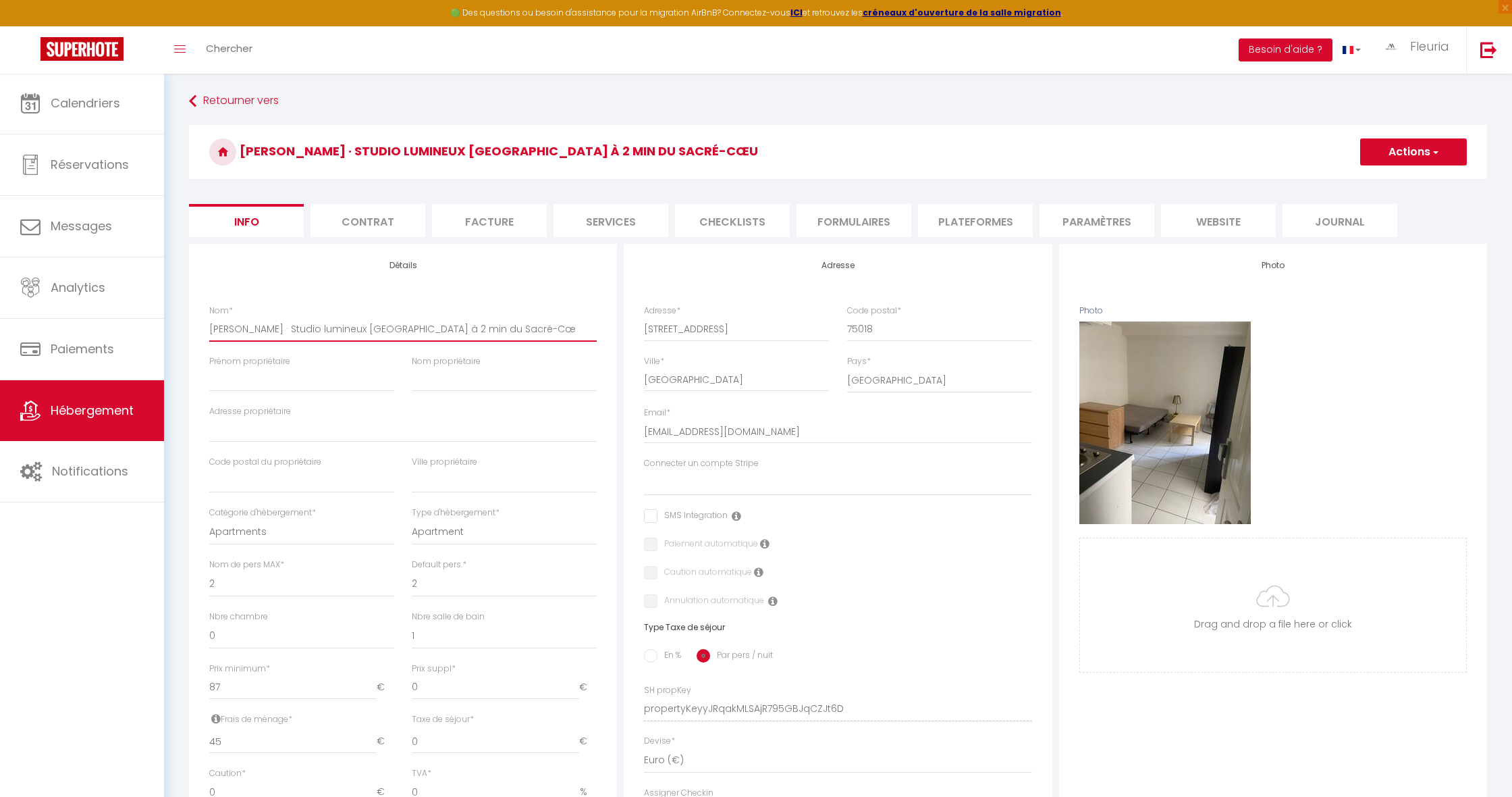
checkbox input "false"
type input "[PERSON_NAME] · Studio lumineux [GEOGRAPHIC_DATA] à 2 min du Sacré-C"
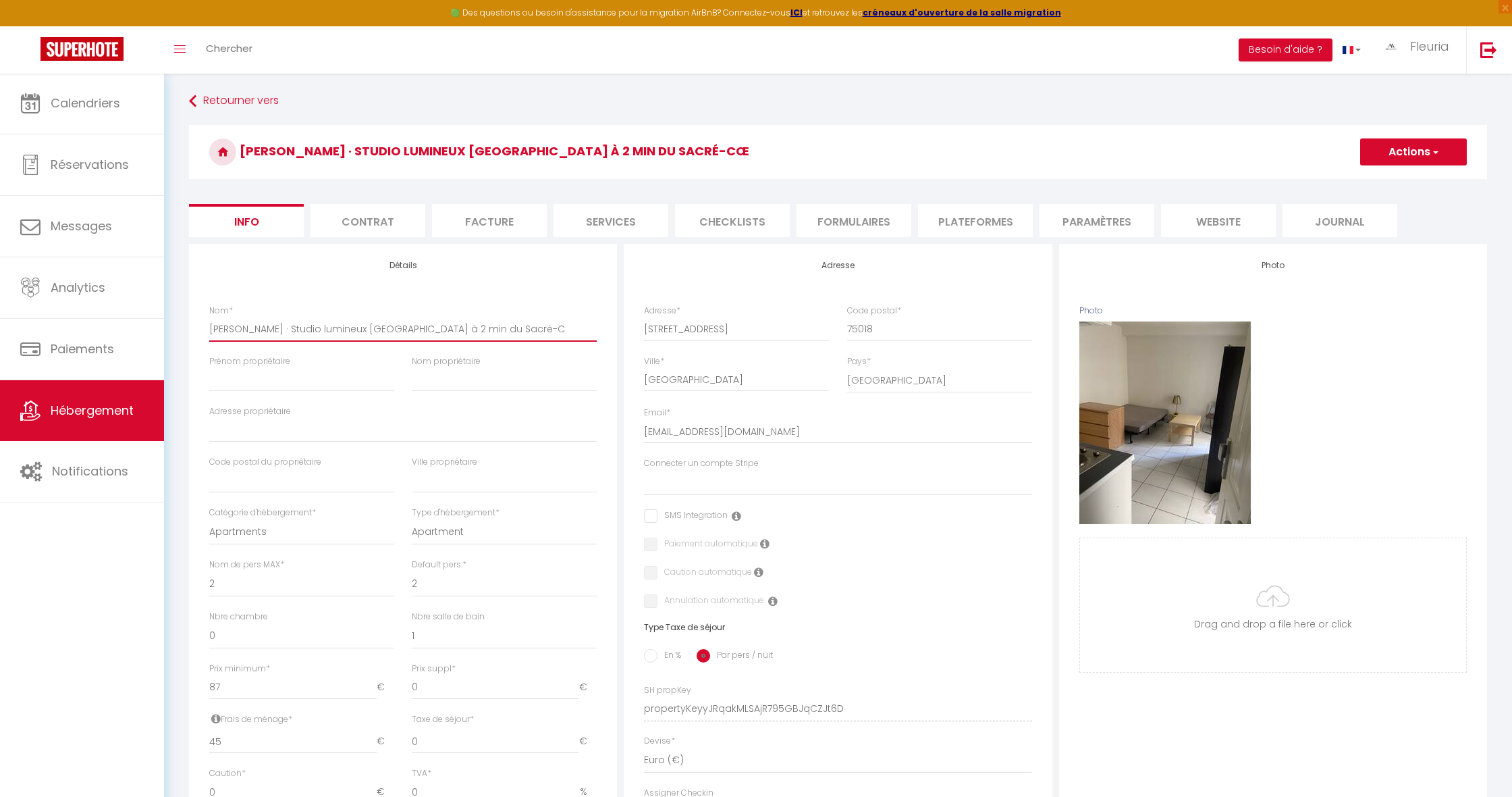
select select
checkbox input "false"
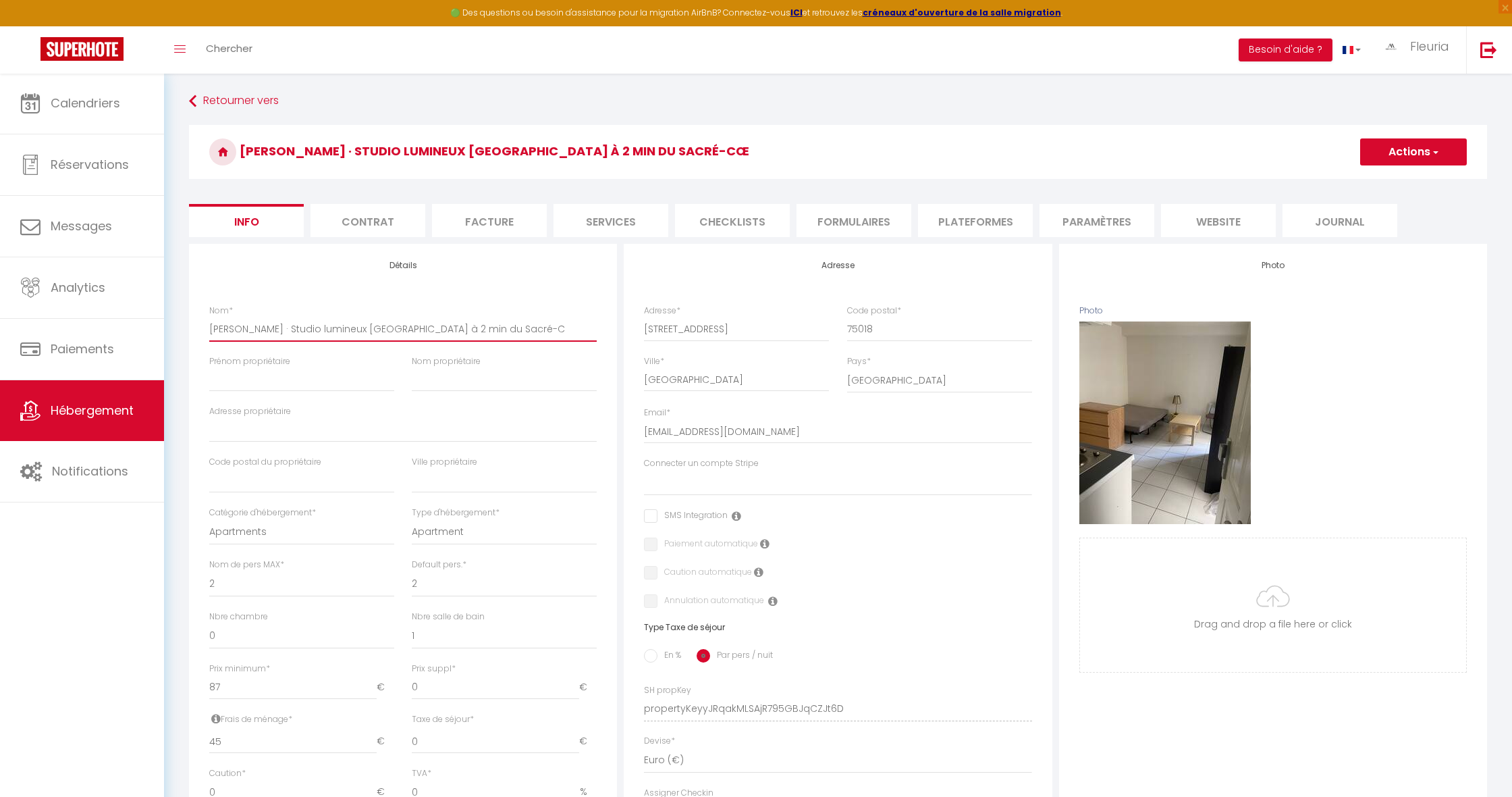
type input "[PERSON_NAME] · Studio lumineux [GEOGRAPHIC_DATA] à 2 min du Sacré-"
select select
checkbox input "false"
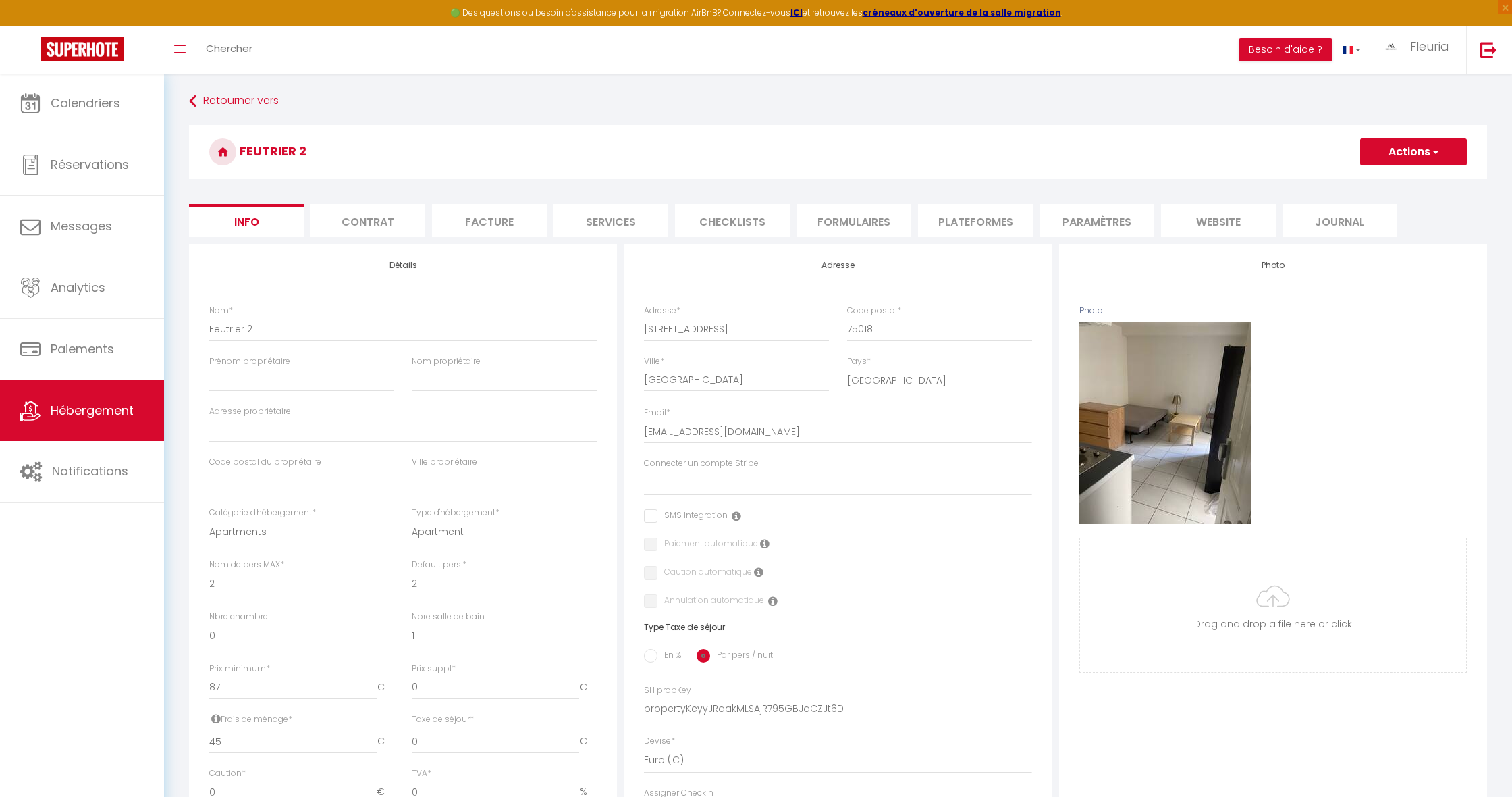
click at [1388, 148] on button "Actions" at bounding box center [1414, 152] width 107 height 27
click at [1352, 180] on input "Enregistrer" at bounding box center [1360, 181] width 50 height 13
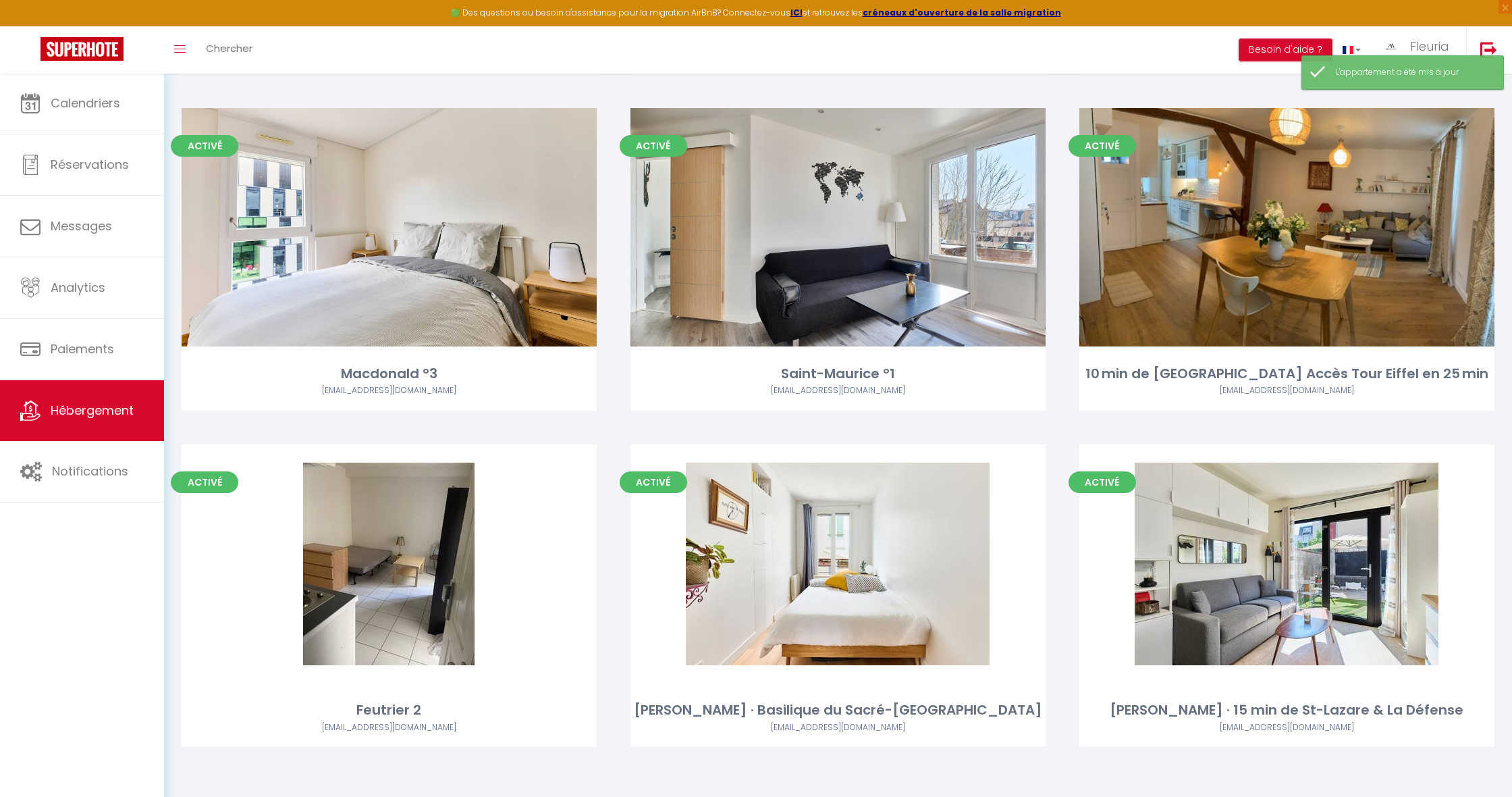
scroll to position [4454, 0]
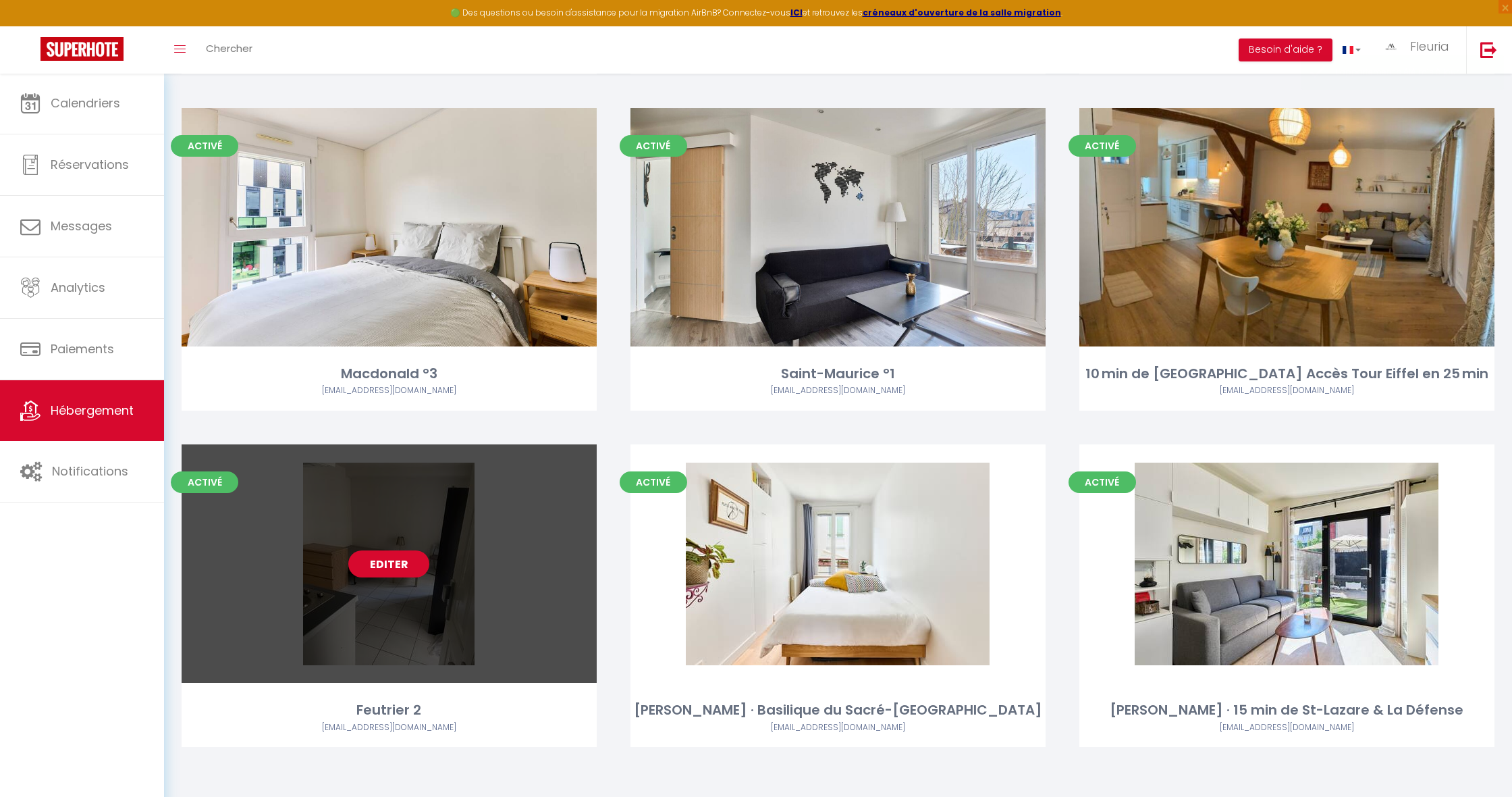
click at [403, 550] on link "Editer" at bounding box center [389, 564] width 81 height 27
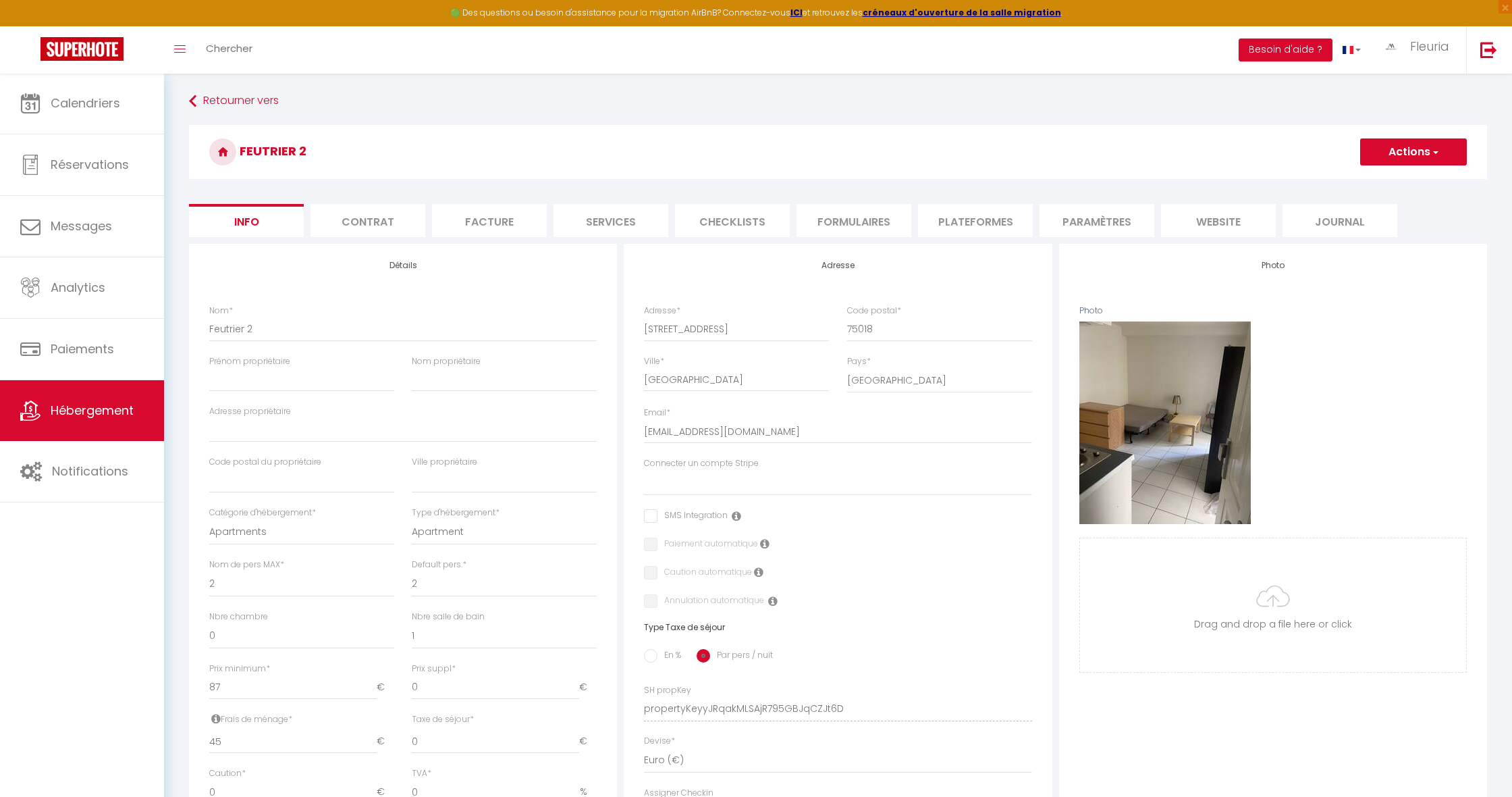
click at [1397, 153] on button "Actions" at bounding box center [1414, 152] width 107 height 27
click at [1364, 180] on input "Enregistrer" at bounding box center [1360, 181] width 50 height 13
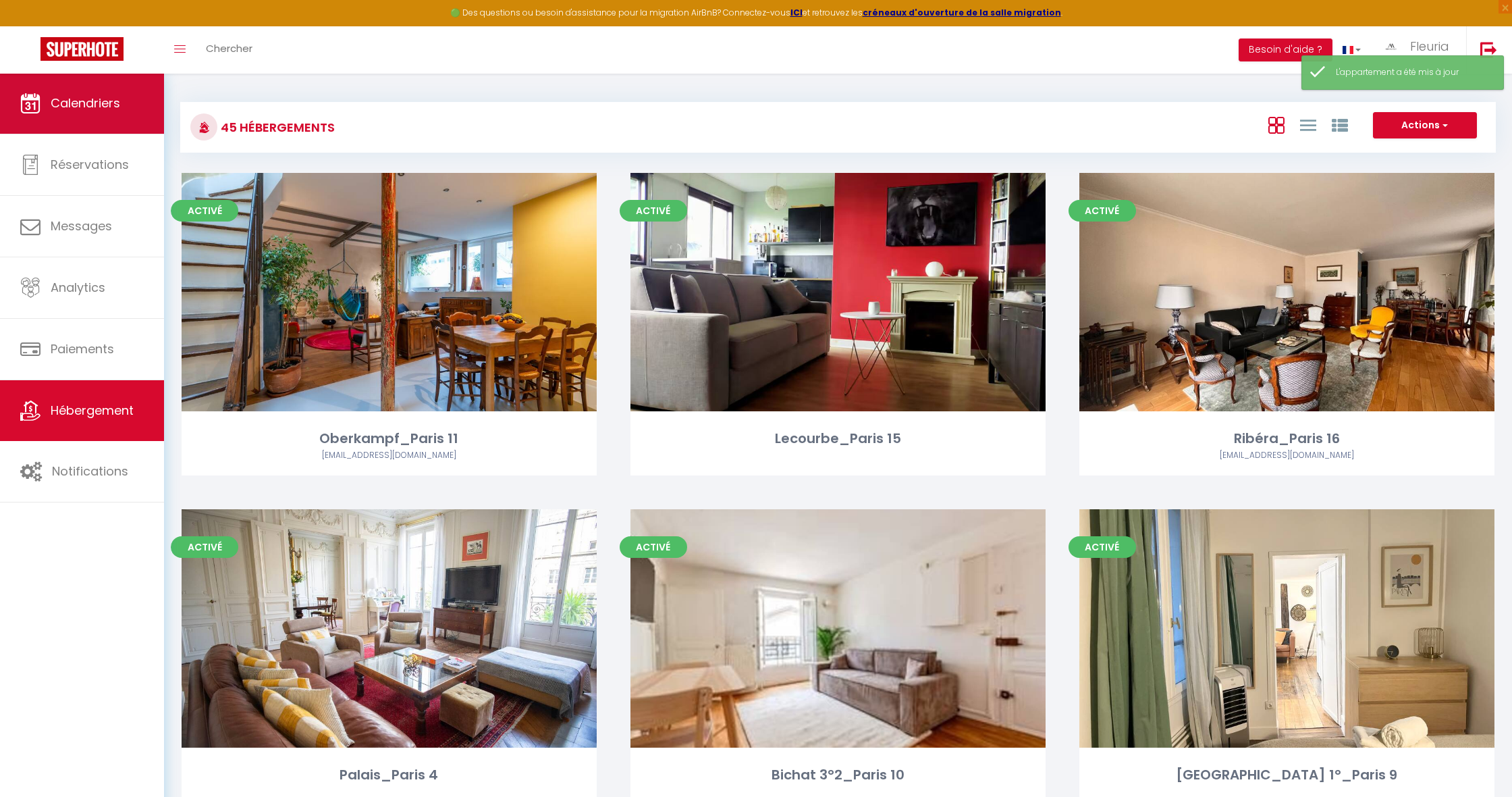
click at [109, 98] on span "Calendriers" at bounding box center [85, 103] width 70 height 17
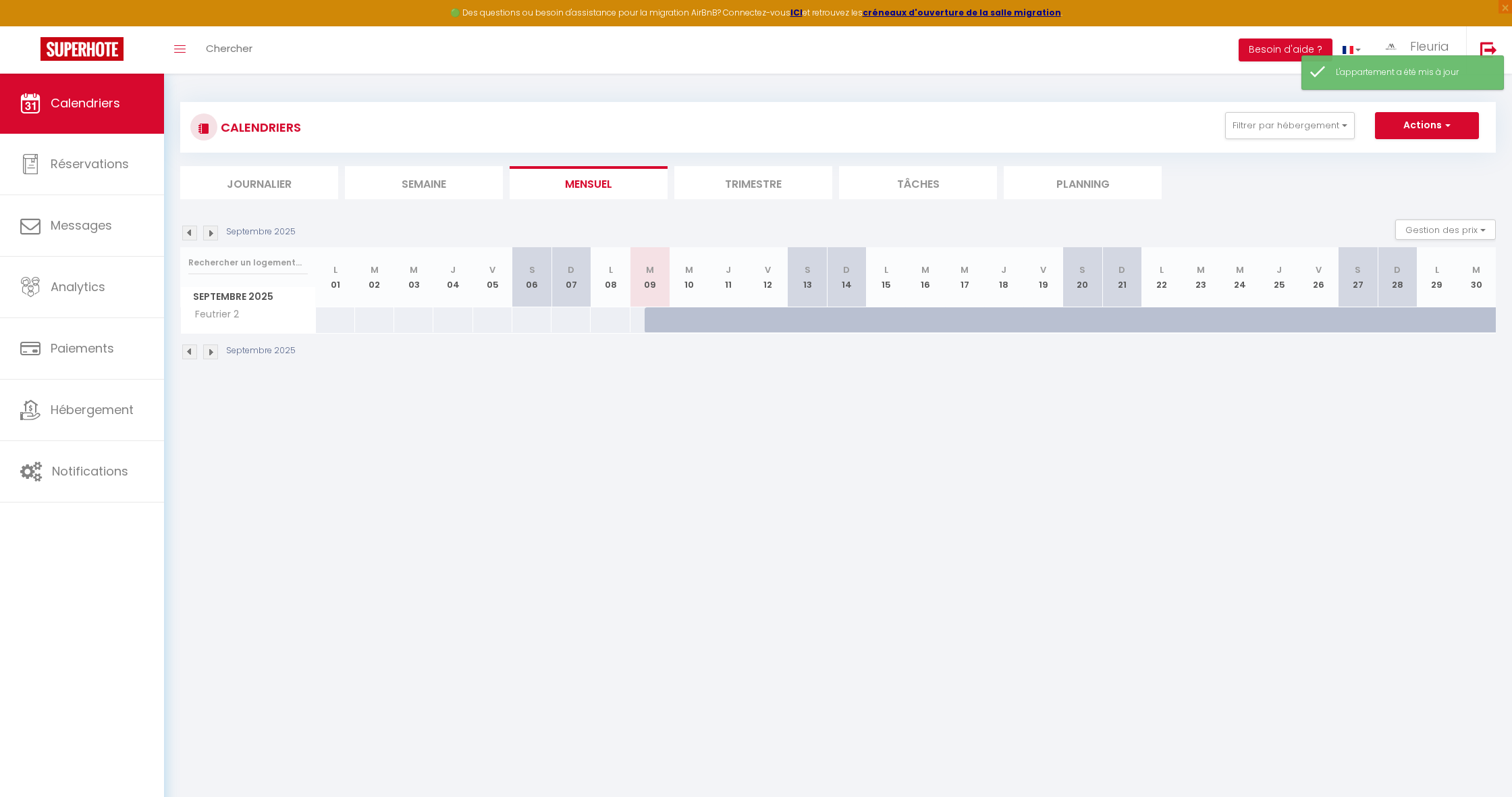
click at [655, 318] on div at bounding box center [664, 320] width 39 height 26
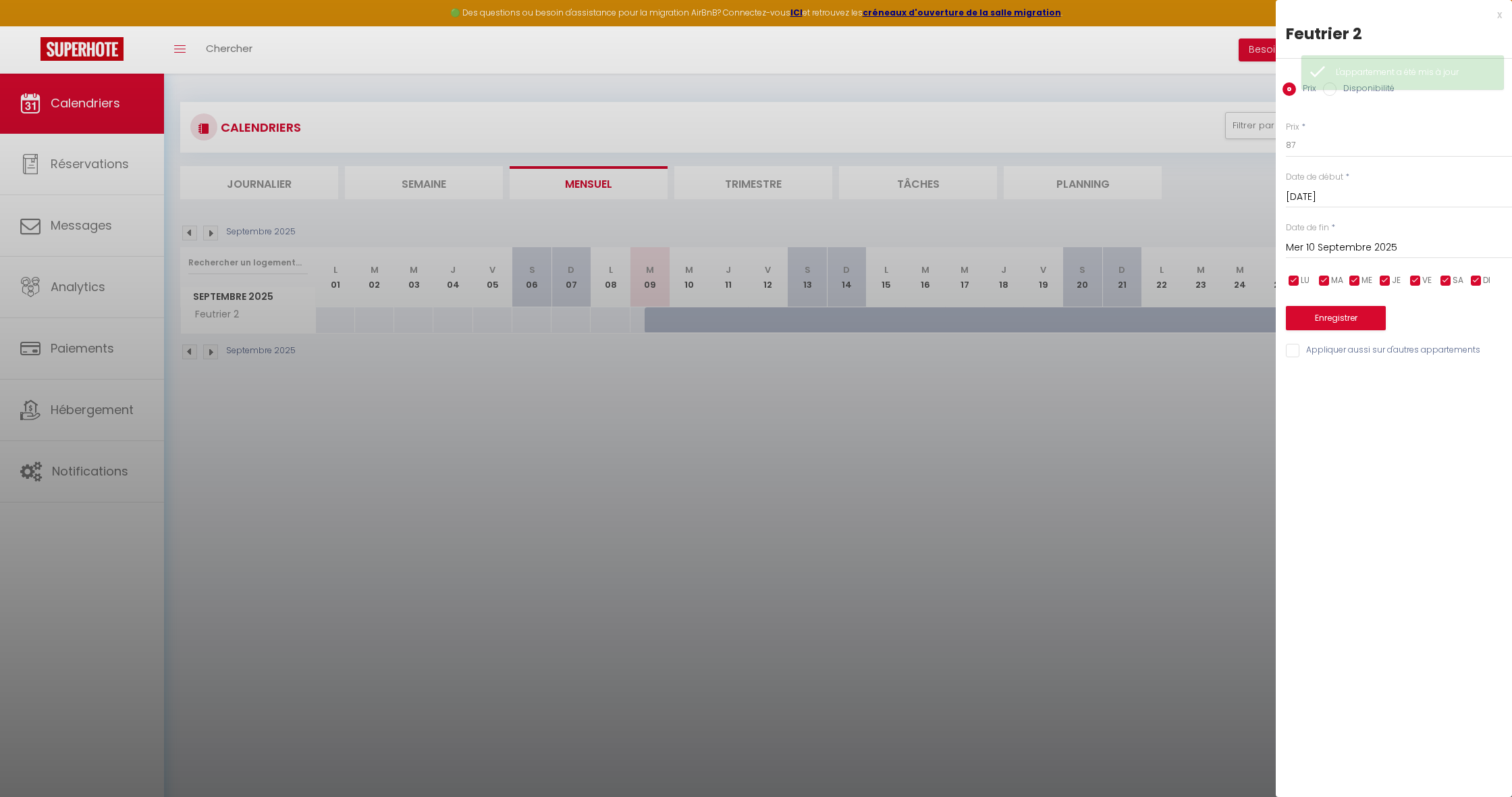
click at [1354, 248] on input "Mer 10 Septembre 2025" at bounding box center [1399, 247] width 226 height 18
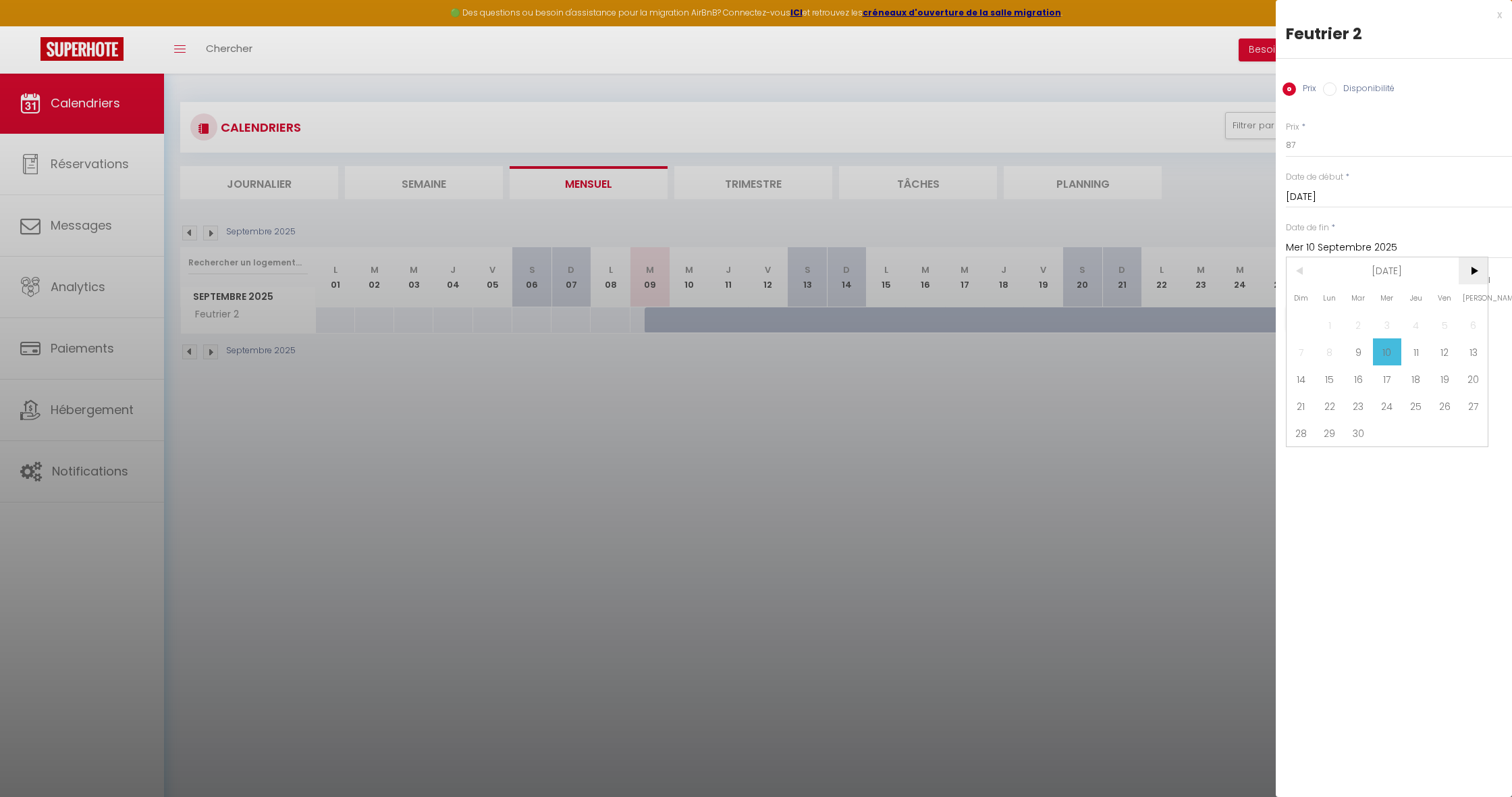
click at [1475, 263] on span ">" at bounding box center [1473, 271] width 29 height 27
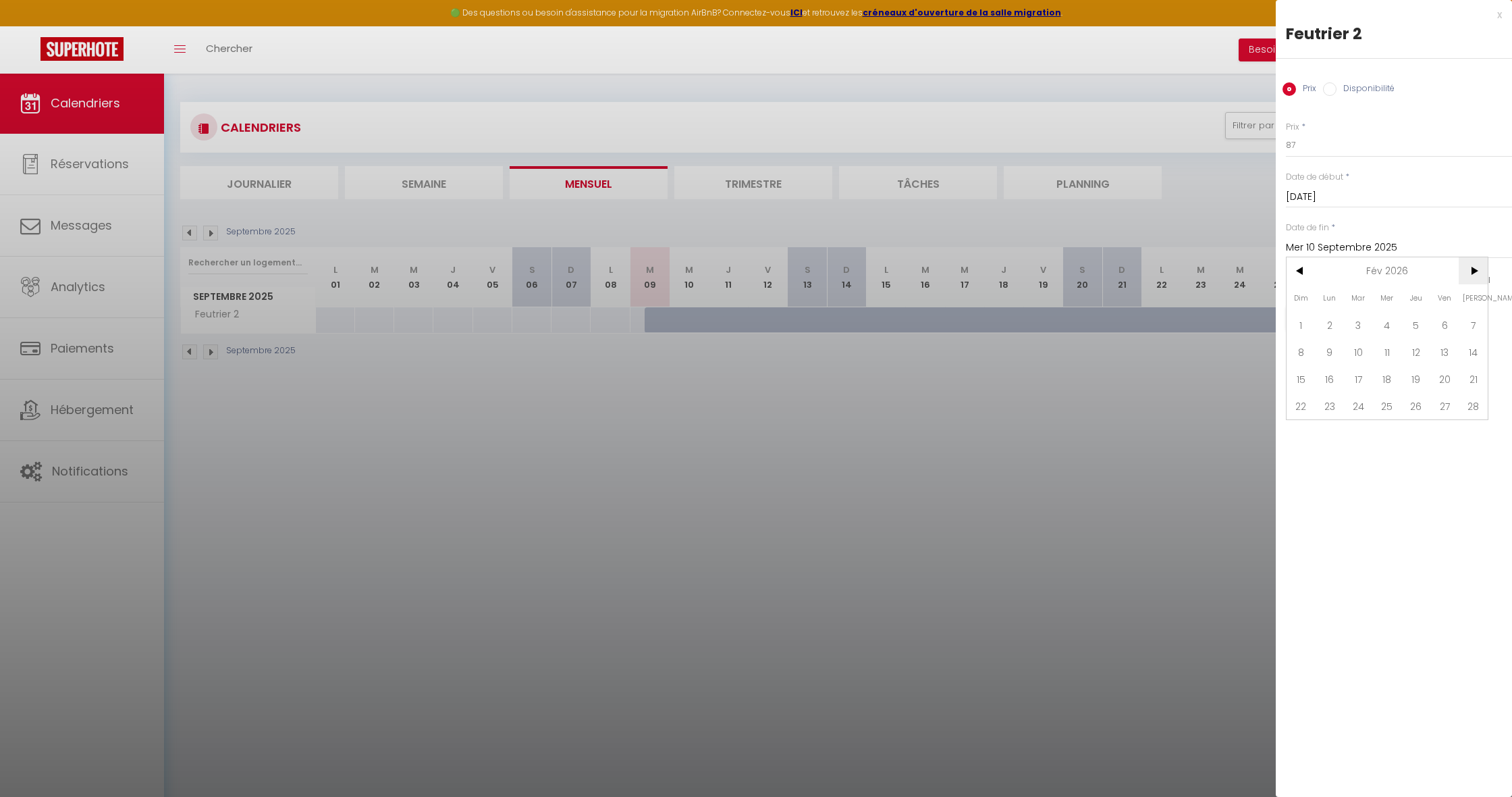
click at [1475, 263] on span ">" at bounding box center [1473, 271] width 29 height 27
click at [1483, 271] on span ">" at bounding box center [1473, 271] width 29 height 27
click at [1298, 458] on span "31" at bounding box center [1301, 460] width 29 height 27
click at [1330, 90] on input "Disponibilité" at bounding box center [1329, 89] width 13 height 13
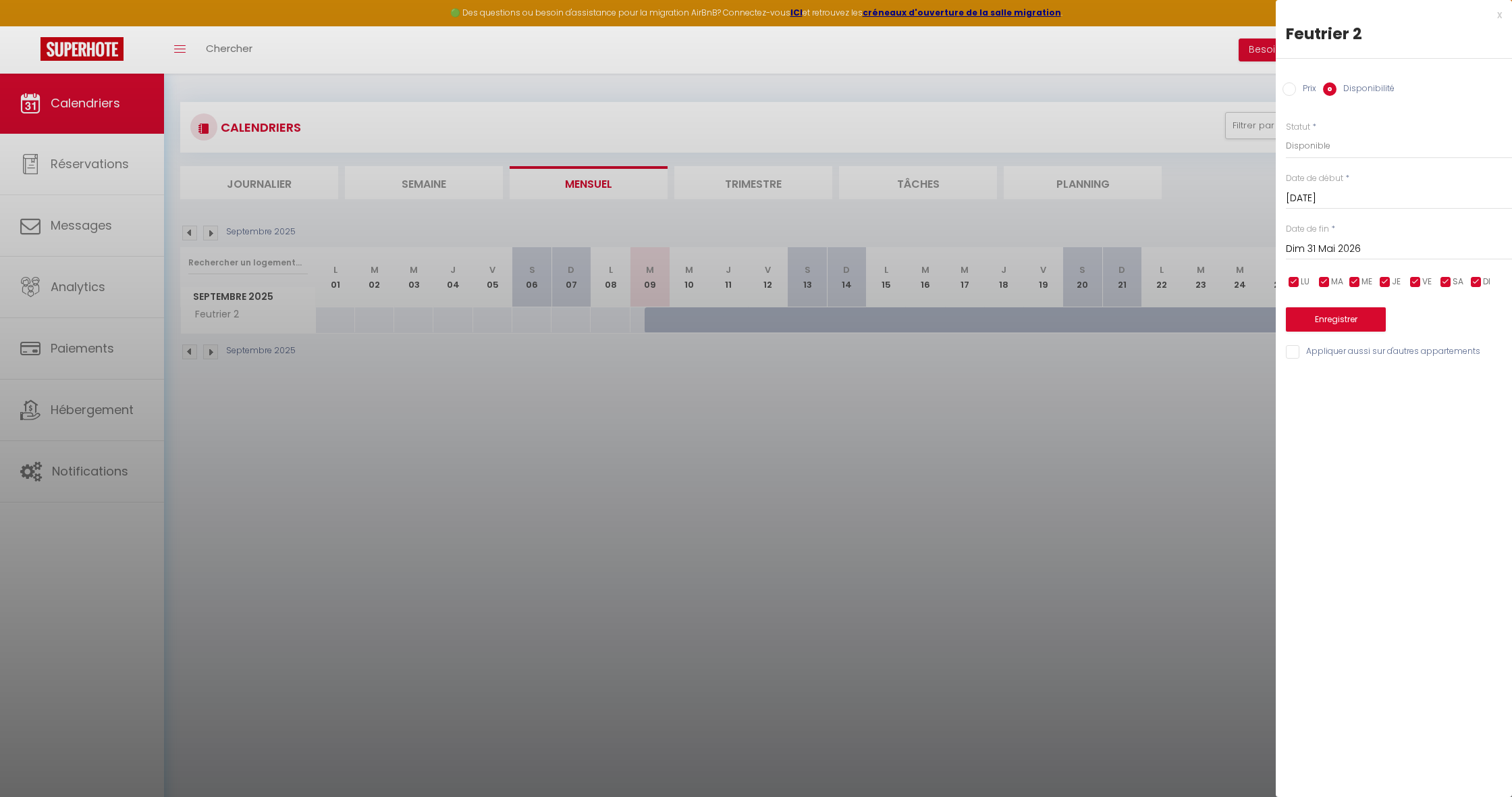
click at [1329, 317] on button "Enregistrer" at bounding box center [1336, 319] width 100 height 25
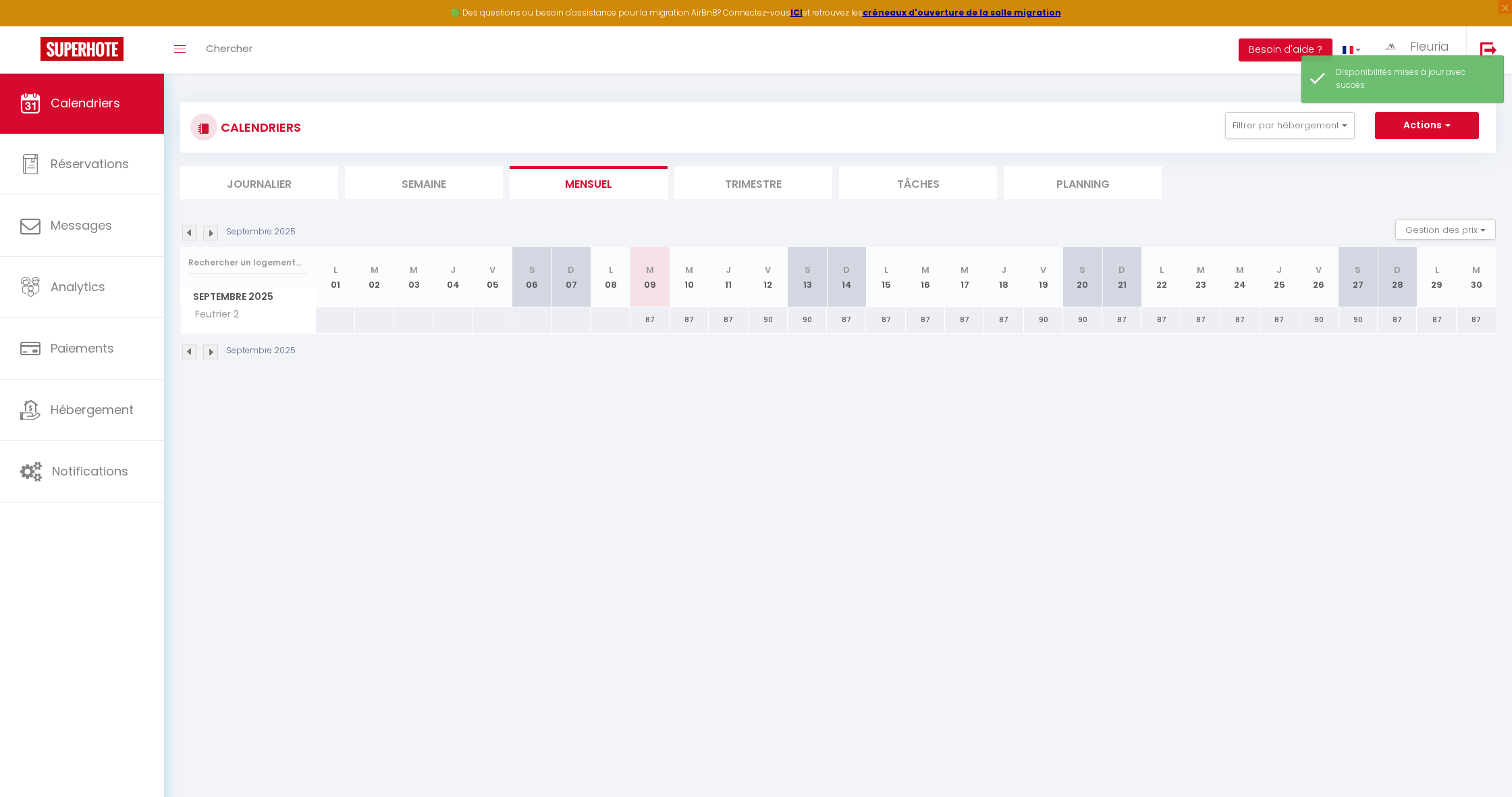
click at [655, 318] on div "87" at bounding box center [650, 320] width 39 height 25
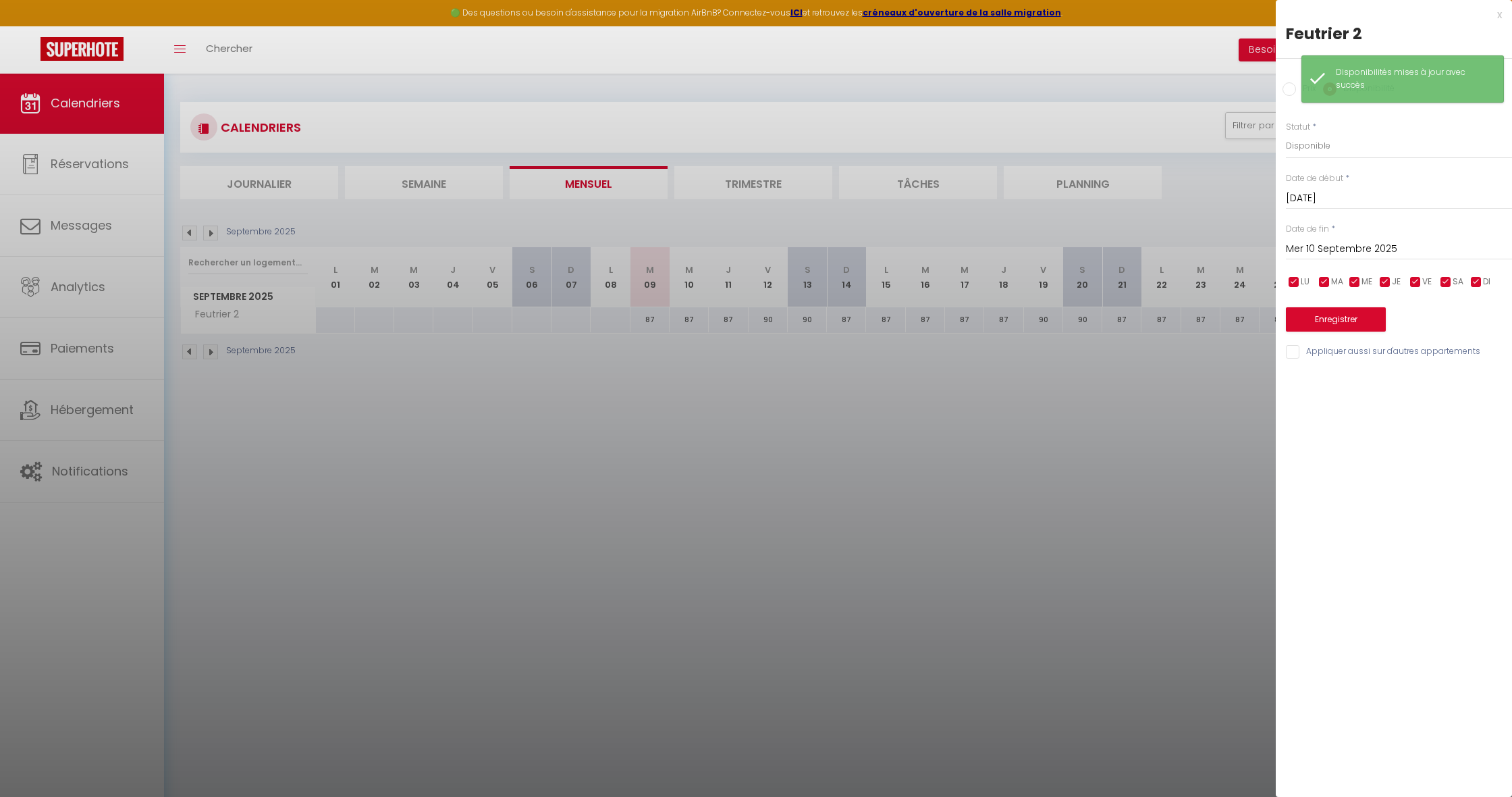
click at [1308, 243] on input "Mer 10 Septembre 2025" at bounding box center [1399, 249] width 226 height 18
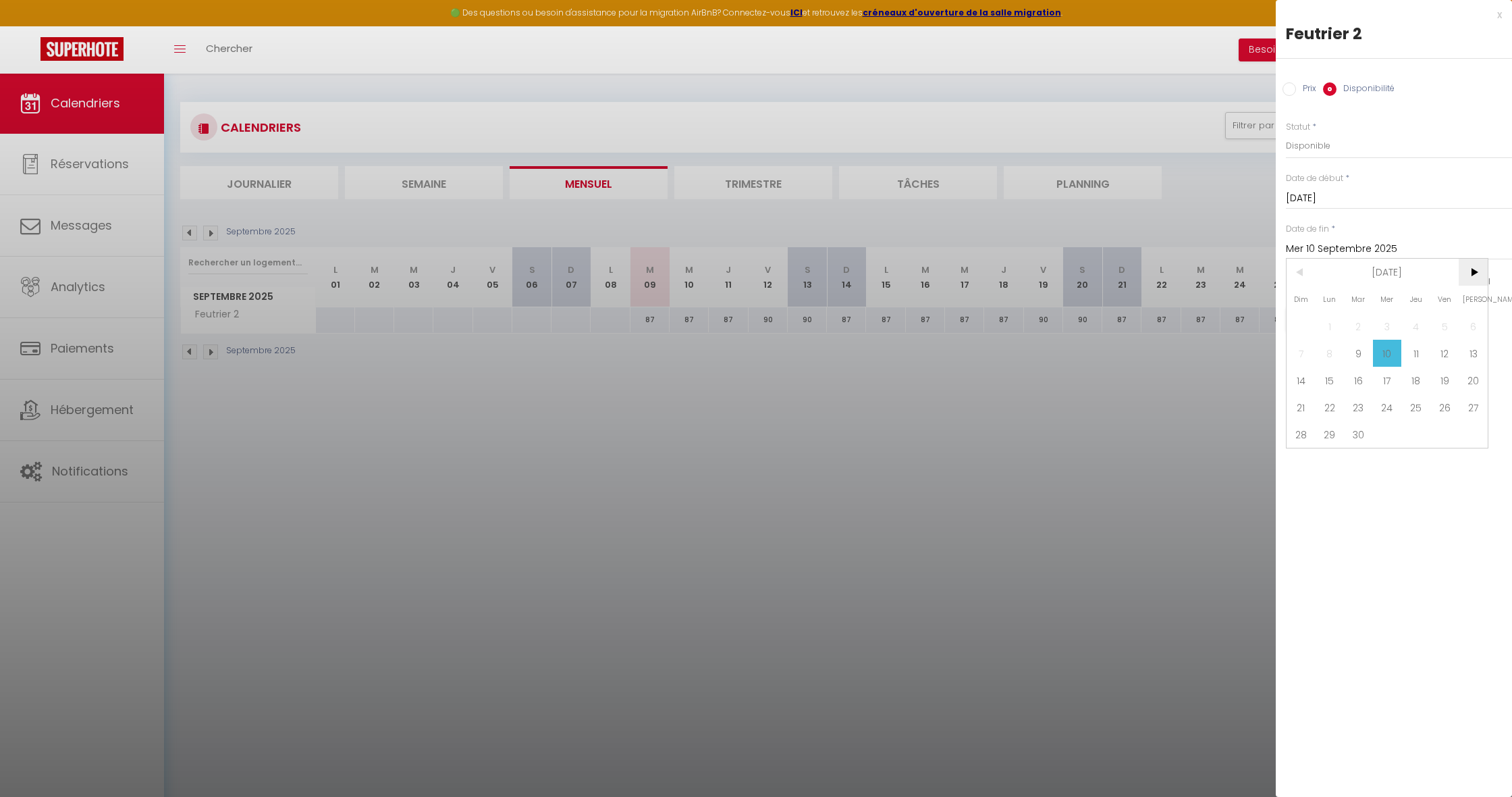
click at [1468, 268] on span ">" at bounding box center [1473, 272] width 29 height 27
click at [1301, 268] on span "<" at bounding box center [1301, 272] width 29 height 27
click at [1444, 432] on span "31" at bounding box center [1445, 434] width 29 height 27
click at [1296, 88] on label "Prix" at bounding box center [1305, 89] width 20 height 15
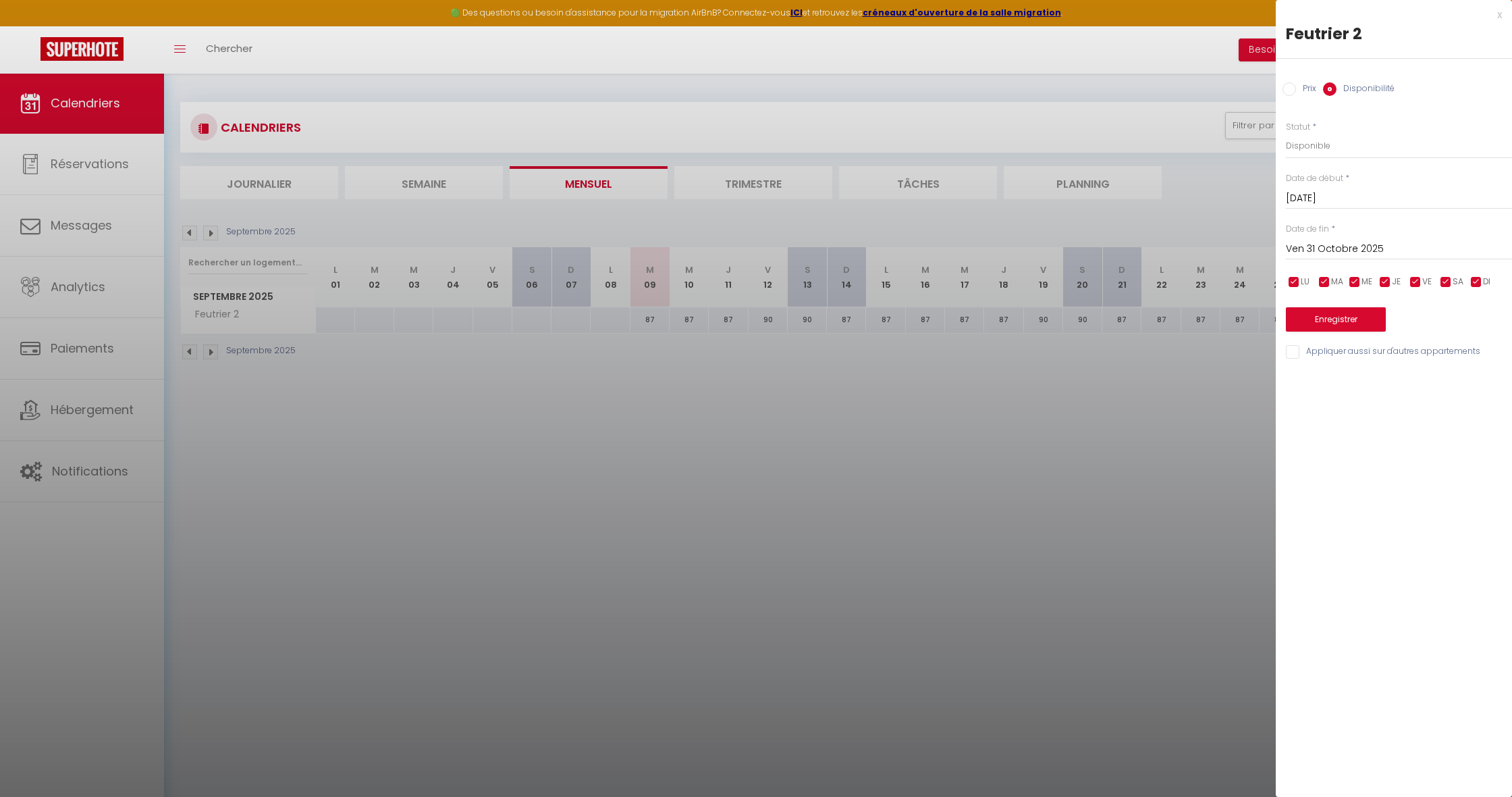
click at [1296, 88] on input "Prix" at bounding box center [1289, 89] width 13 height 13
click at [1309, 150] on input "87" at bounding box center [1399, 145] width 226 height 25
click at [1312, 318] on button "Enregistrer" at bounding box center [1336, 318] width 100 height 25
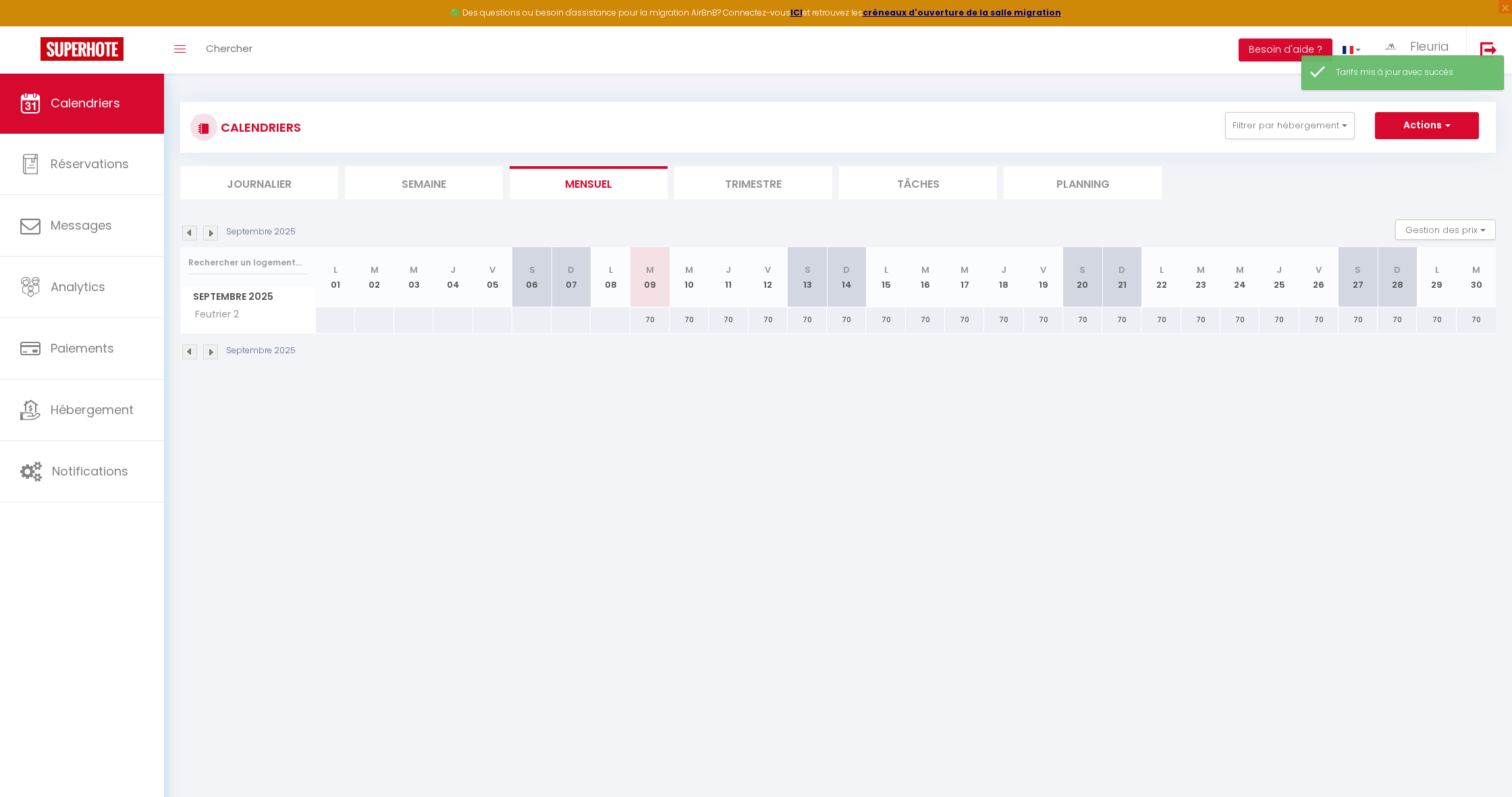
click at [210, 235] on img at bounding box center [210, 233] width 15 height 15
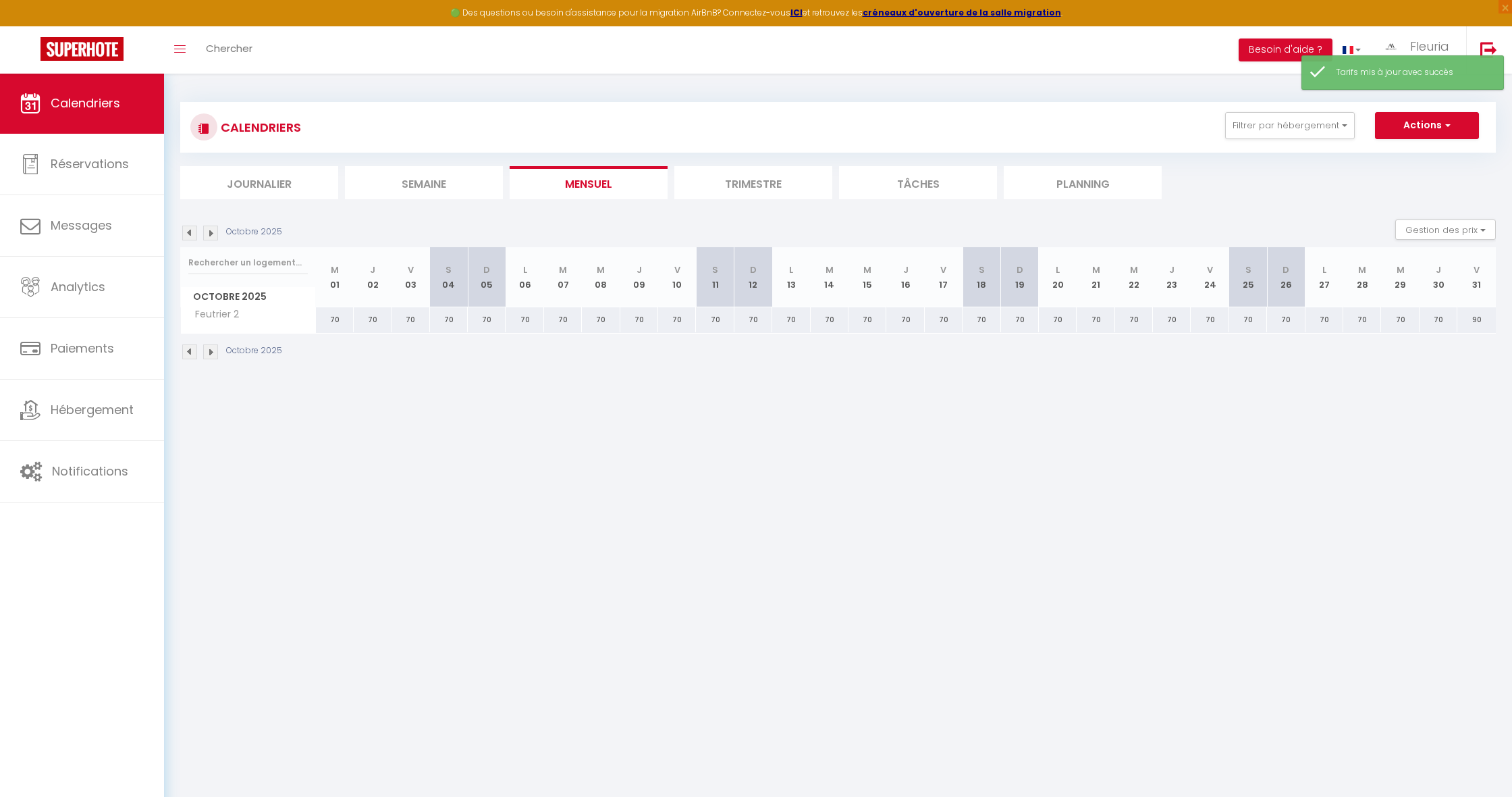
click at [210, 235] on img at bounding box center [210, 233] width 15 height 15
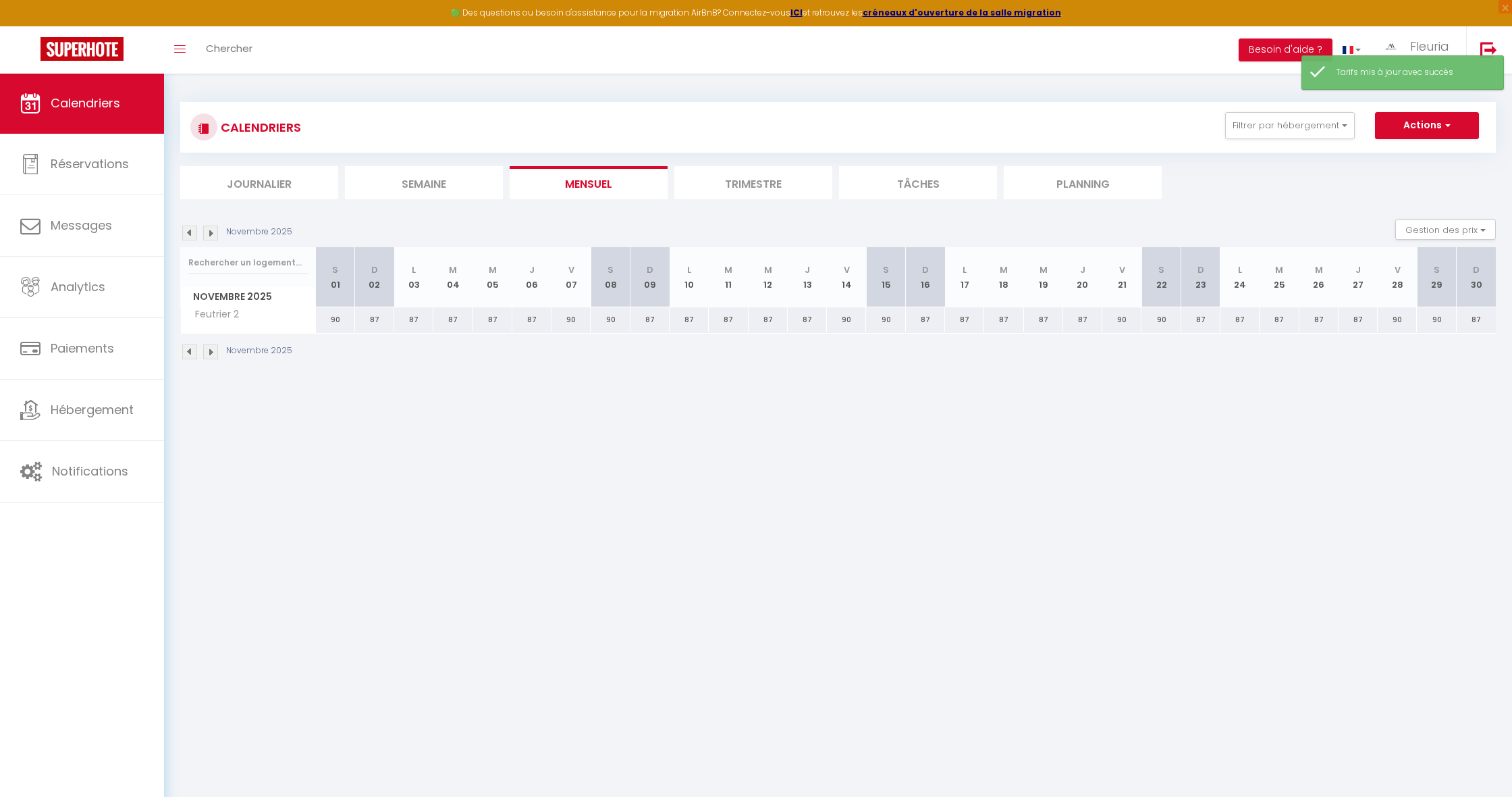
click at [337, 319] on div "90" at bounding box center [336, 320] width 39 height 25
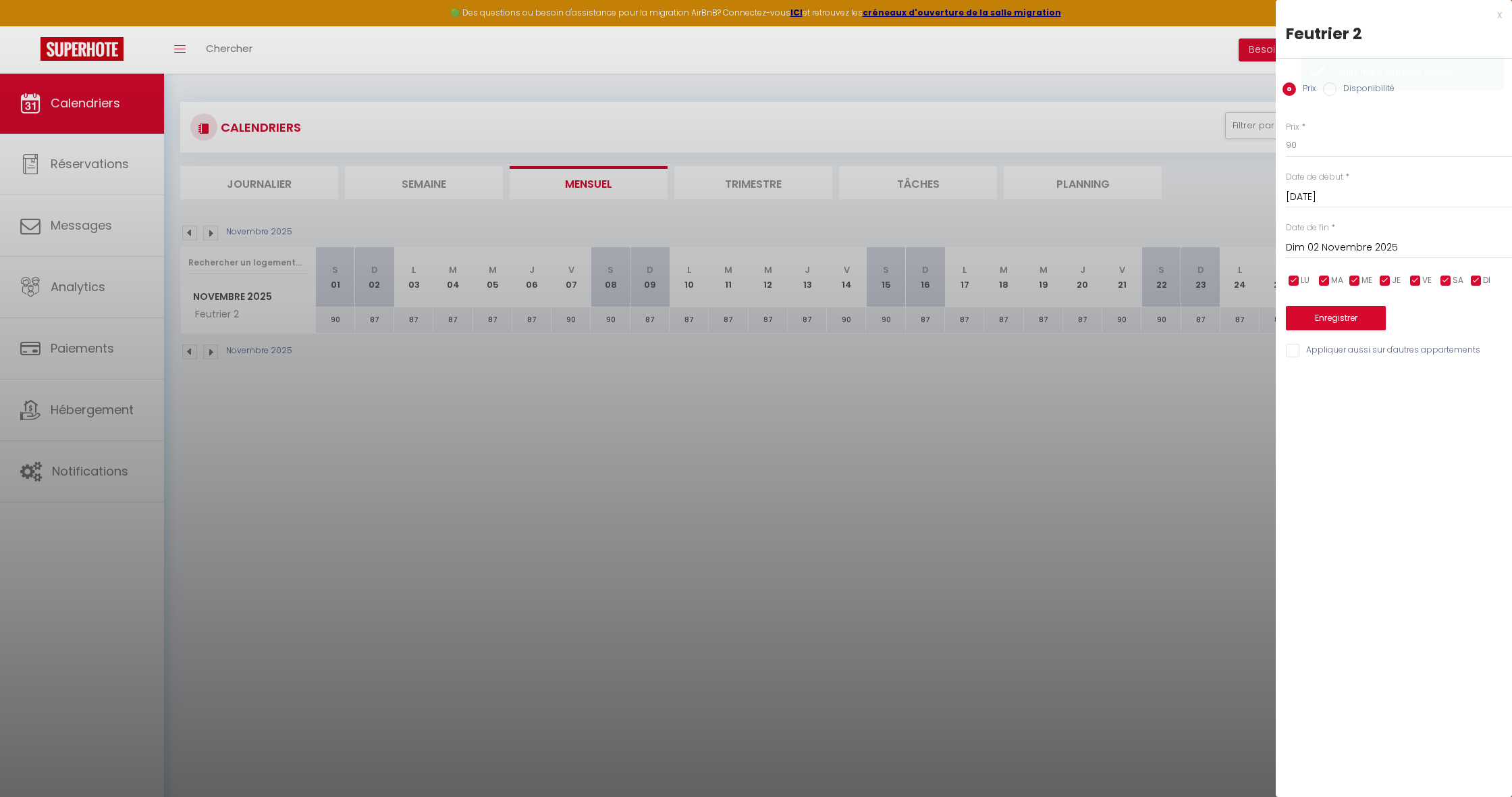
click at [1322, 250] on input "Dim 02 Novembre 2025" at bounding box center [1399, 247] width 226 height 18
click at [1467, 264] on span ">" at bounding box center [1473, 271] width 29 height 27
drag, startPoint x: 1328, startPoint y: 322, endPoint x: 1330, endPoint y: 313, distance: 9.2
click at [1329, 320] on span "1" at bounding box center [1329, 325] width 29 height 27
click at [1322, 313] on button "Enregistrer" at bounding box center [1336, 318] width 100 height 25
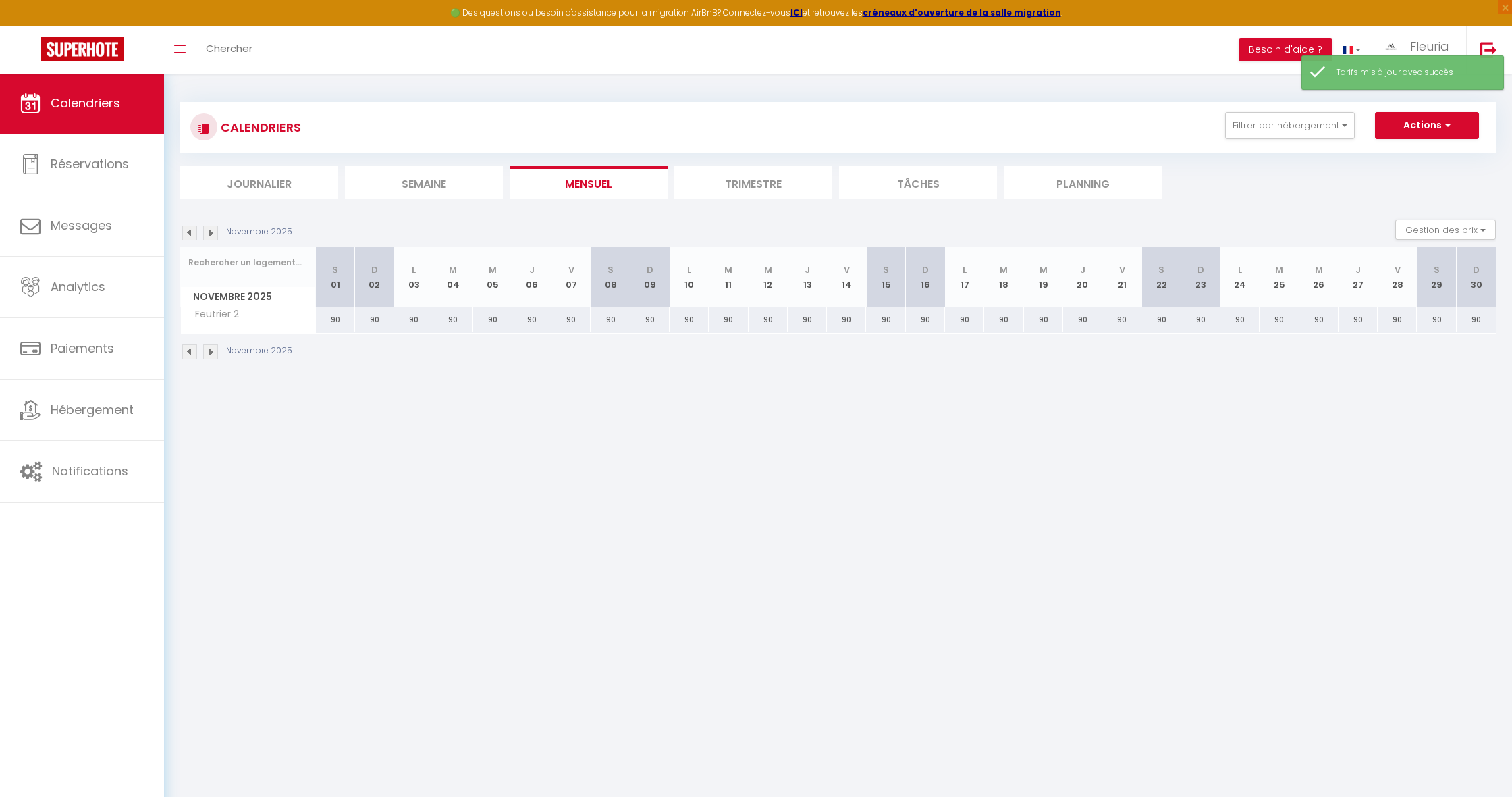
click at [214, 226] on img at bounding box center [210, 233] width 15 height 15
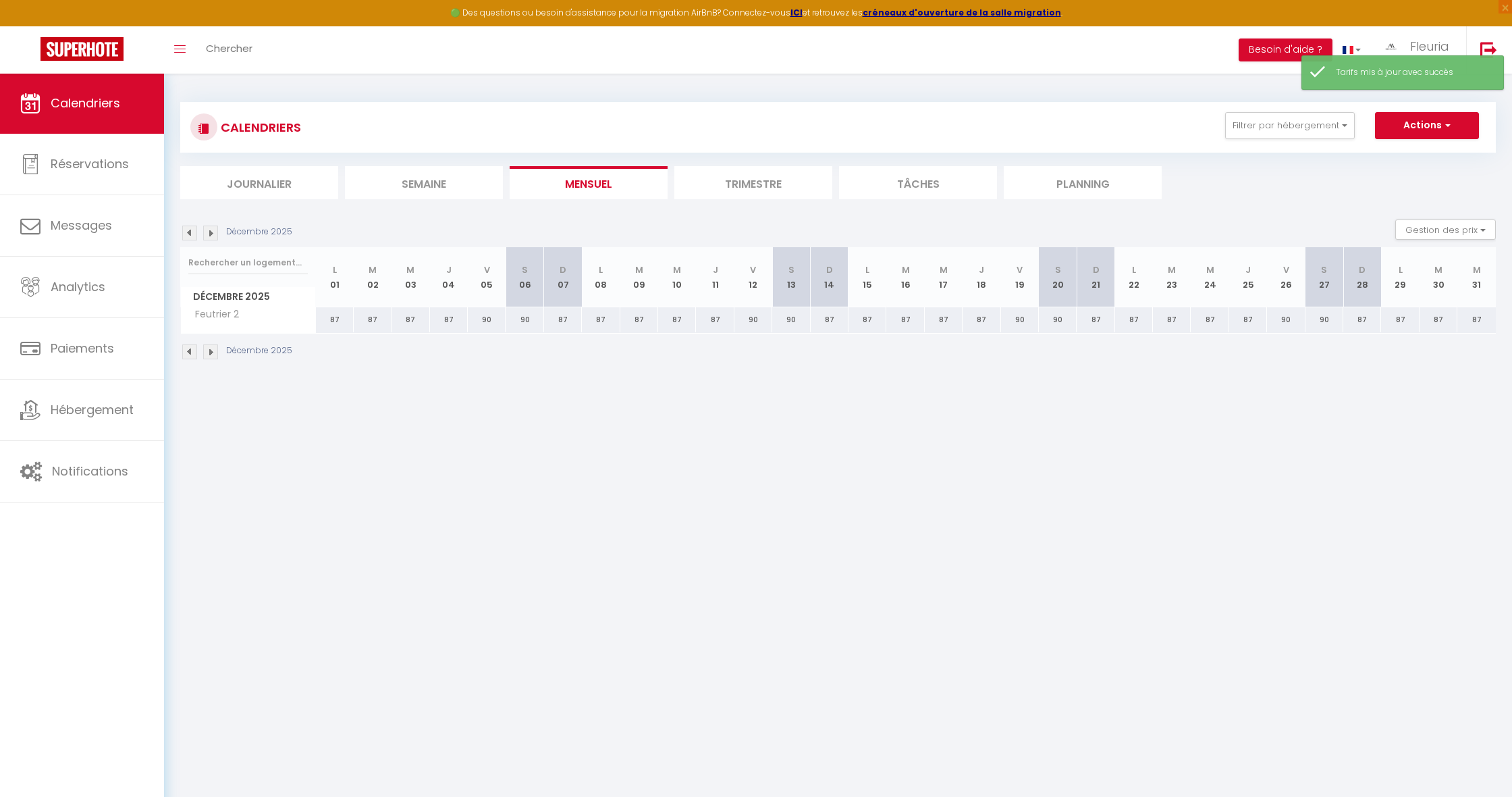
click at [336, 320] on div "87" at bounding box center [335, 320] width 38 height 25
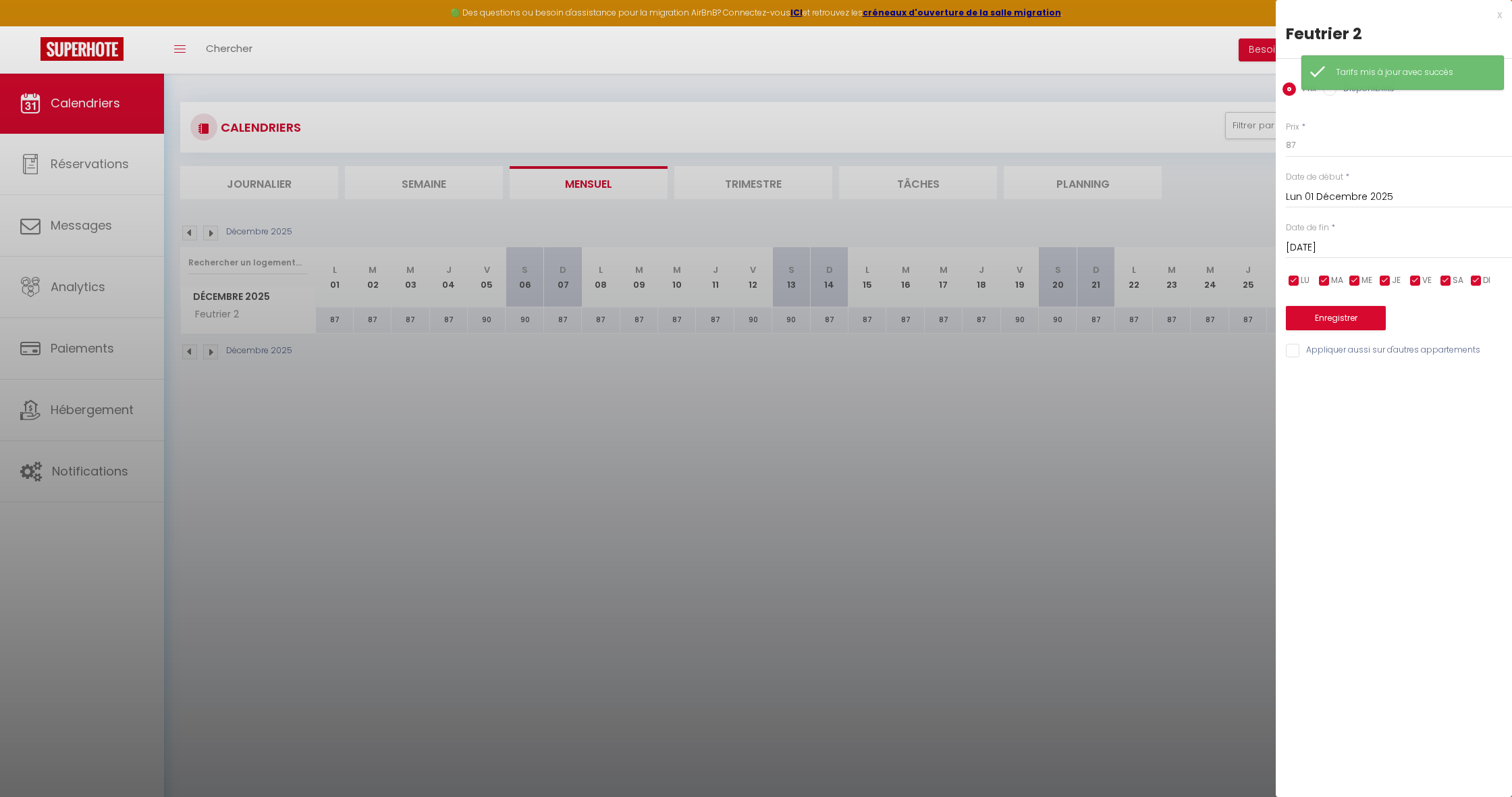
click at [1332, 242] on input "[DATE]" at bounding box center [1399, 247] width 226 height 18
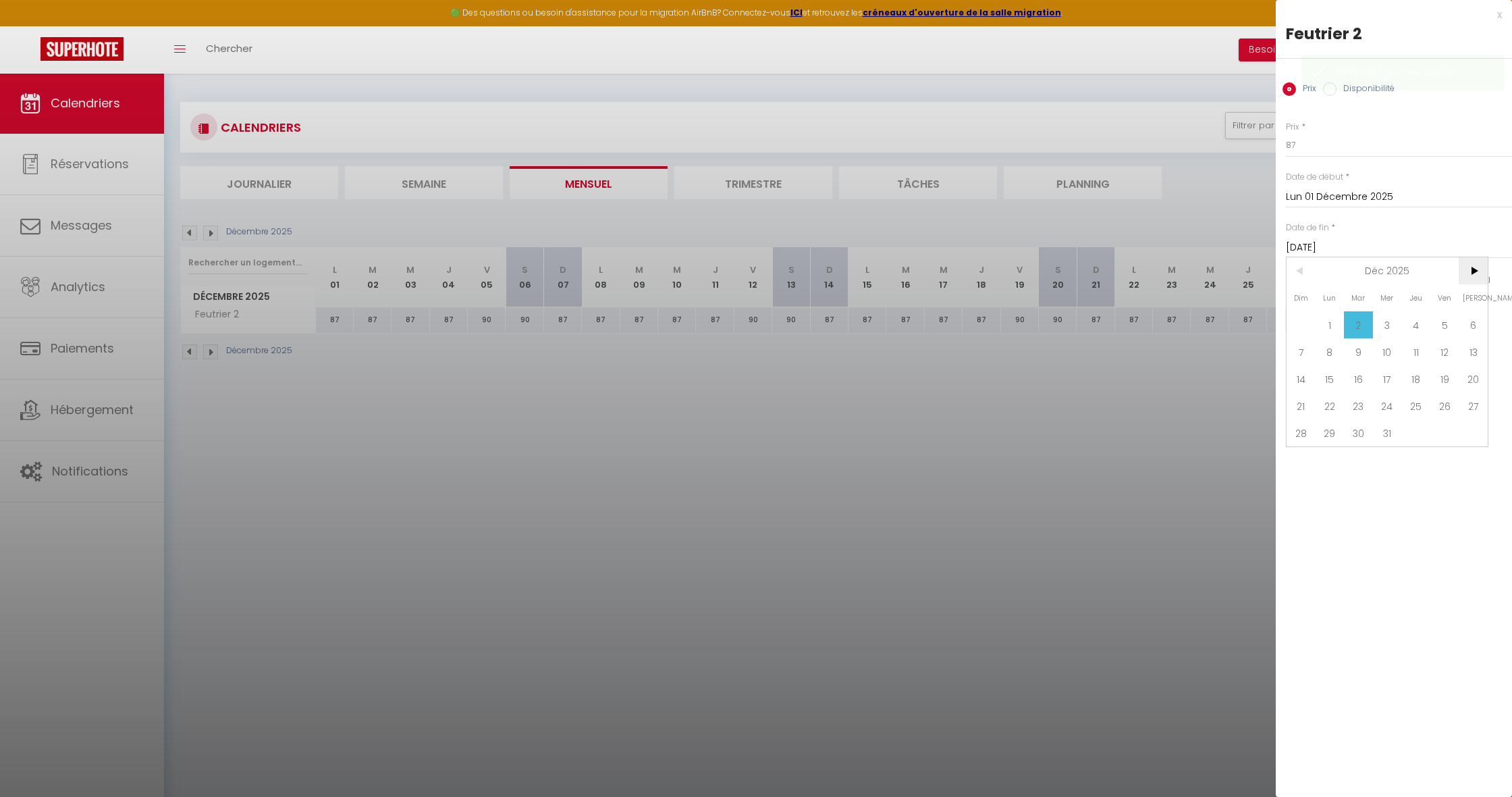
click at [1480, 270] on span ">" at bounding box center [1473, 271] width 29 height 27
drag, startPoint x: 1299, startPoint y: 266, endPoint x: 1318, endPoint y: 274, distance: 20.6
click at [1299, 266] on span "<" at bounding box center [1301, 271] width 29 height 27
click at [1470, 385] on span "20" at bounding box center [1473, 379] width 29 height 27
click at [1298, 145] on input "87" at bounding box center [1399, 145] width 226 height 25
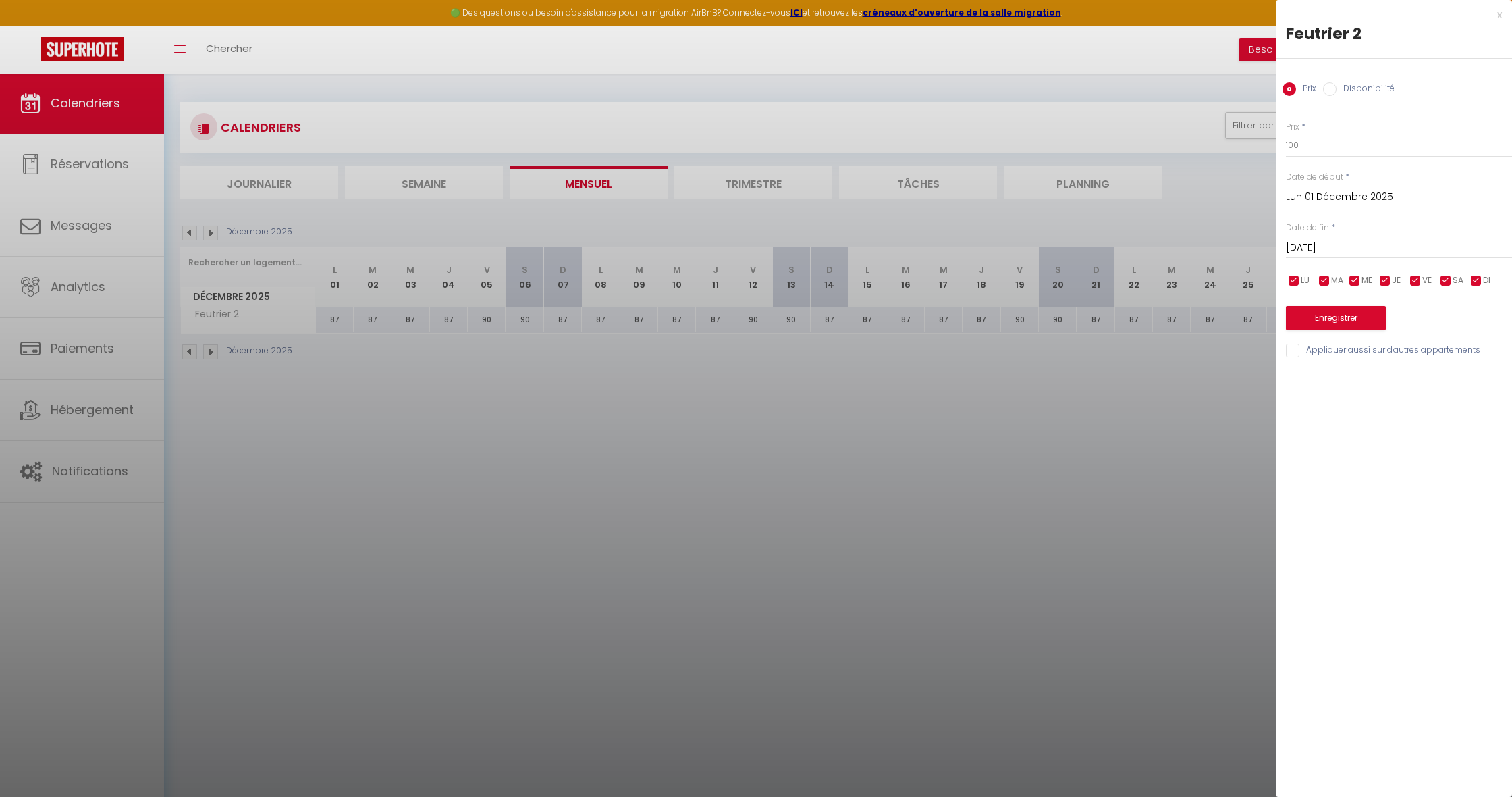
click at [1325, 311] on button "Enregistrer" at bounding box center [1336, 318] width 100 height 25
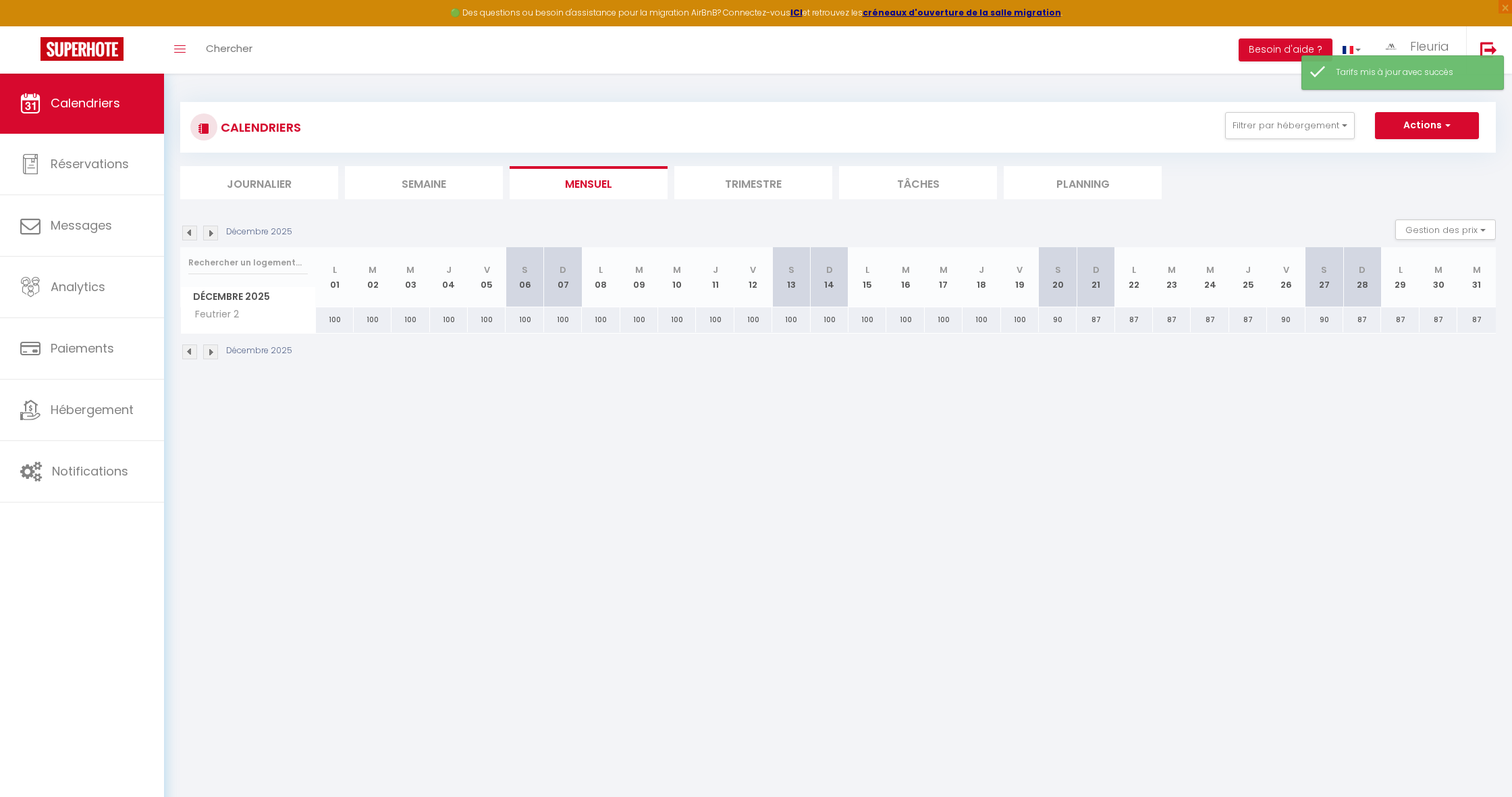
click at [1060, 319] on div "90" at bounding box center [1057, 320] width 38 height 25
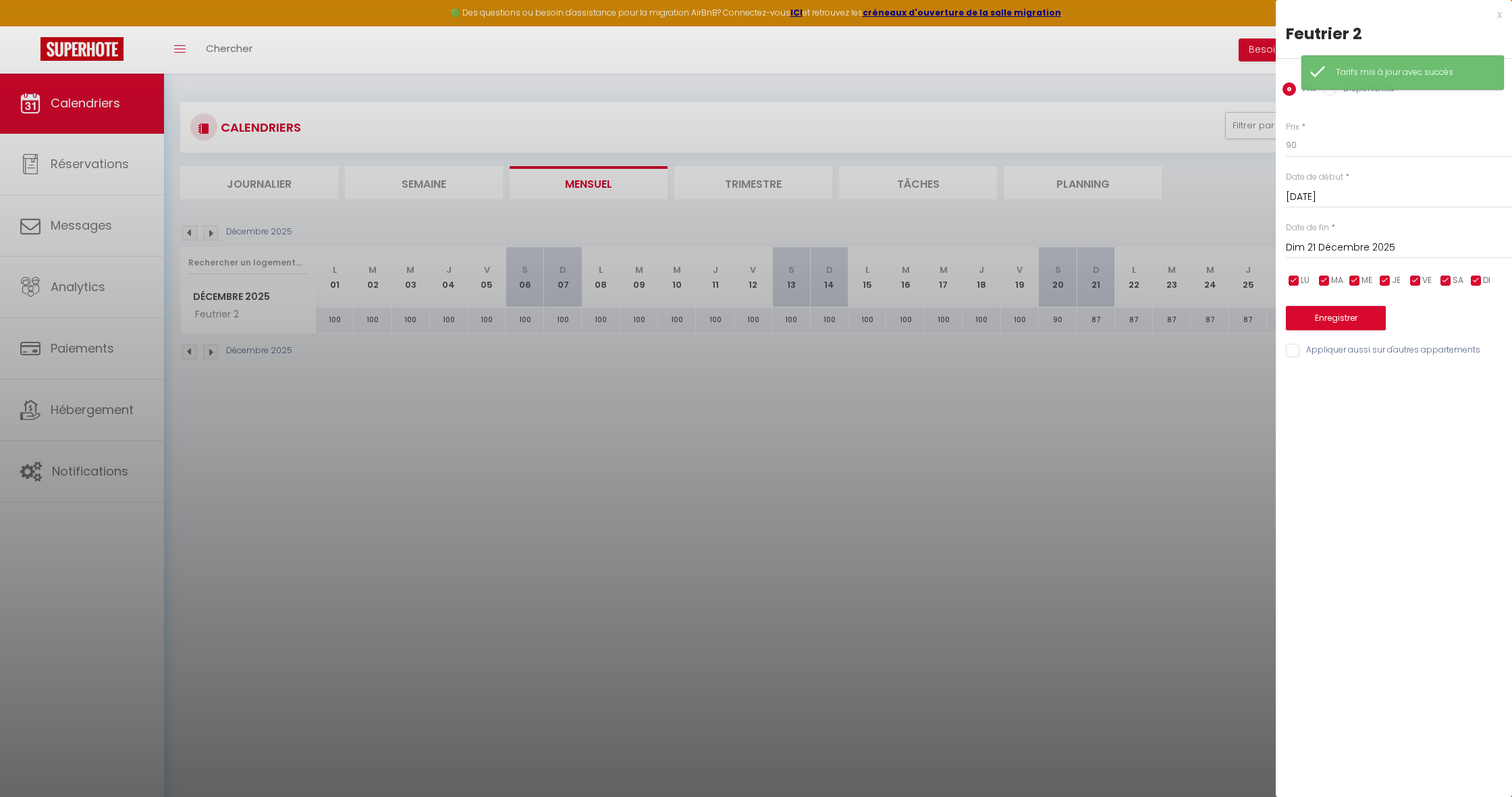
click at [1364, 247] on input "Dim 21 Décembre 2025" at bounding box center [1399, 247] width 226 height 18
click at [1471, 268] on span ">" at bounding box center [1473, 271] width 29 height 27
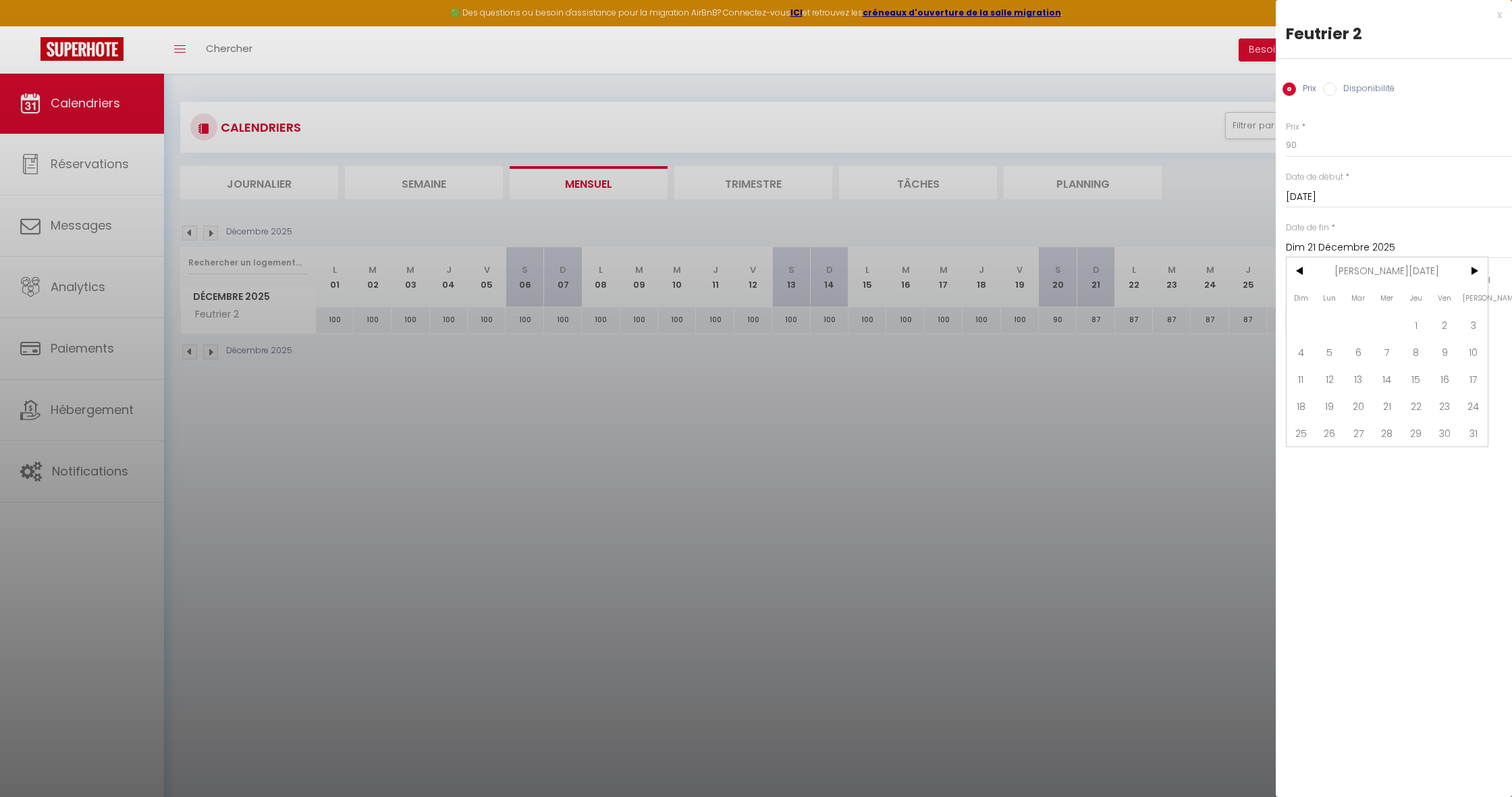
drag, startPoint x: 1467, startPoint y: 346, endPoint x: 1439, endPoint y: 313, distance: 43.3
click at [1465, 342] on span "10" at bounding box center [1473, 351] width 29 height 27
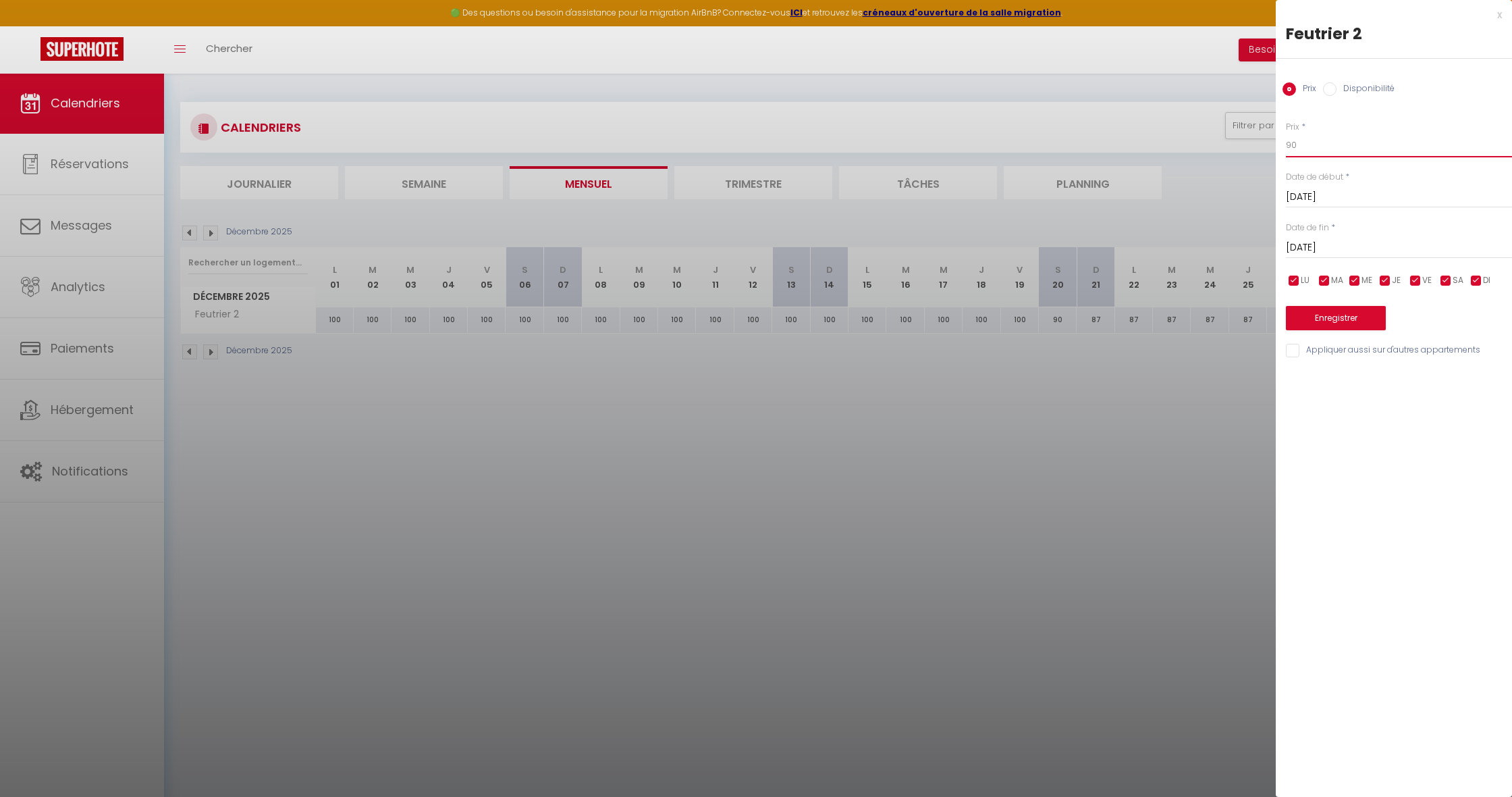
click at [1315, 147] on input "90" at bounding box center [1399, 145] width 226 height 25
click at [1325, 309] on button "Enregistrer" at bounding box center [1336, 318] width 100 height 25
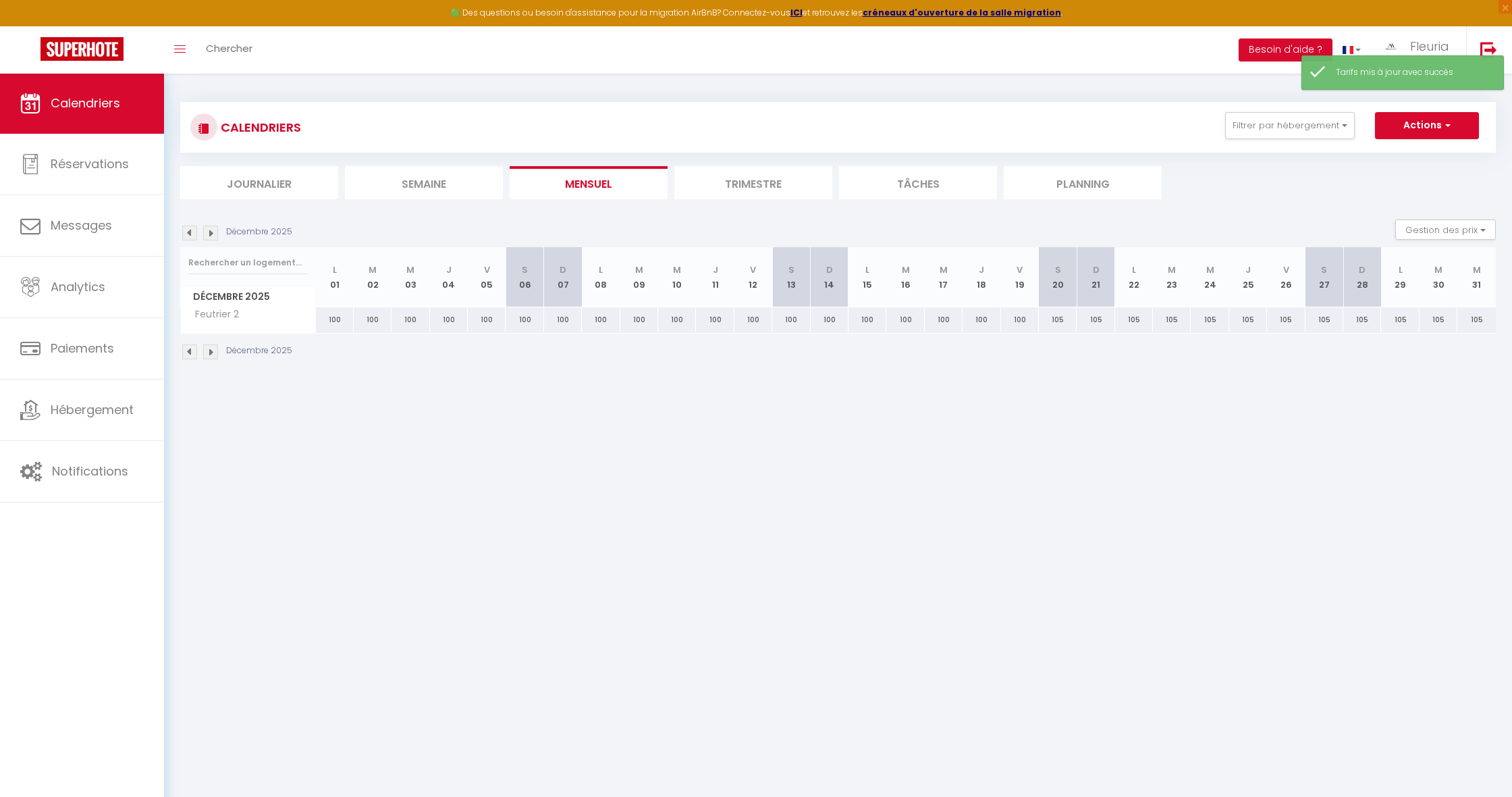
click at [214, 235] on img at bounding box center [210, 233] width 15 height 15
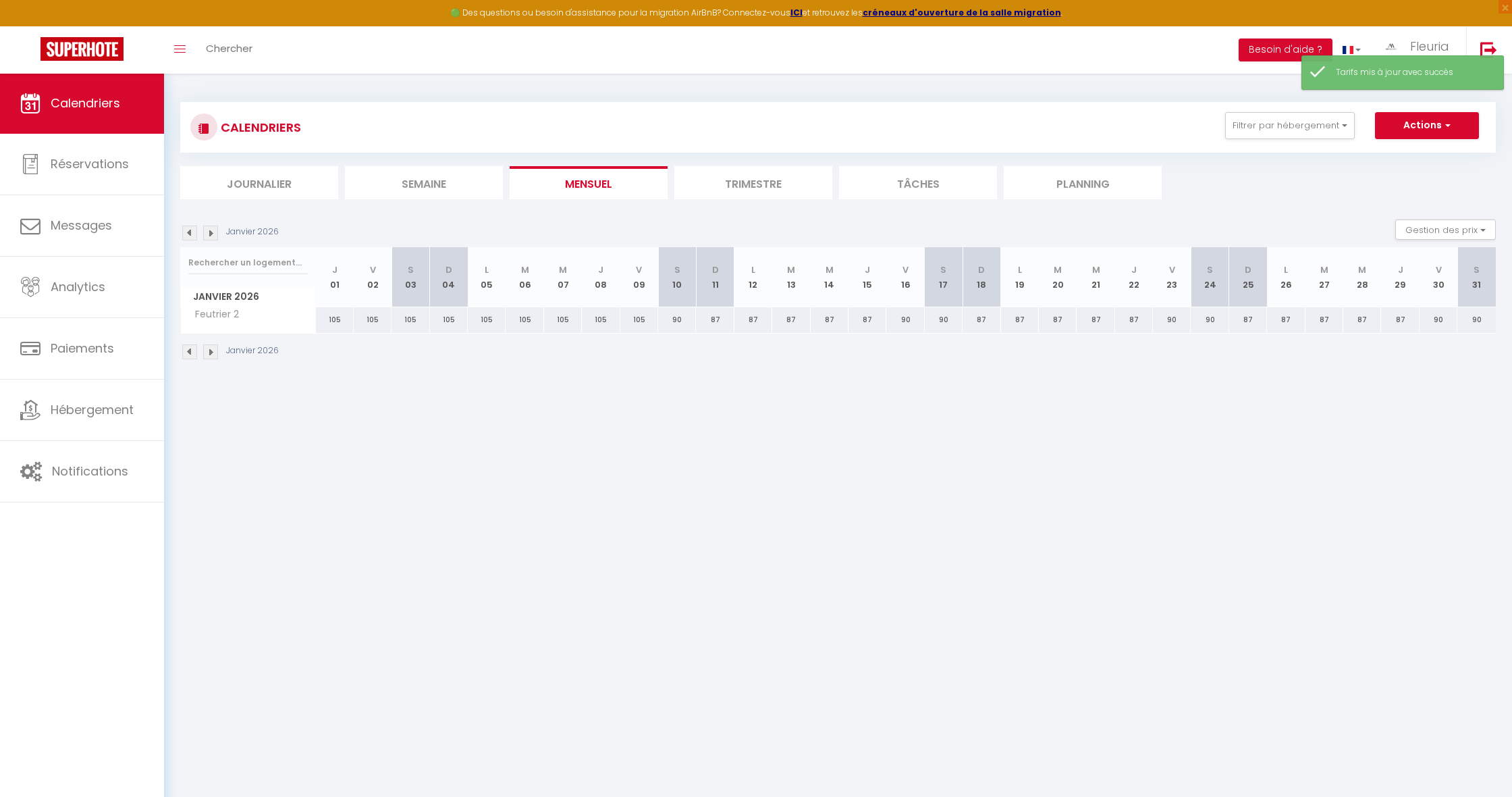
click at [674, 318] on div "90" at bounding box center [677, 320] width 38 height 25
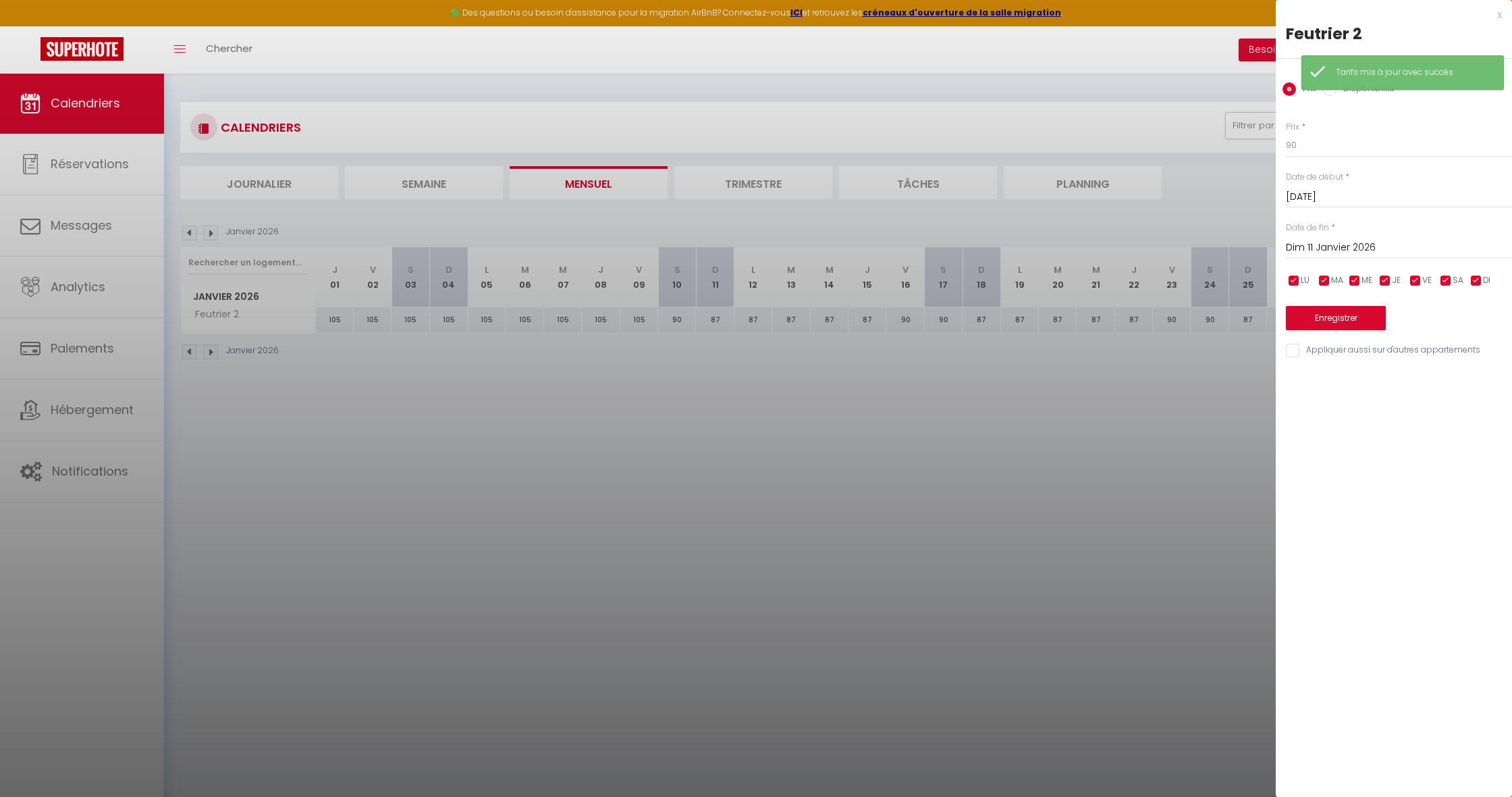
click at [1350, 247] on input "Dim 11 Janvier 2026" at bounding box center [1399, 247] width 226 height 18
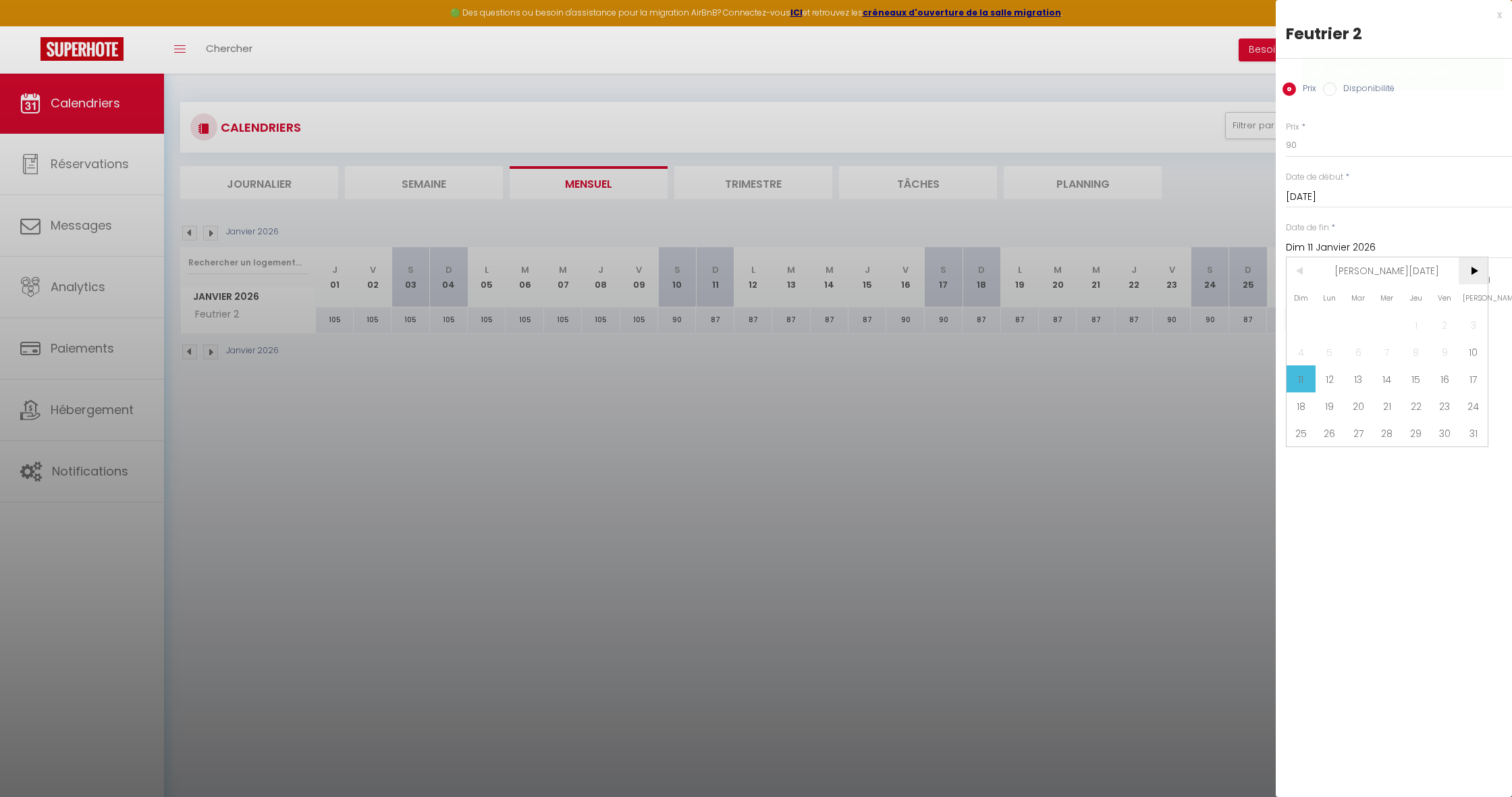
click at [1475, 267] on span ">" at bounding box center [1473, 271] width 29 height 27
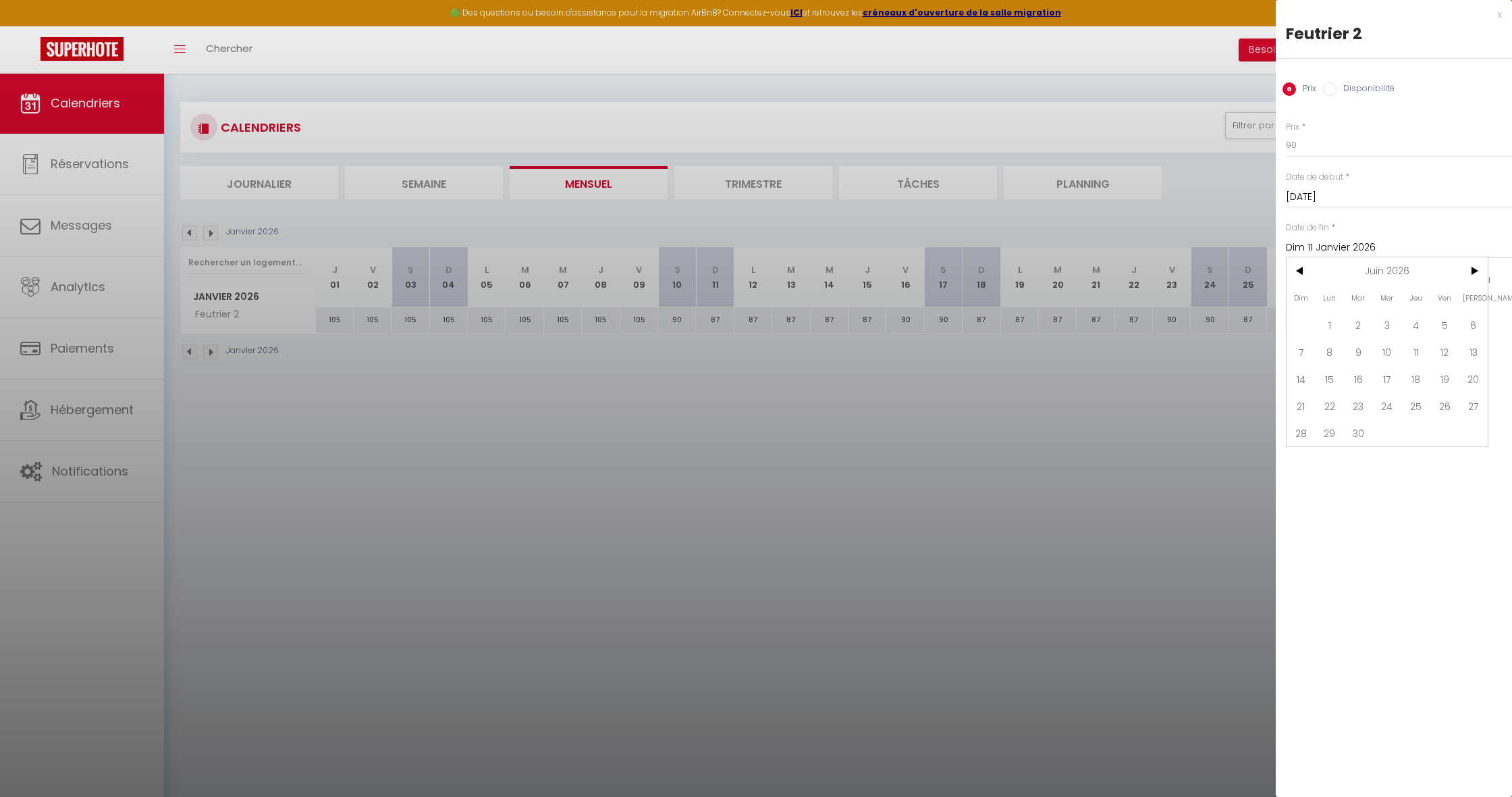
click at [1364, 425] on span "30" at bounding box center [1358, 433] width 29 height 27
click at [1318, 317] on button "Enregistrer" at bounding box center [1336, 318] width 100 height 25
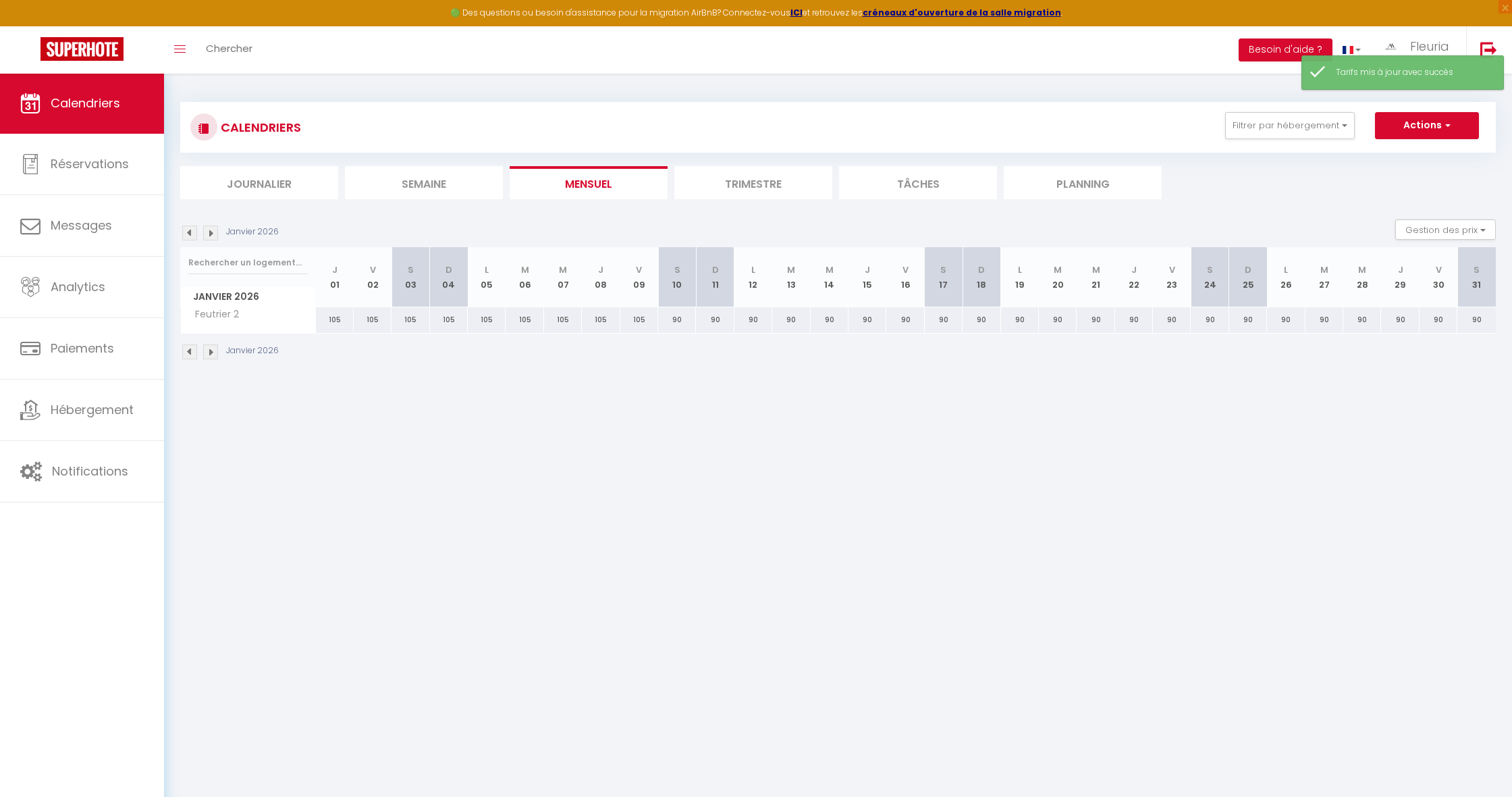
click at [193, 231] on img at bounding box center [189, 233] width 15 height 15
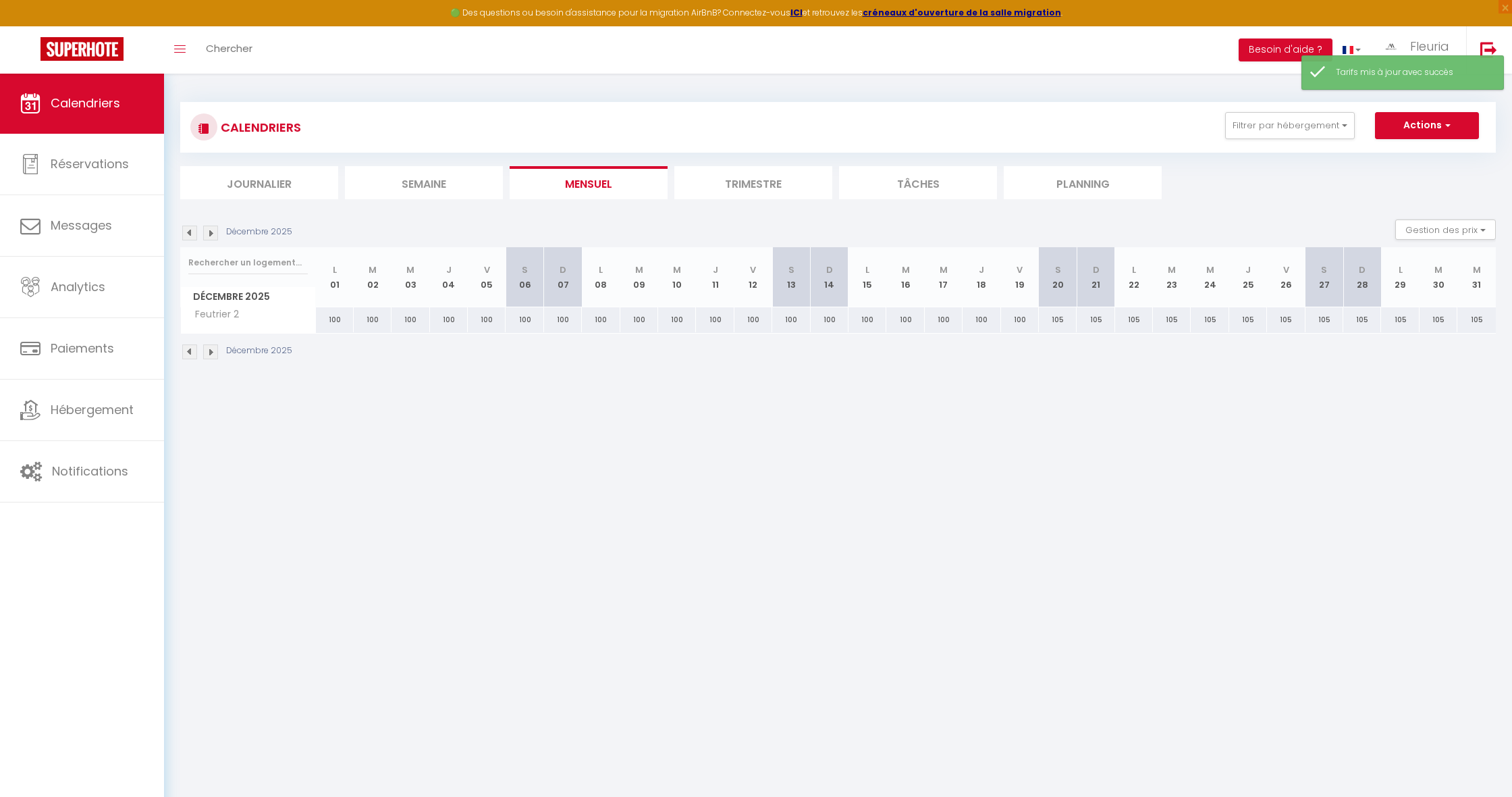
click at [193, 231] on img at bounding box center [189, 233] width 15 height 15
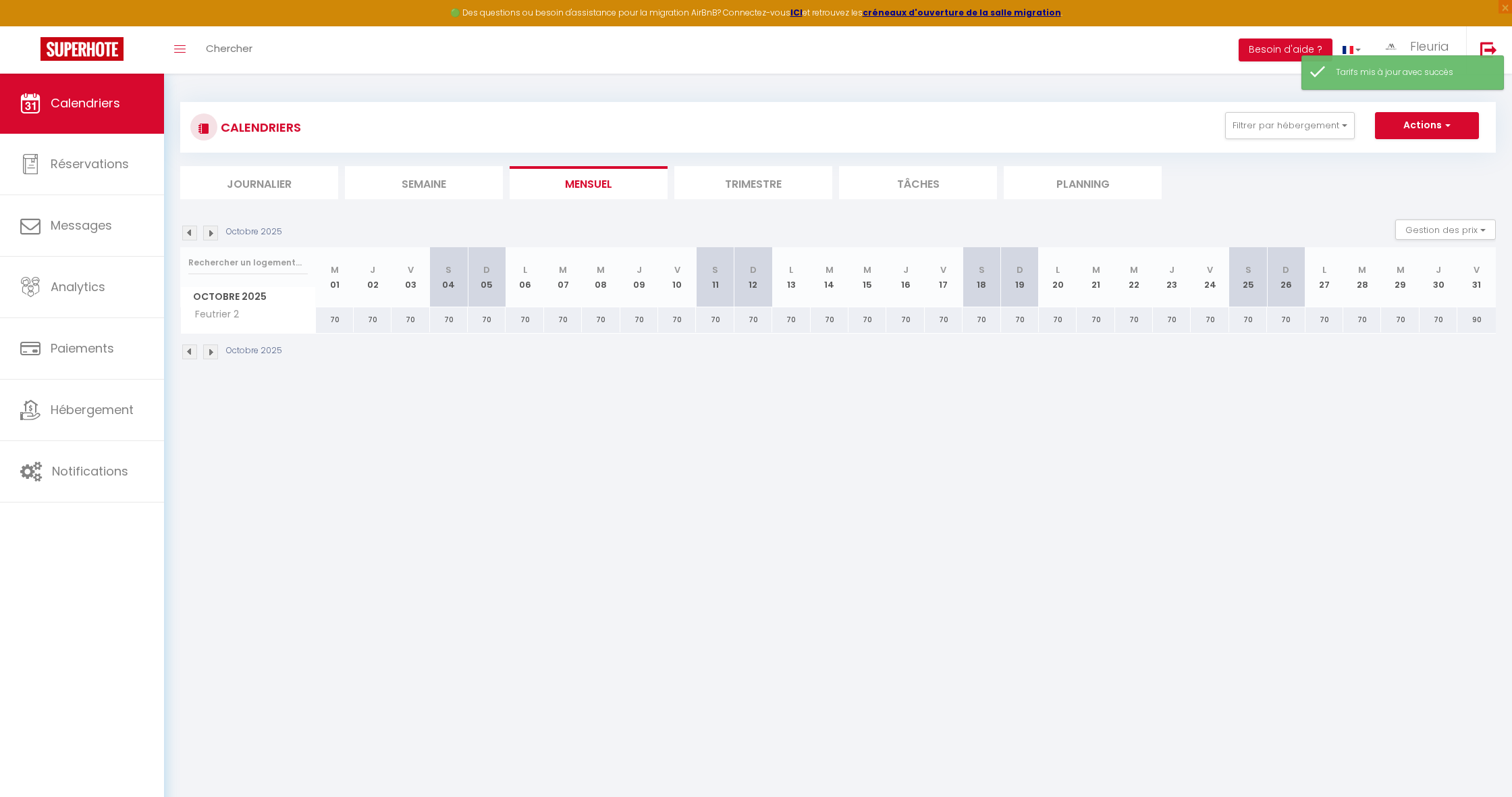
click at [188, 231] on img at bounding box center [189, 233] width 15 height 15
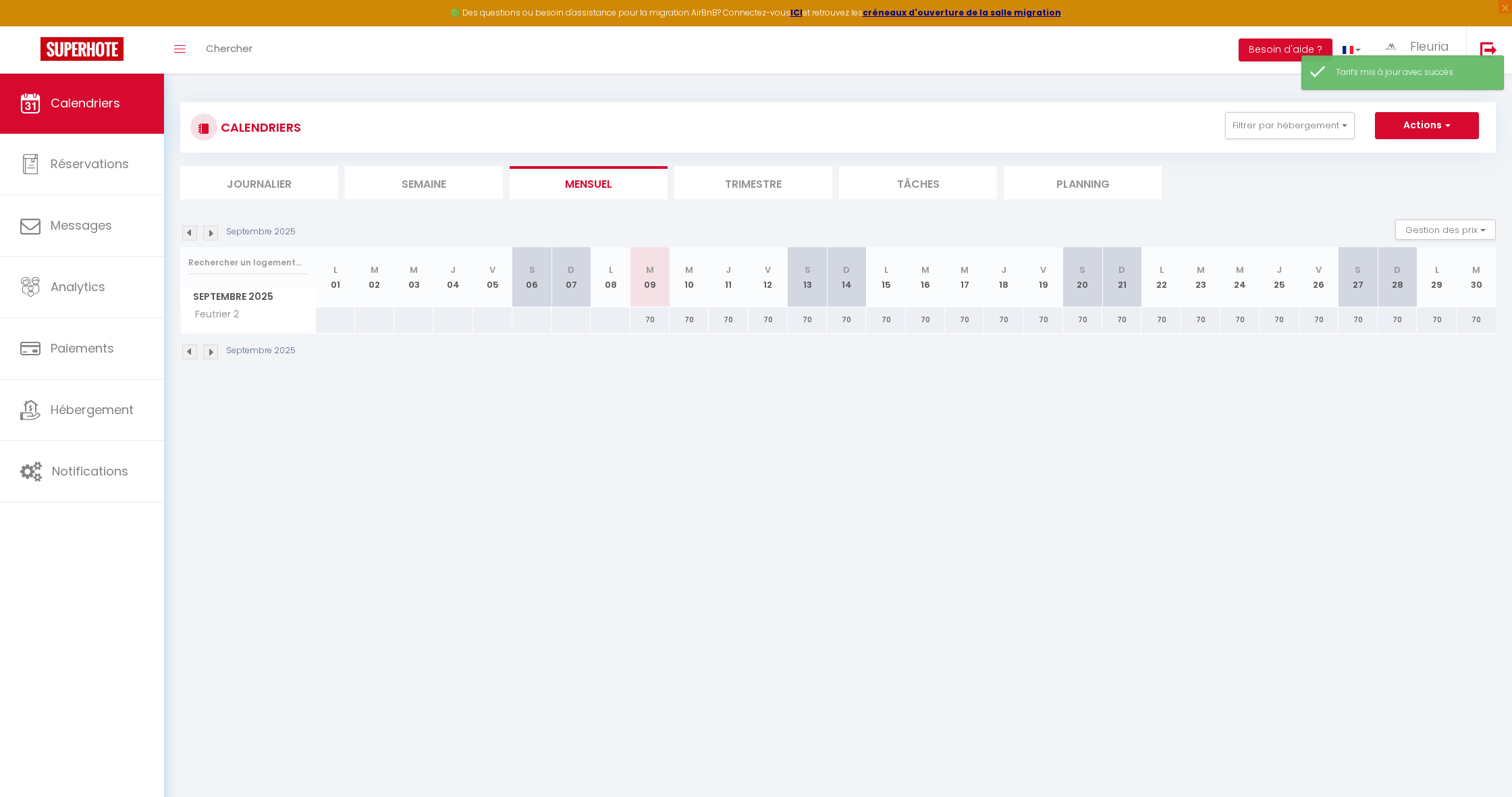
click at [188, 231] on img at bounding box center [189, 233] width 15 height 15
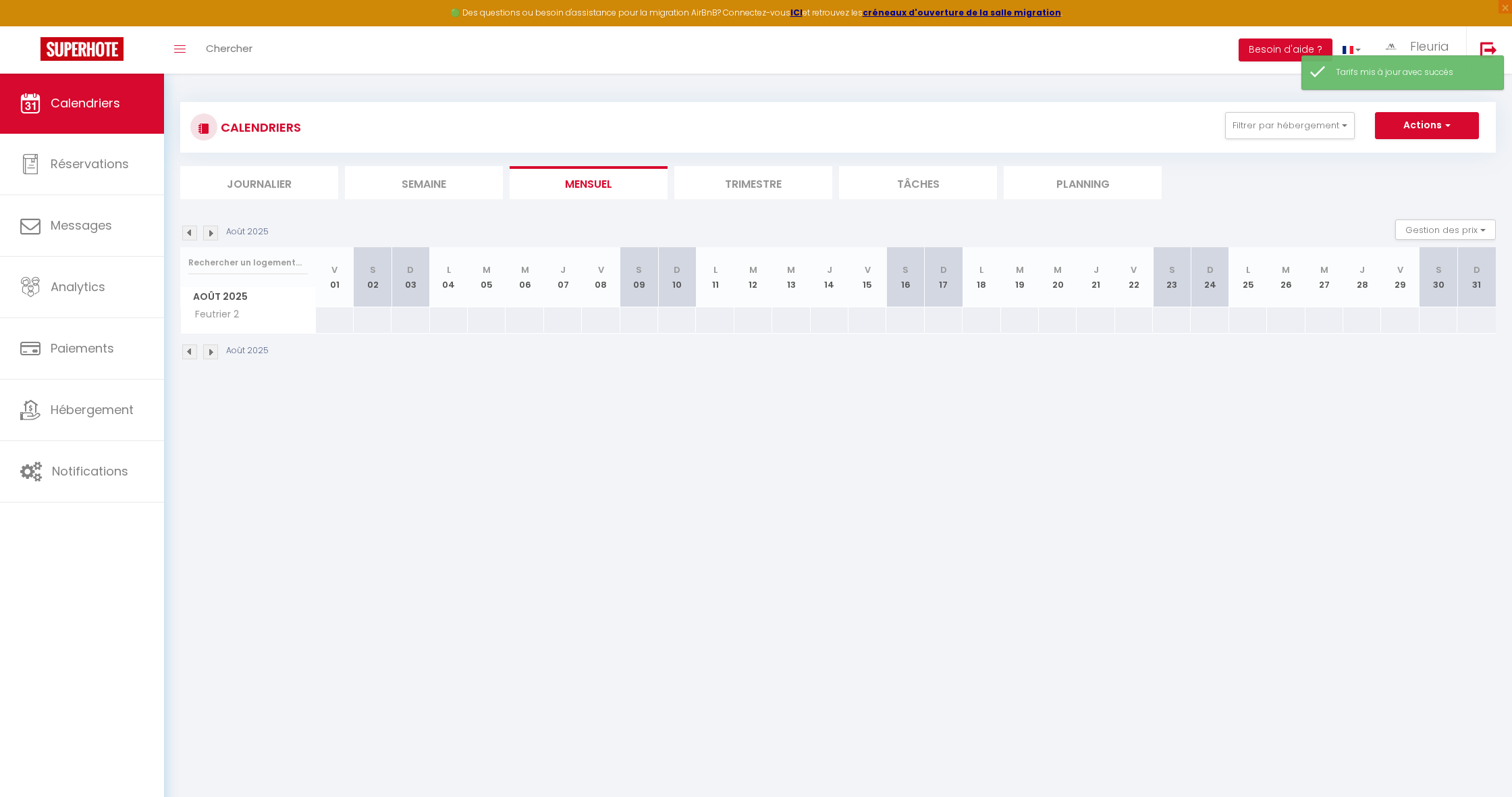
click at [216, 231] on img at bounding box center [210, 233] width 15 height 15
